Goal: Task Accomplishment & Management: Complete application form

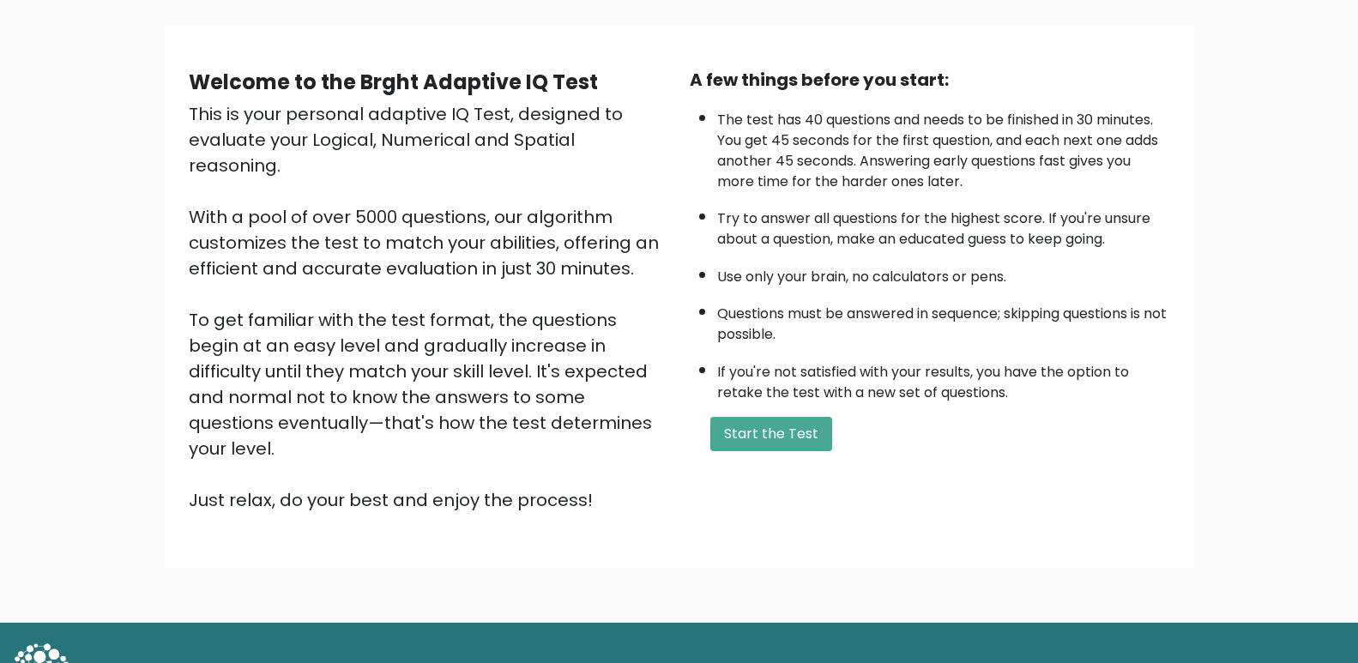
scroll to position [123, 0]
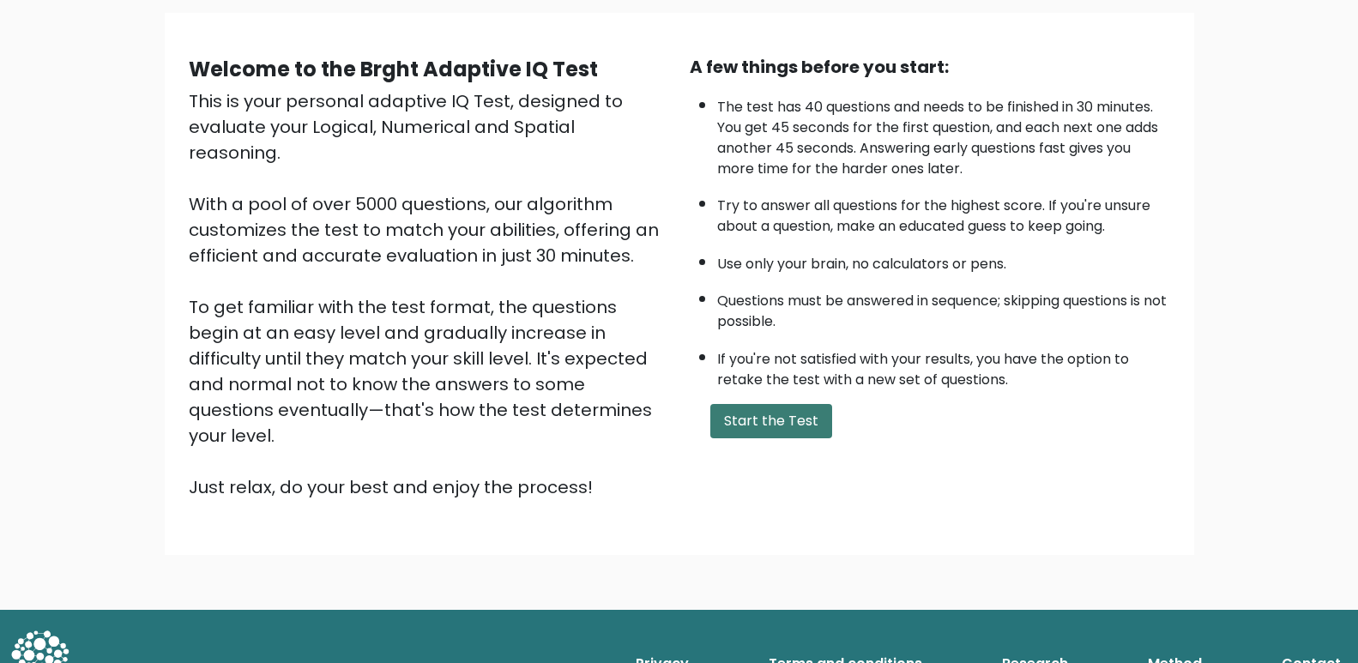
click at [797, 419] on button "Start the Test" at bounding box center [771, 421] width 122 height 34
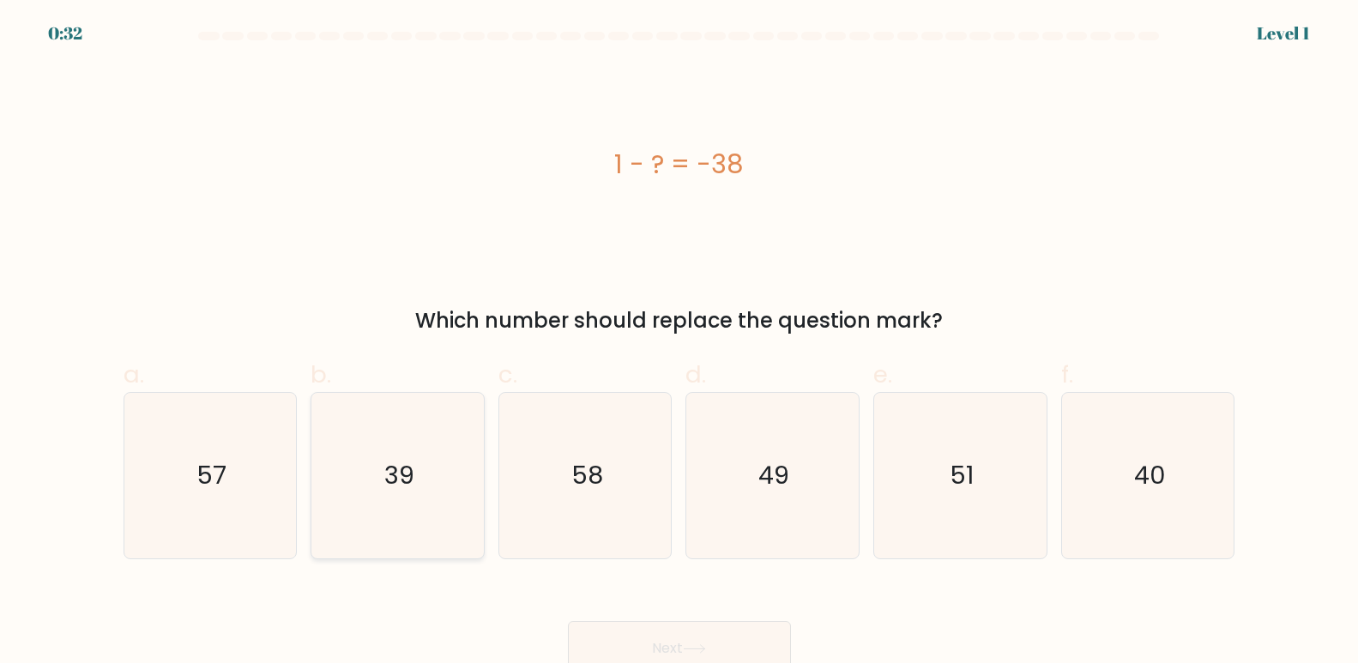
click at [390, 453] on icon "39" at bounding box center [398, 476] width 166 height 166
click at [680, 343] on input "b. 39" at bounding box center [680, 337] width 1 height 11
radio input "true"
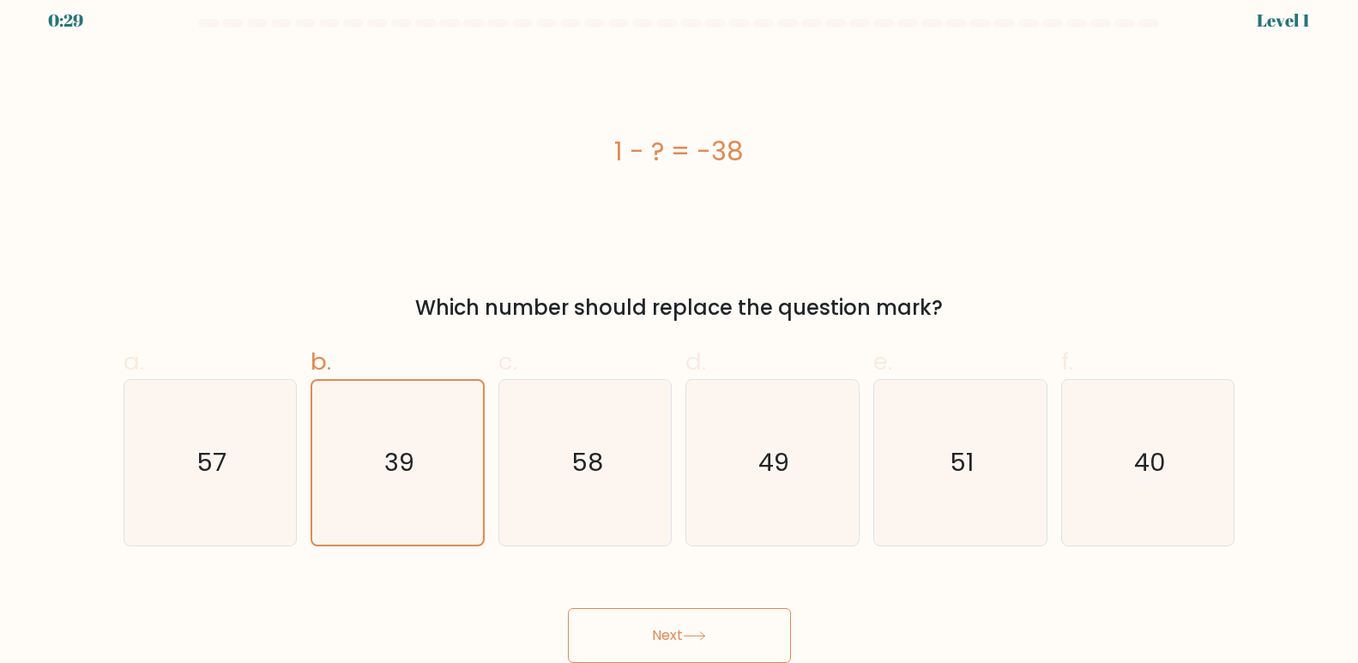
click at [710, 626] on button "Next" at bounding box center [679, 635] width 223 height 55
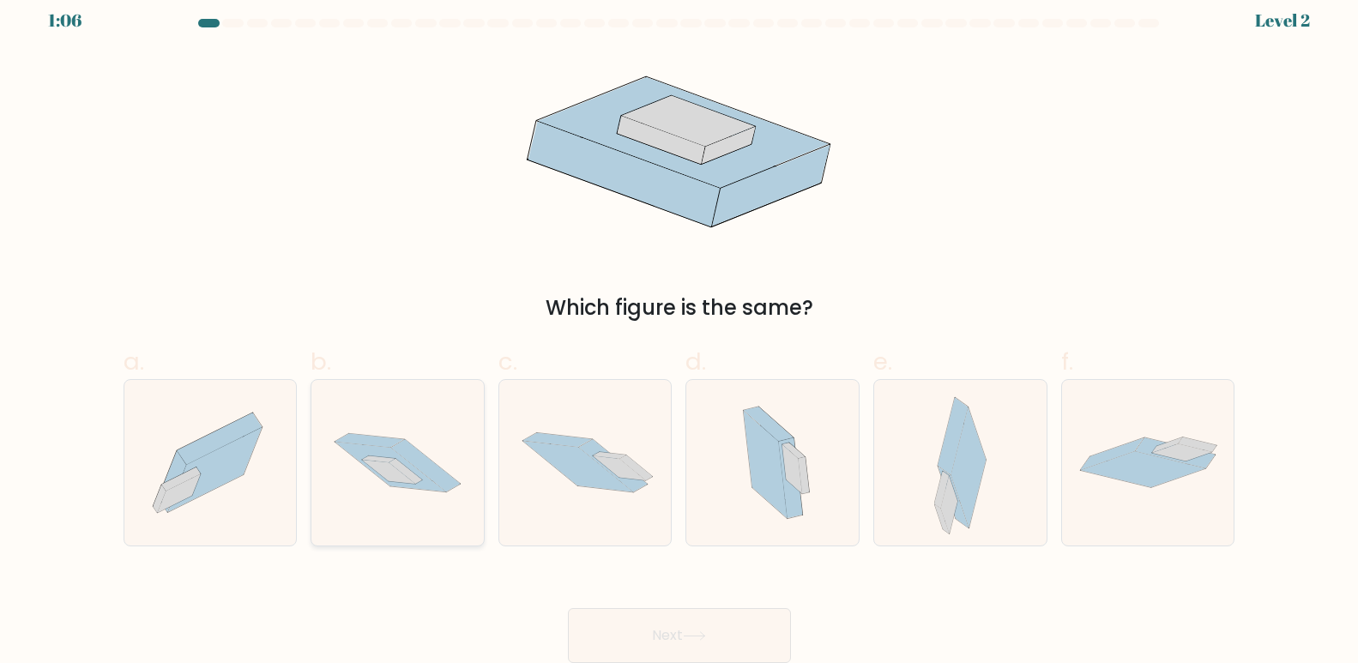
click at [406, 457] on icon at bounding box center [425, 466] width 69 height 52
click at [680, 330] on input "b." at bounding box center [680, 324] width 1 height 11
radio input "true"
click at [667, 613] on button "Next" at bounding box center [679, 635] width 223 height 55
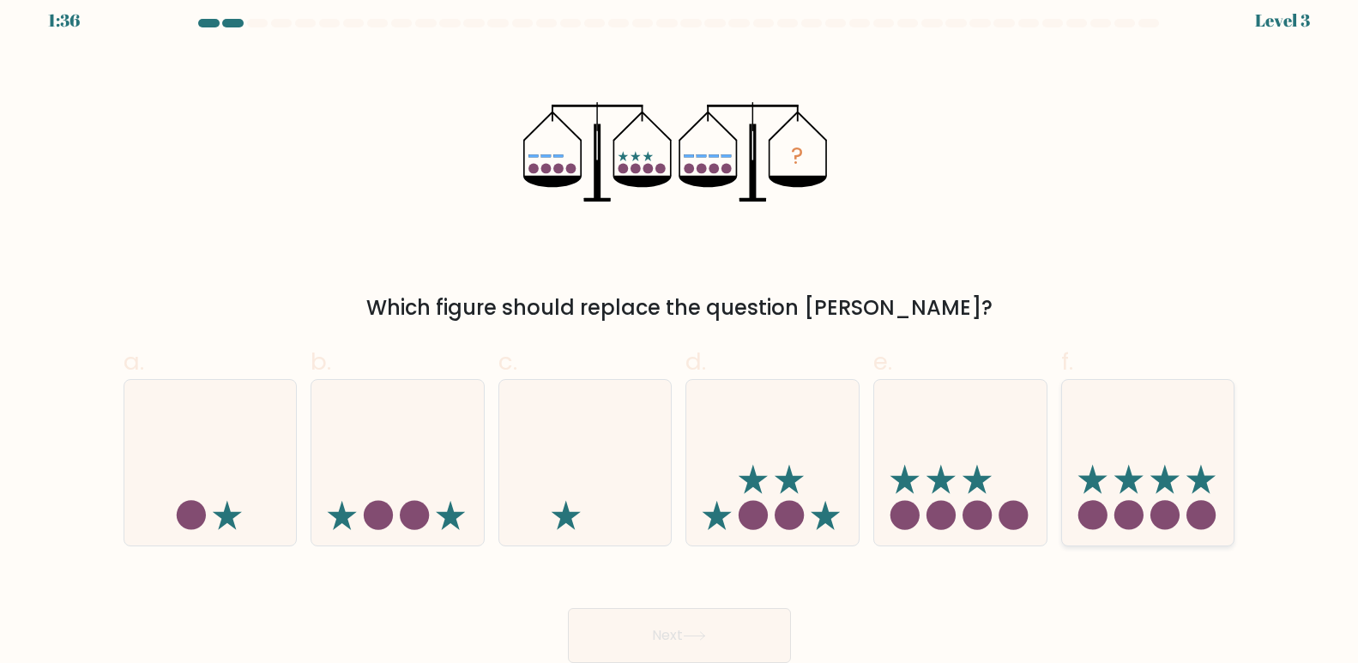
click at [1187, 509] on icon at bounding box center [1148, 463] width 172 height 142
click at [680, 330] on input "f." at bounding box center [680, 324] width 1 height 11
radio input "true"
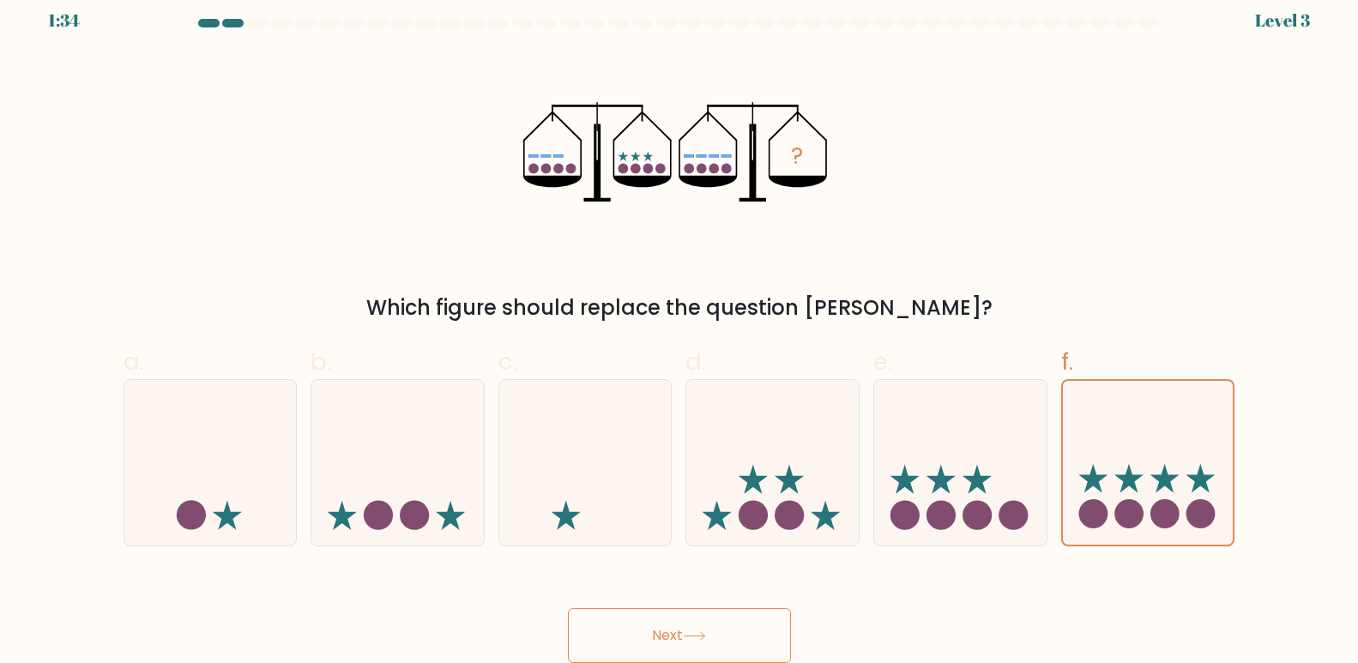
click at [686, 627] on button "Next" at bounding box center [679, 635] width 223 height 55
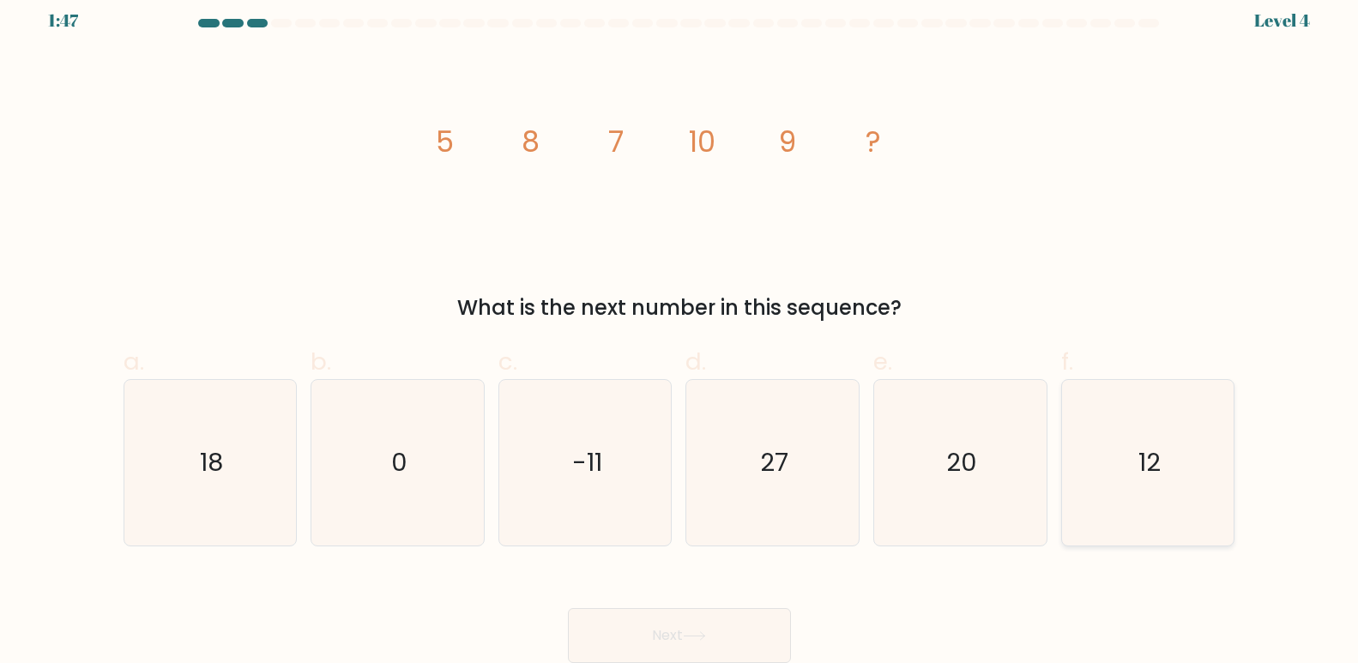
click at [1157, 487] on icon "12" at bounding box center [1149, 463] width 166 height 166
click at [680, 330] on input "f. 12" at bounding box center [680, 324] width 1 height 11
radio input "true"
click at [664, 632] on button "Next" at bounding box center [679, 635] width 223 height 55
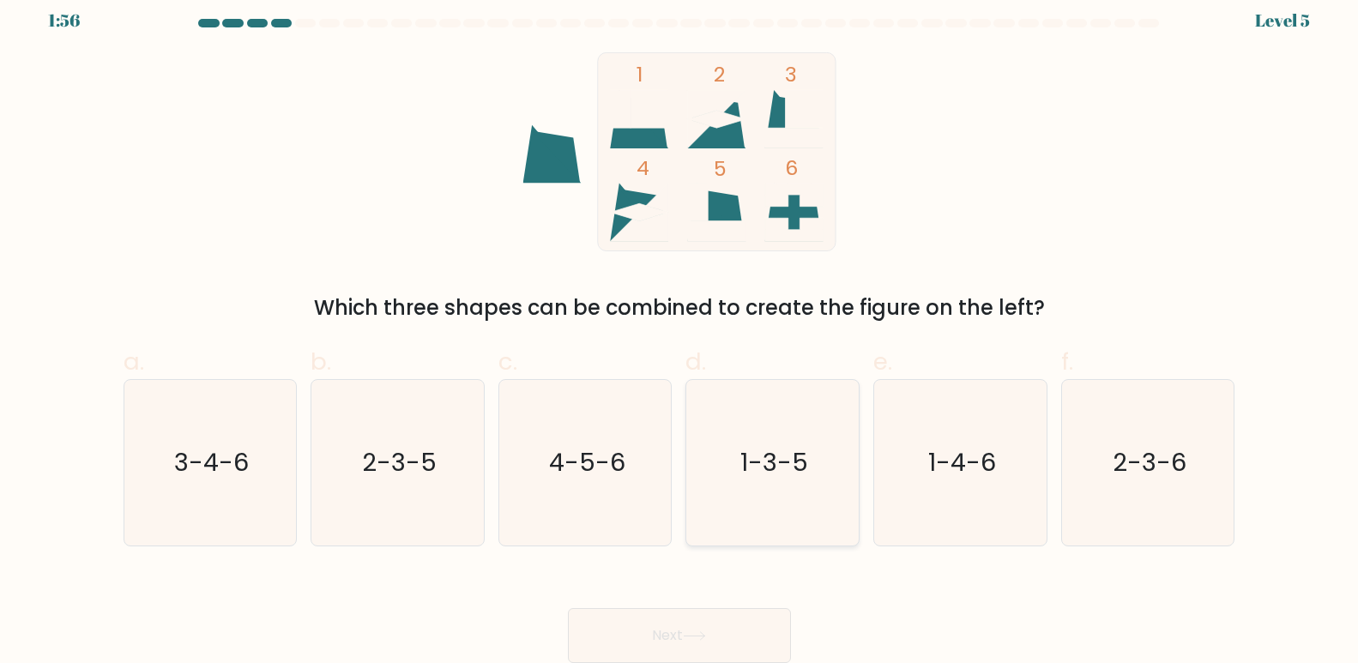
click at [852, 532] on icon "1-3-5" at bounding box center [773, 463] width 166 height 166
click at [680, 330] on input "d. 1-3-5" at bounding box center [680, 324] width 1 height 11
radio input "true"
click at [728, 618] on button "Next" at bounding box center [679, 635] width 223 height 55
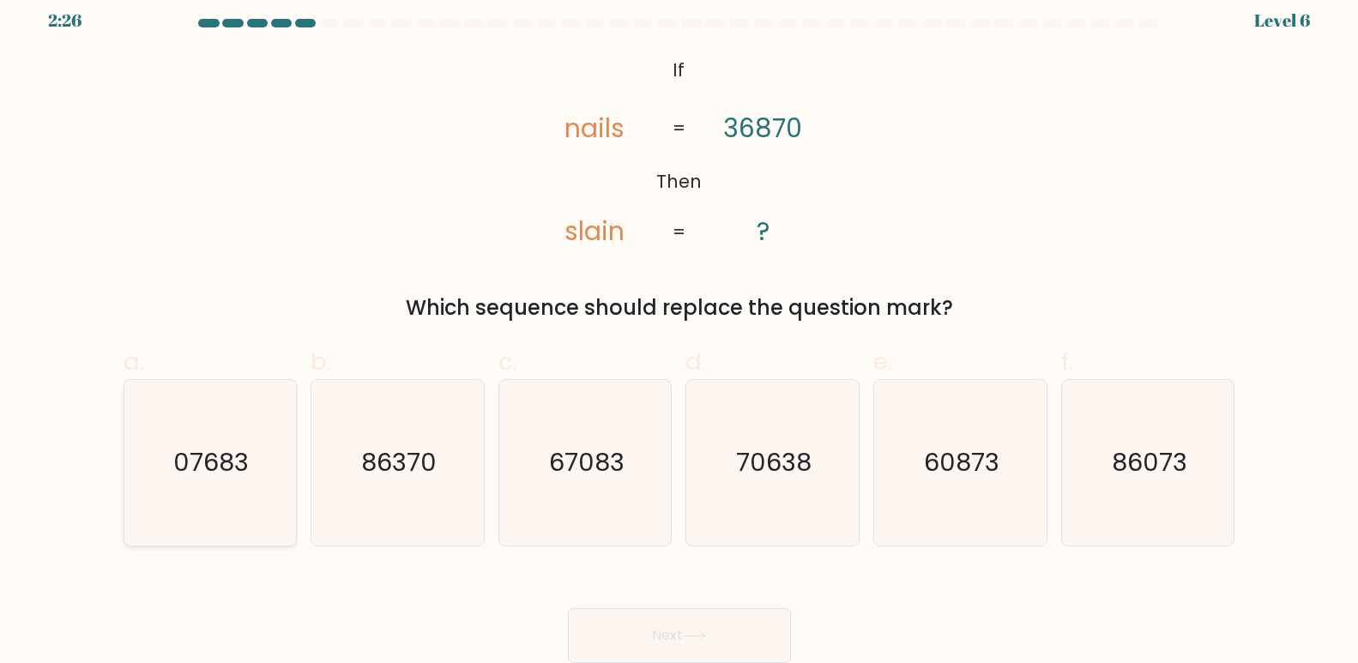
click at [162, 475] on icon "07683" at bounding box center [210, 463] width 166 height 166
click at [680, 330] on input "a. 07683" at bounding box center [680, 324] width 1 height 11
radio input "true"
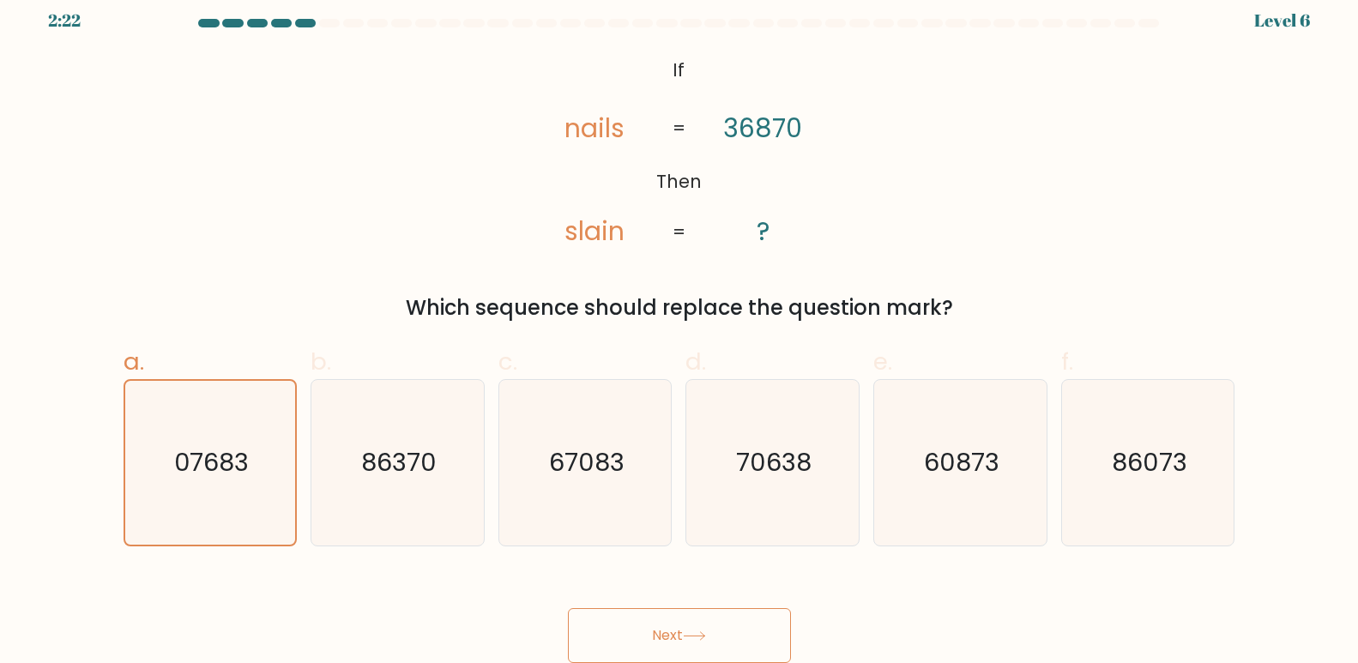
click at [637, 625] on button "Next" at bounding box center [679, 635] width 223 height 55
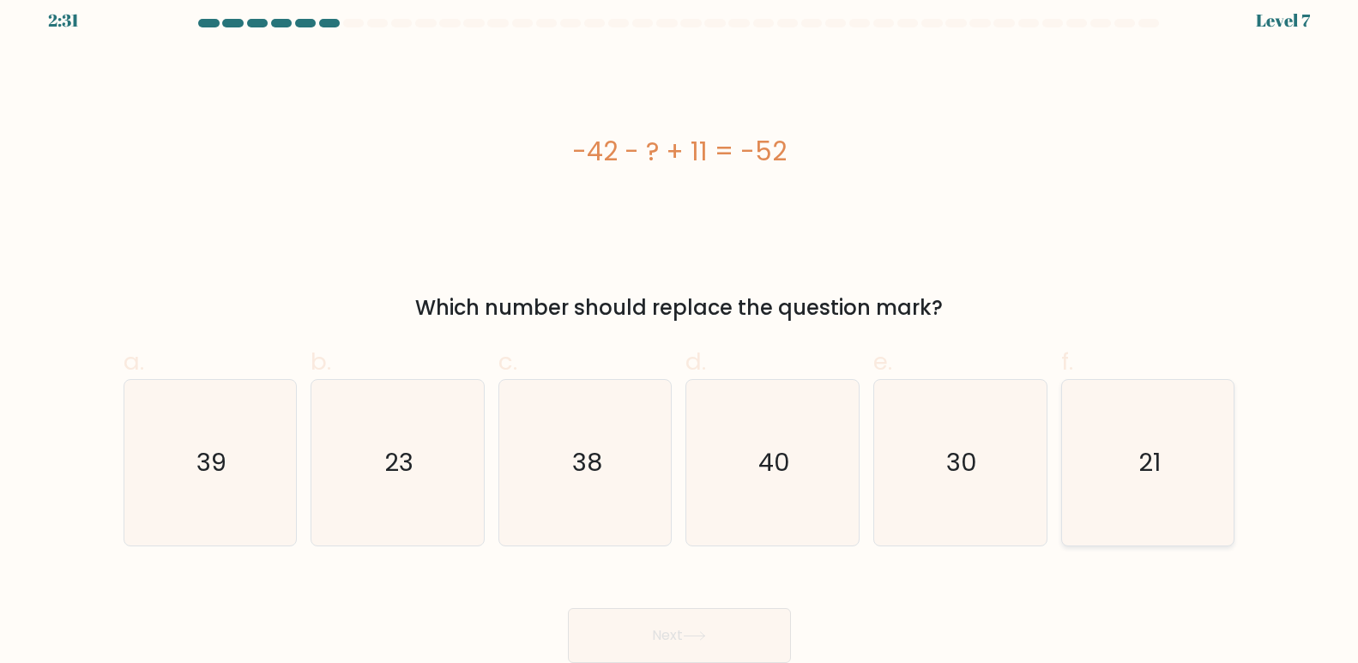
click at [1145, 511] on icon "21" at bounding box center [1149, 463] width 166 height 166
click at [680, 330] on input "f. 21" at bounding box center [680, 324] width 1 height 11
radio input "true"
click at [736, 610] on button "Next" at bounding box center [679, 635] width 223 height 55
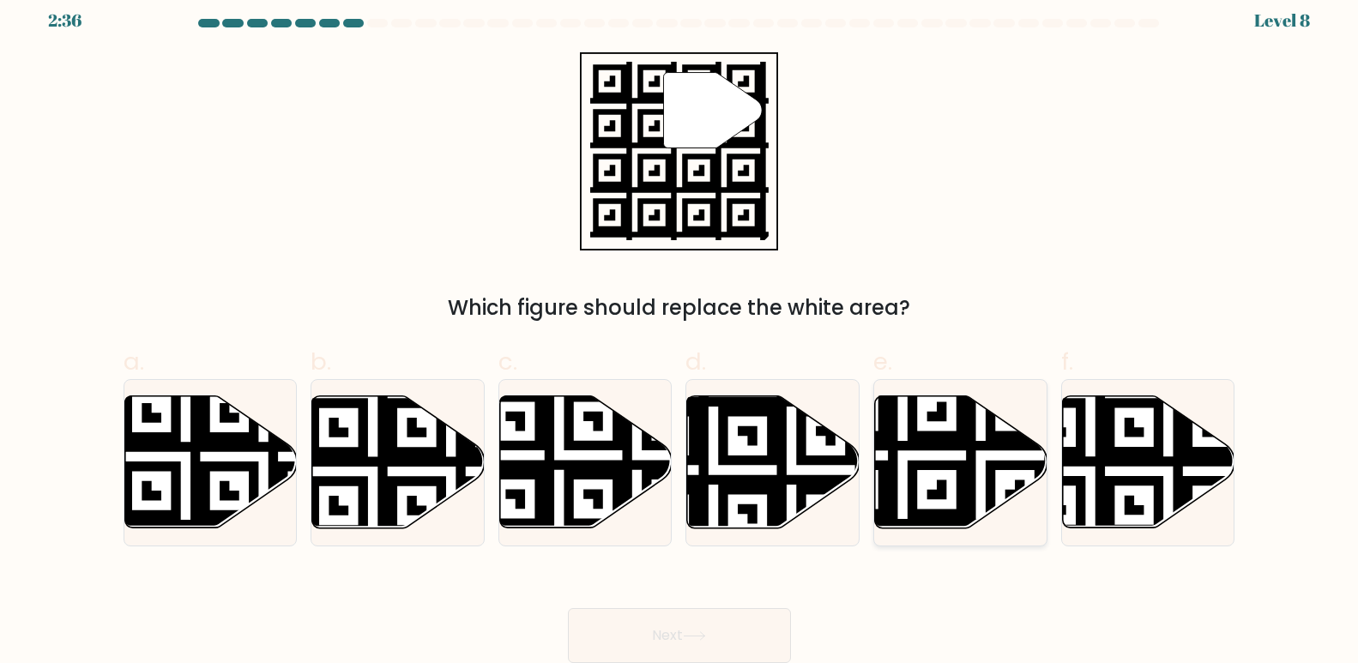
click at [994, 462] on icon at bounding box center [902, 534] width 312 height 312
click at [680, 330] on input "e." at bounding box center [680, 324] width 1 height 11
radio input "true"
click at [672, 632] on button "Next" at bounding box center [679, 635] width 223 height 55
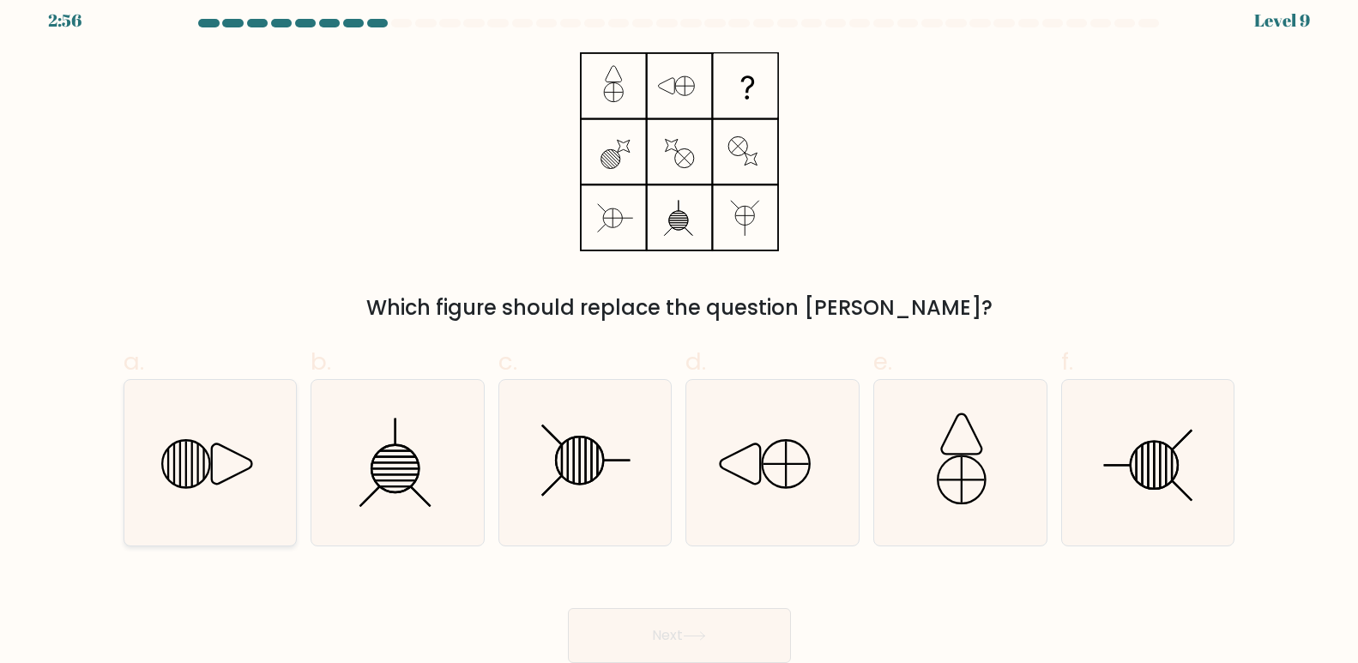
click at [198, 478] on line at bounding box center [198, 464] width 0 height 41
click at [680, 330] on input "a." at bounding box center [680, 324] width 1 height 11
radio input "true"
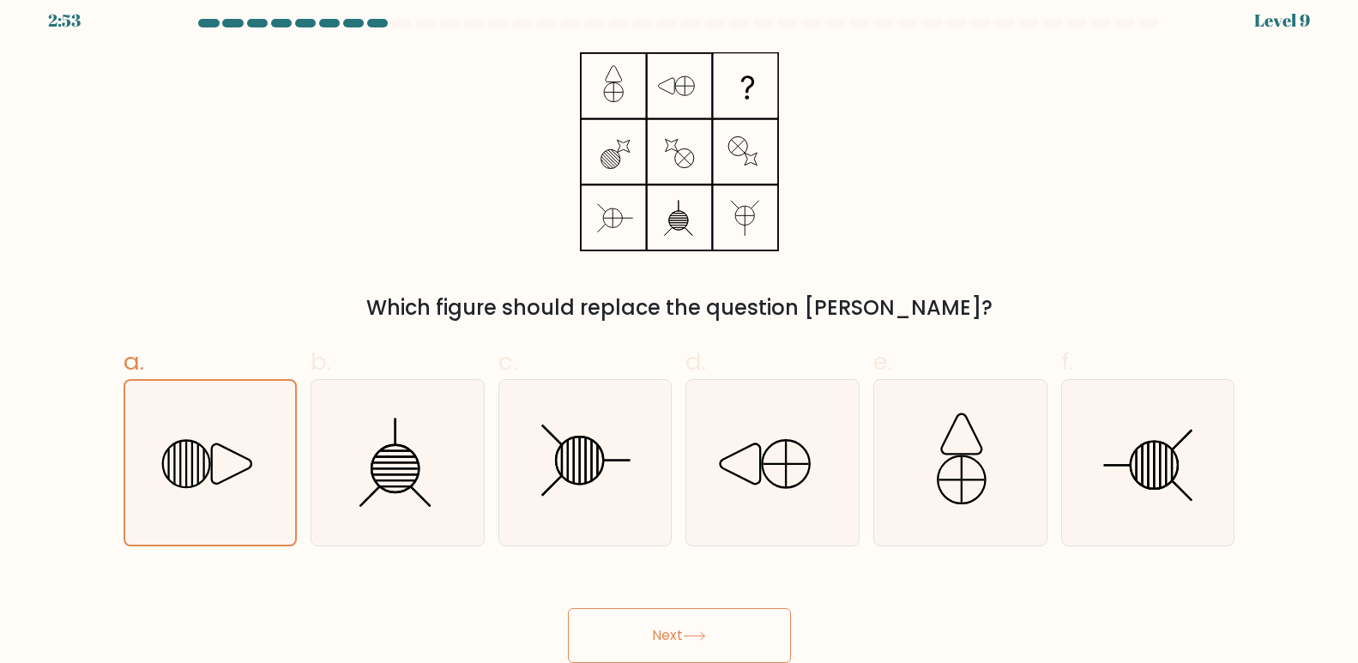
click at [652, 619] on button "Next" at bounding box center [679, 635] width 223 height 55
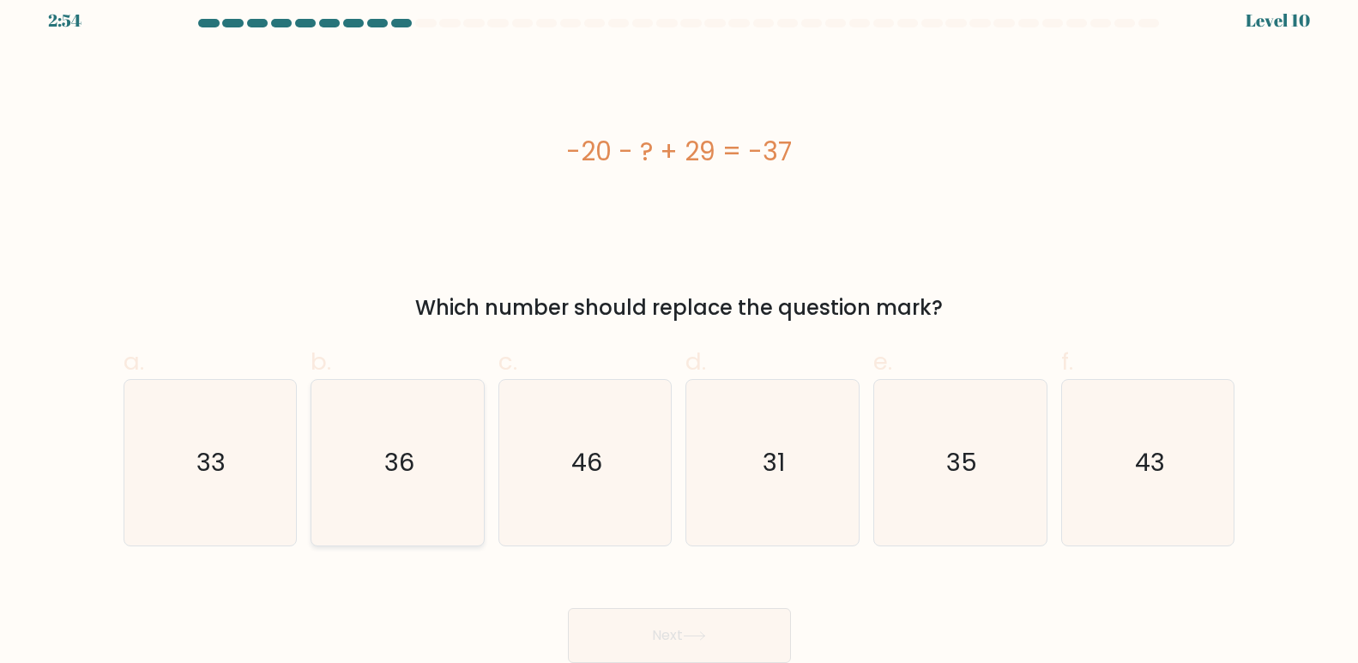
click at [401, 515] on icon "36" at bounding box center [398, 463] width 166 height 166
click at [680, 330] on input "b. 36" at bounding box center [680, 324] width 1 height 11
radio input "true"
click at [623, 617] on button "Next" at bounding box center [679, 635] width 223 height 55
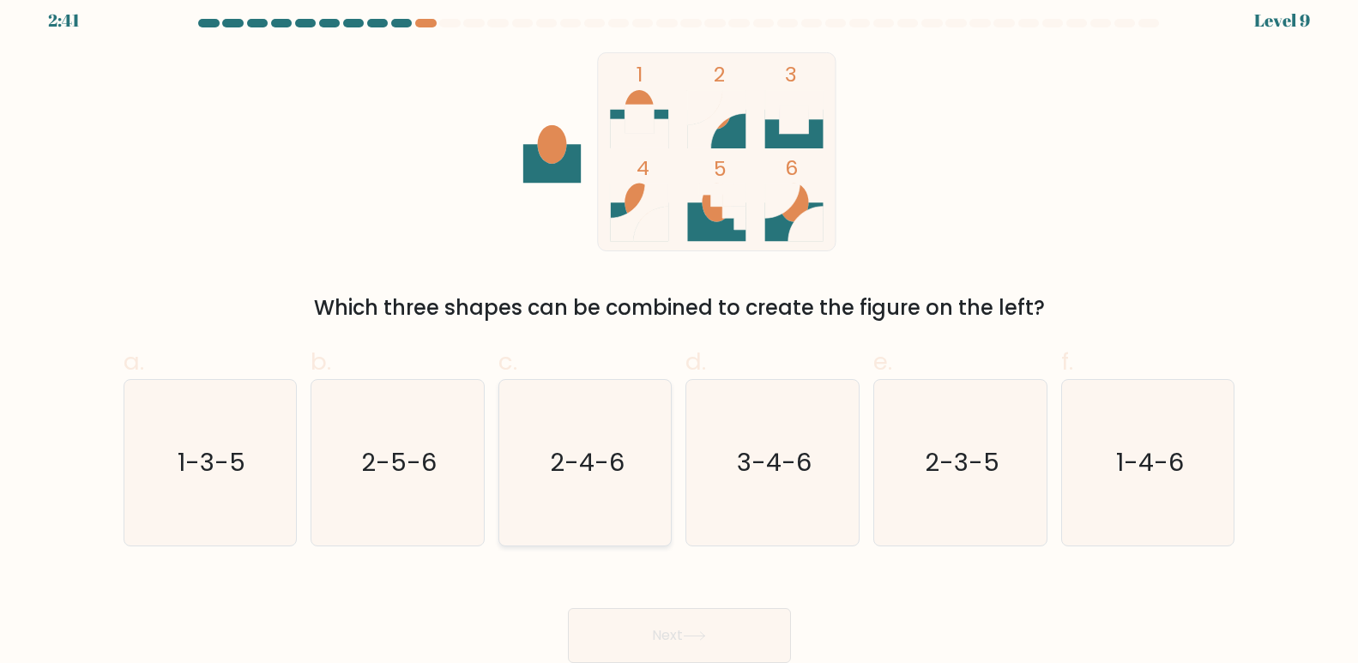
click at [566, 470] on text "2-4-6" at bounding box center [587, 463] width 75 height 34
click at [680, 330] on input "c. 2-4-6" at bounding box center [680, 324] width 1 height 11
radio input "true"
click at [680, 625] on button "Next" at bounding box center [679, 635] width 223 height 55
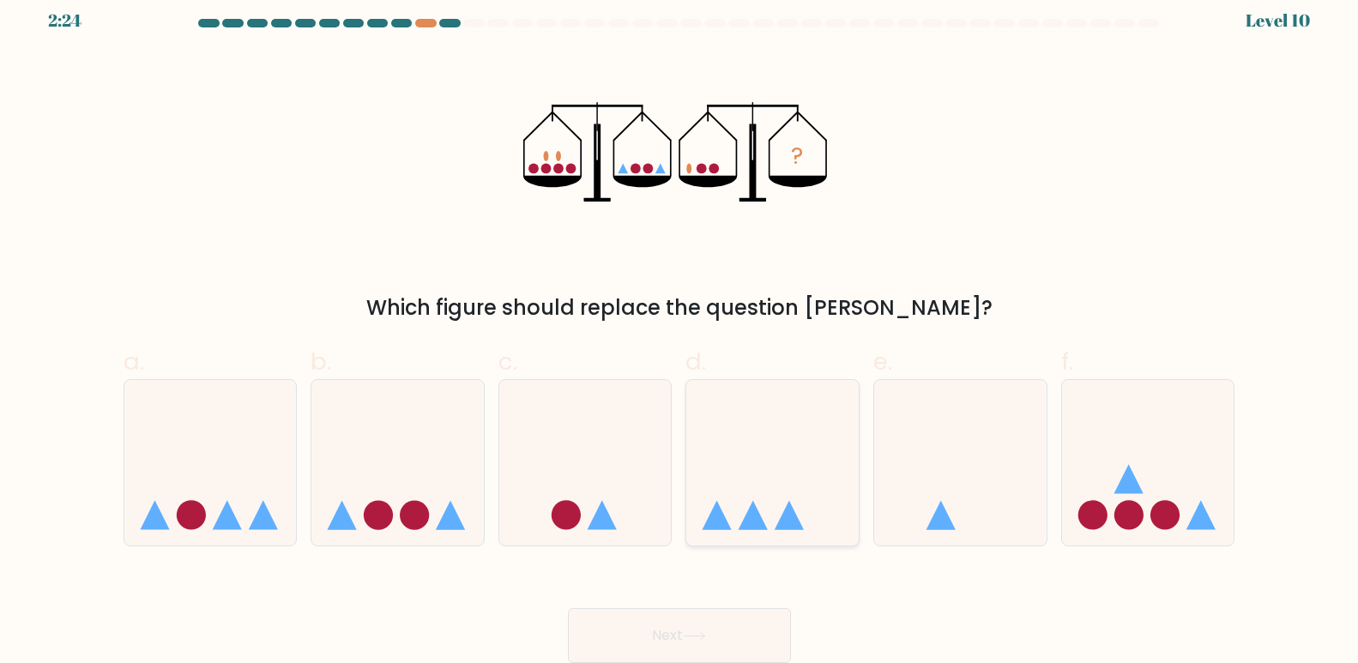
click at [746, 465] on icon at bounding box center [772, 463] width 172 height 142
click at [680, 330] on input "d." at bounding box center [680, 324] width 1 height 11
radio input "true"
click at [684, 631] on button "Next" at bounding box center [679, 635] width 223 height 55
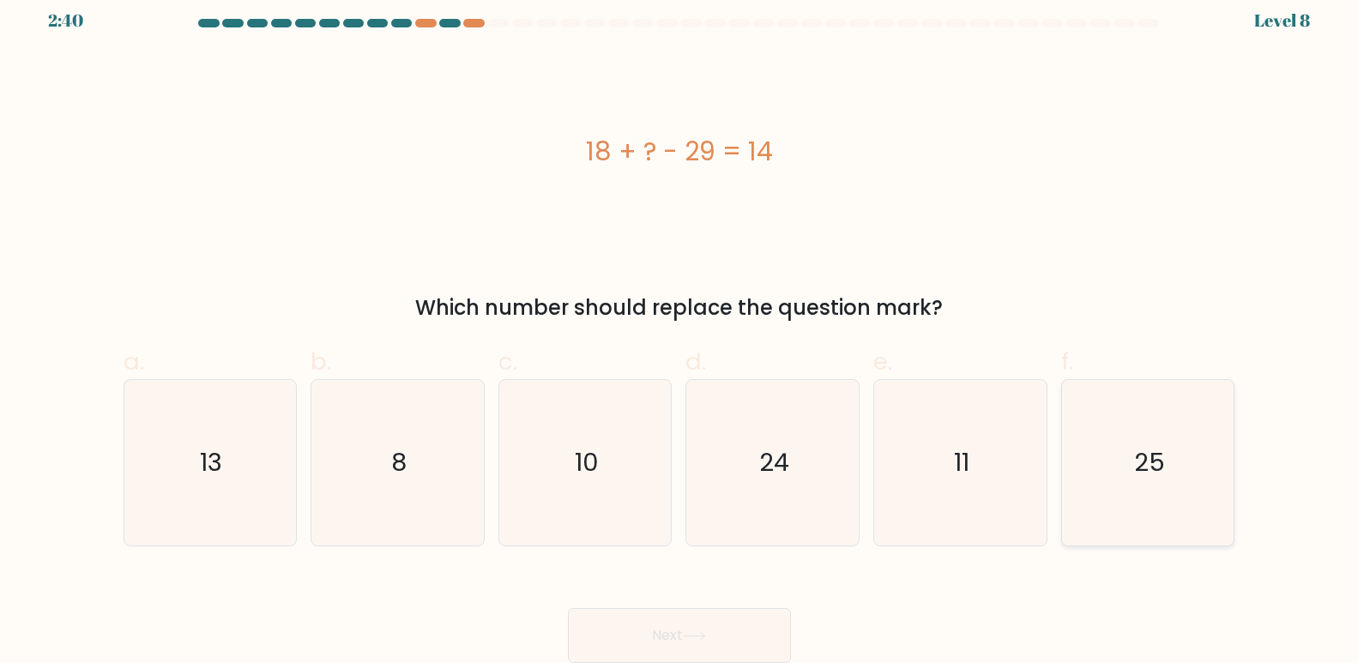
click at [1182, 438] on icon "25" at bounding box center [1149, 463] width 166 height 166
click at [680, 330] on input "f. 25" at bounding box center [680, 324] width 1 height 11
radio input "true"
click at [681, 647] on button "Next" at bounding box center [679, 635] width 223 height 55
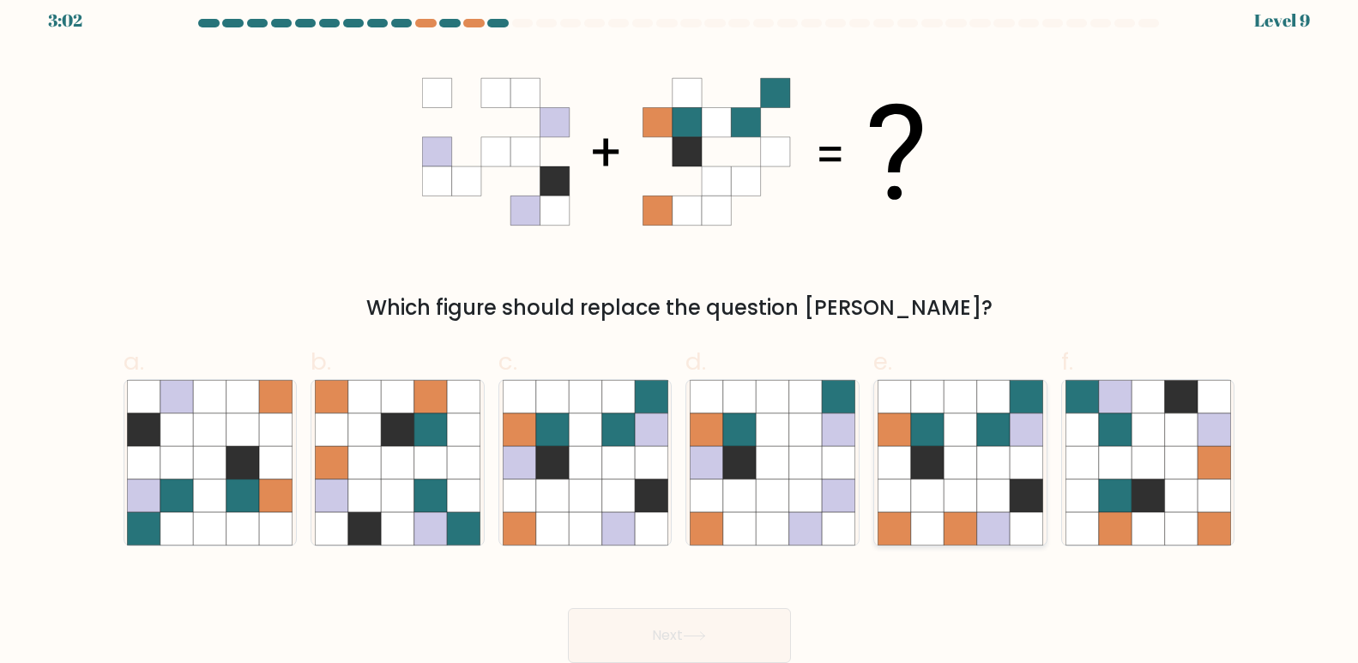
click at [949, 532] on icon at bounding box center [960, 528] width 33 height 33
click at [680, 330] on input "e." at bounding box center [680, 324] width 1 height 11
radio input "true"
click at [695, 616] on button "Next" at bounding box center [679, 635] width 223 height 55
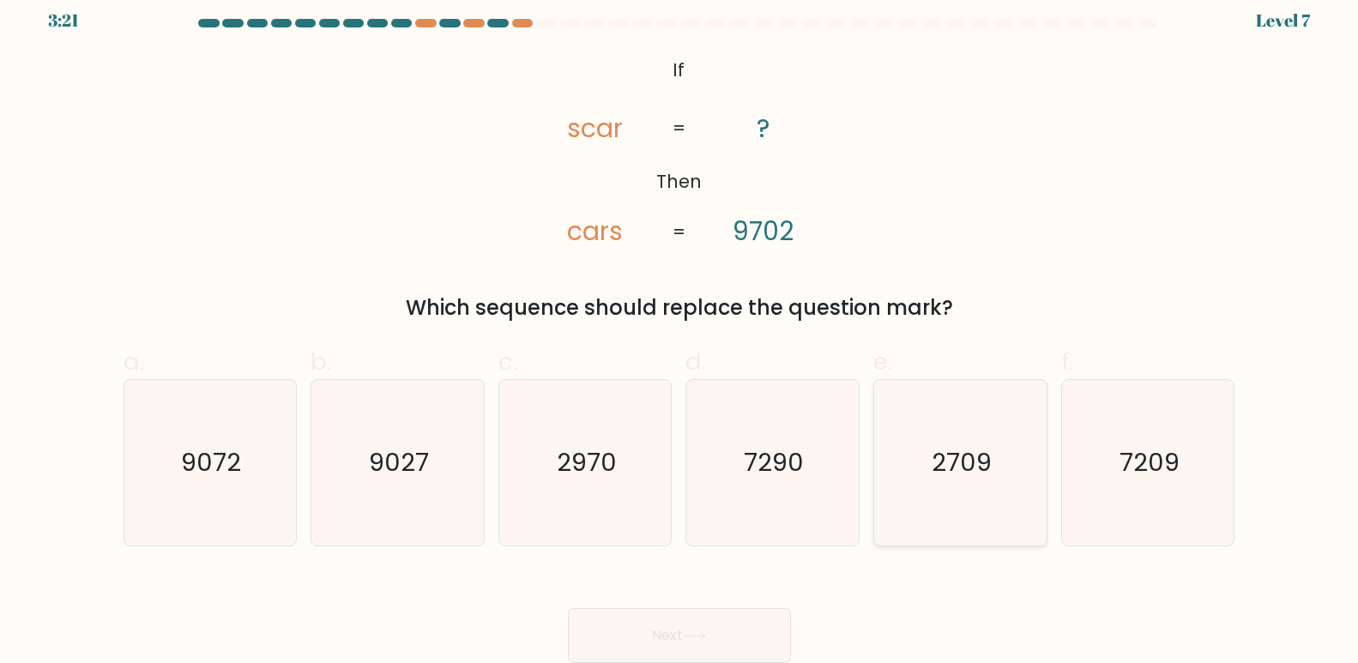
click at [916, 475] on icon "2709" at bounding box center [961, 463] width 166 height 166
click at [680, 330] on input "e. 2709" at bounding box center [680, 324] width 1 height 11
radio input "true"
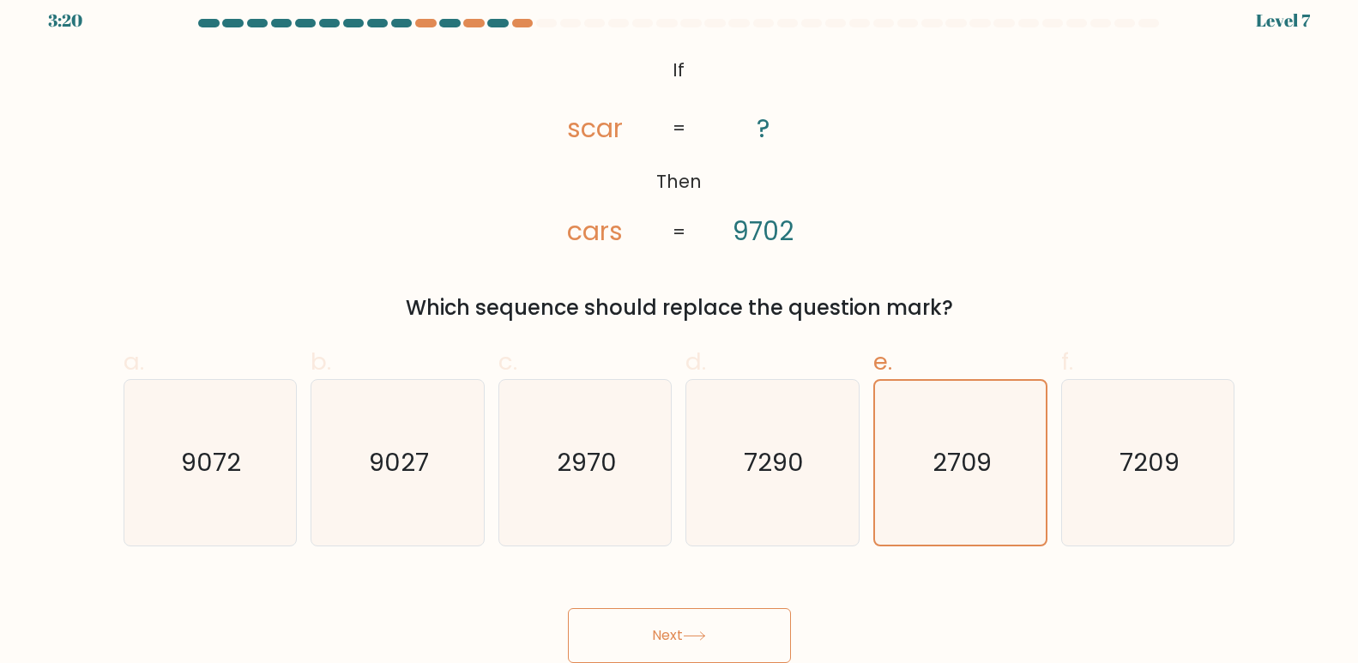
click at [738, 624] on button "Next" at bounding box center [679, 635] width 223 height 55
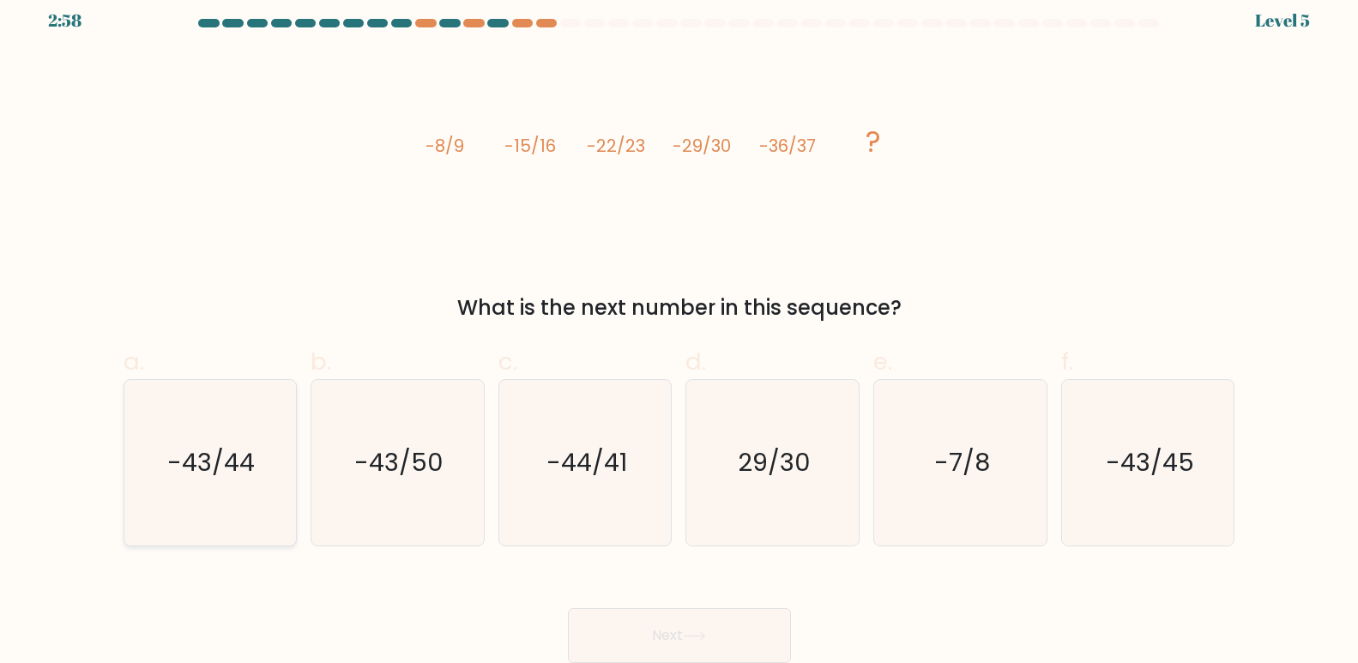
click at [154, 480] on icon "-43/44" at bounding box center [210, 463] width 166 height 166
click at [680, 330] on input "a. -43/44" at bounding box center [680, 324] width 1 height 11
radio input "true"
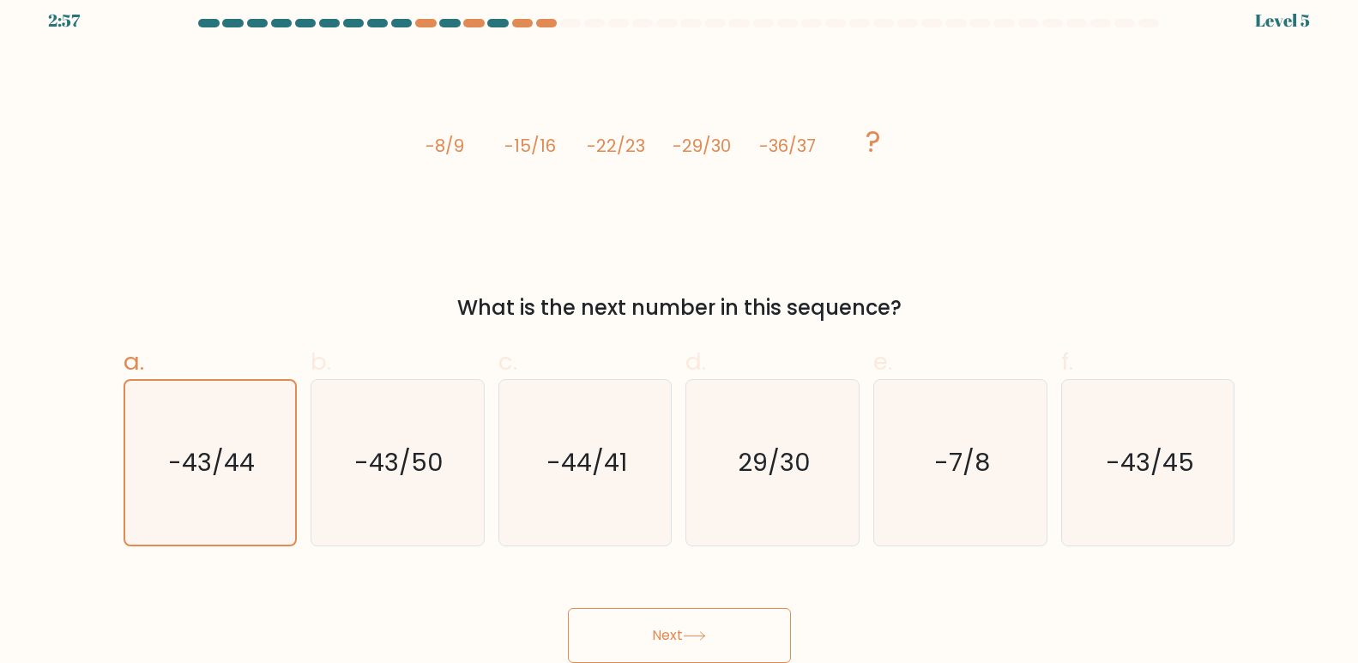
click at [758, 617] on button "Next" at bounding box center [679, 635] width 223 height 55
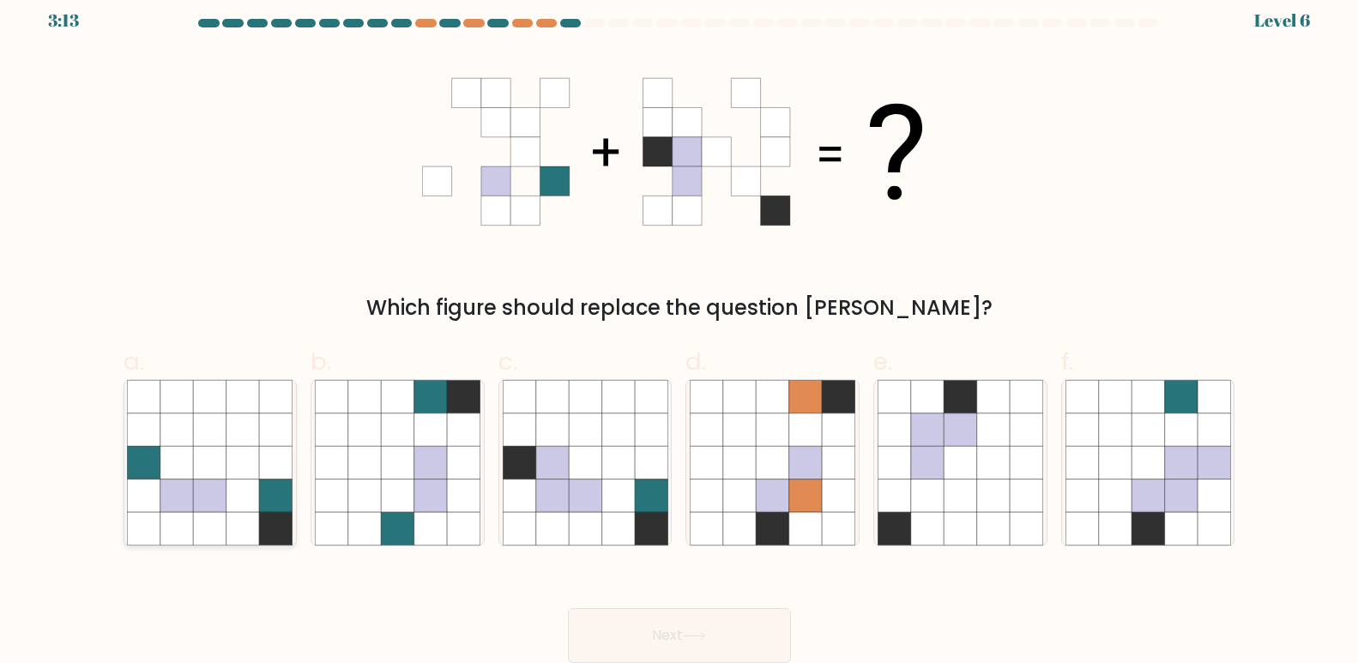
click at [195, 517] on icon at bounding box center [210, 528] width 33 height 33
click at [680, 330] on input "a." at bounding box center [680, 324] width 1 height 11
radio input "true"
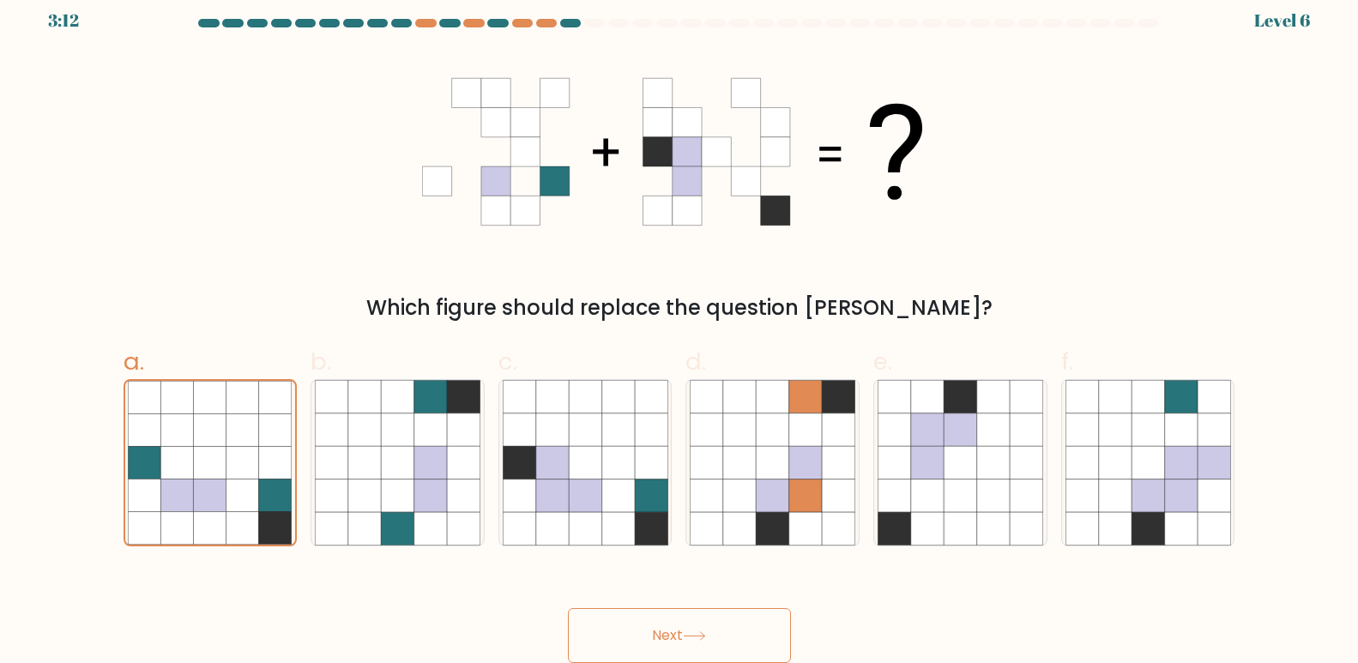
click at [619, 631] on button "Next" at bounding box center [679, 635] width 223 height 55
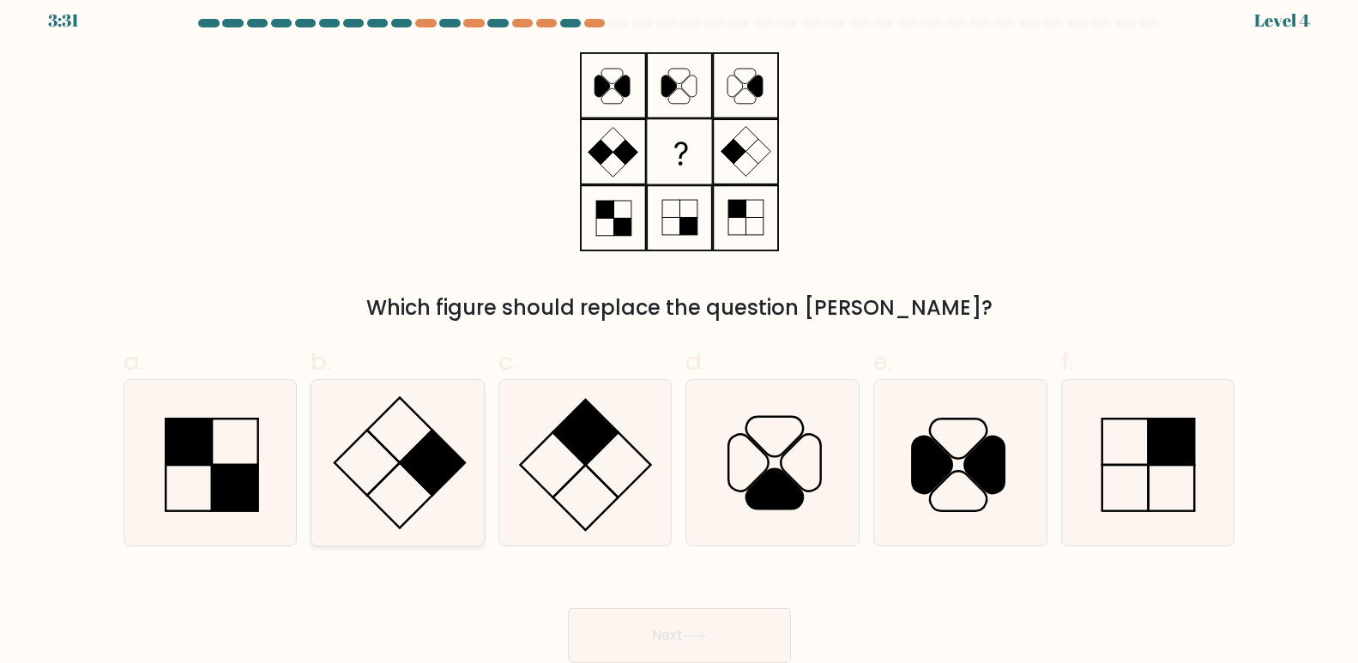
click at [388, 474] on rect at bounding box center [367, 463] width 65 height 65
click at [680, 330] on input "b." at bounding box center [680, 324] width 1 height 11
radio input "true"
click at [583, 614] on button "Next" at bounding box center [679, 635] width 223 height 55
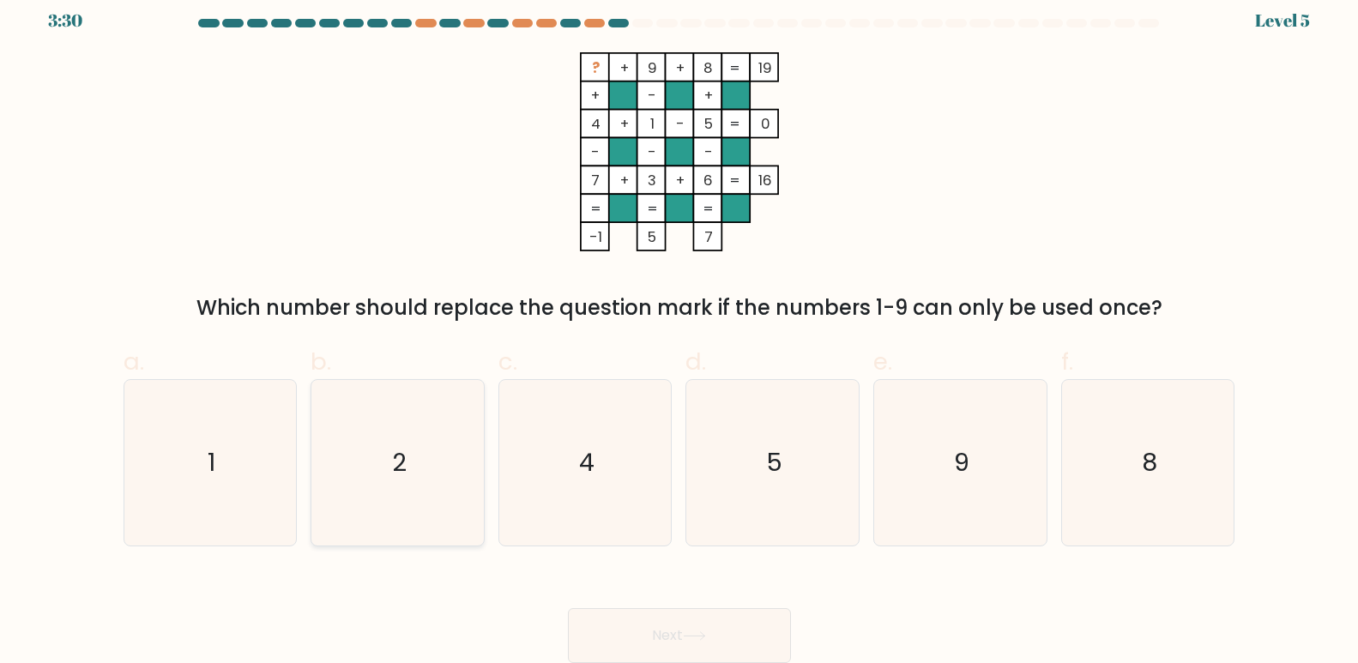
click at [360, 433] on icon "2" at bounding box center [398, 463] width 166 height 166
click at [680, 330] on input "b. 2" at bounding box center [680, 324] width 1 height 11
radio input "true"
click at [651, 618] on button "Next" at bounding box center [679, 635] width 223 height 55
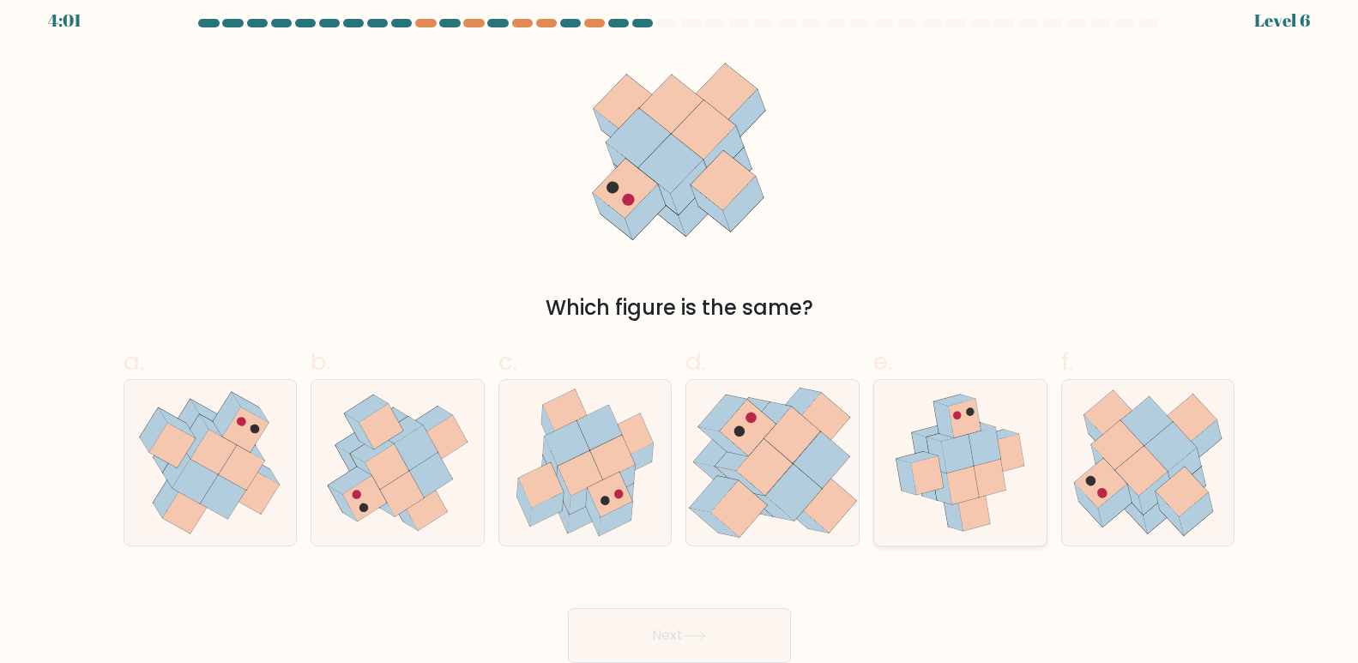
click at [1028, 402] on icon at bounding box center [959, 463] width 149 height 166
click at [680, 330] on input "e." at bounding box center [680, 324] width 1 height 11
radio input "true"
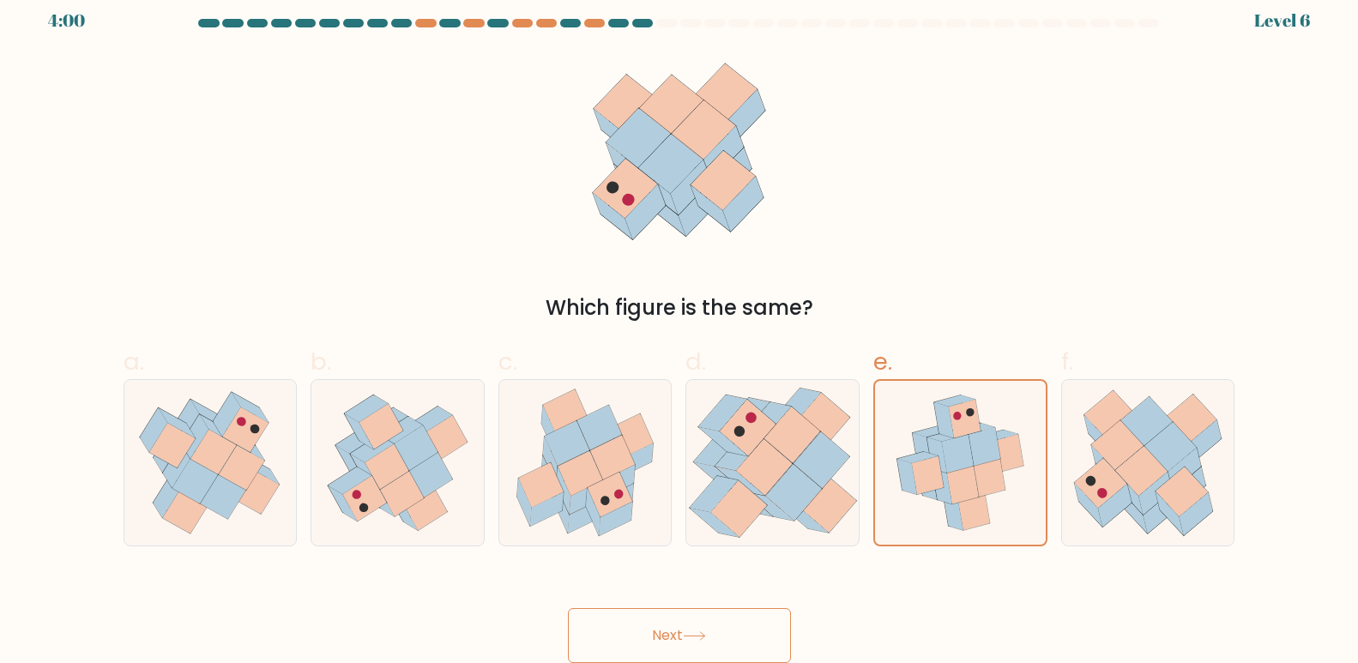
click at [628, 628] on button "Next" at bounding box center [679, 635] width 223 height 55
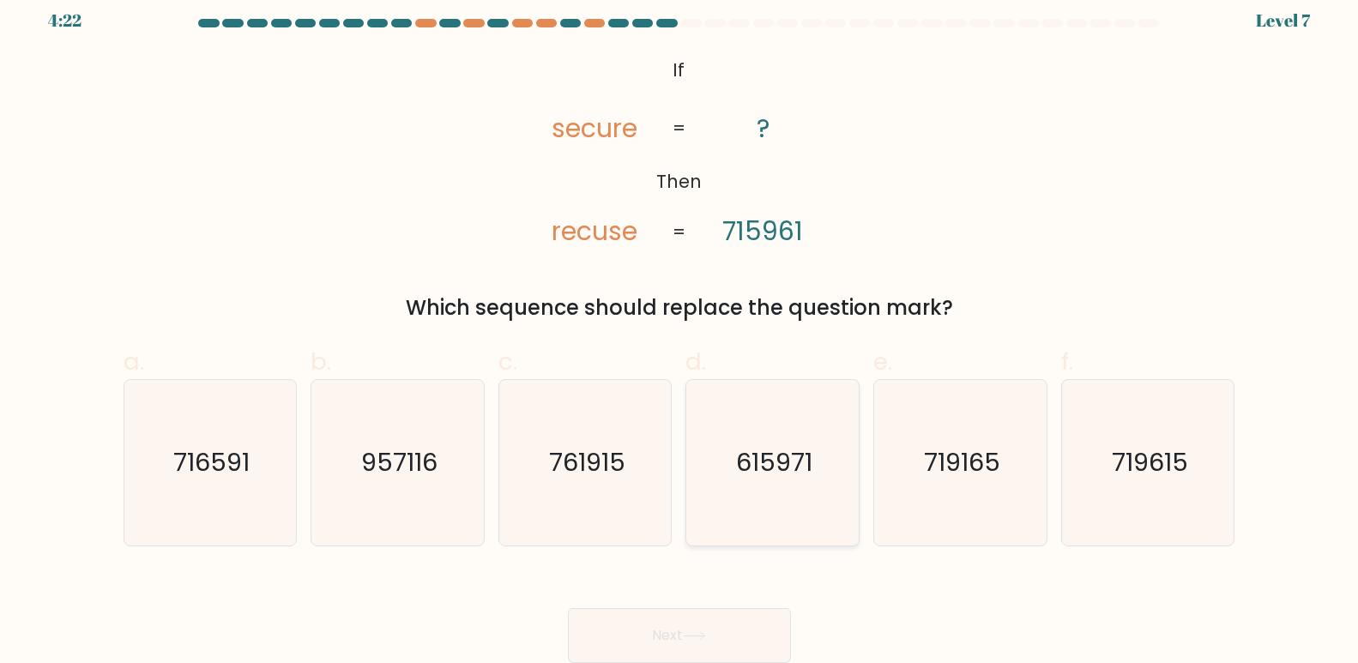
click at [759, 468] on text "615971" at bounding box center [774, 463] width 76 height 34
click at [680, 330] on input "d. 615971" at bounding box center [680, 324] width 1 height 11
radio input "true"
click at [671, 616] on button "Next" at bounding box center [679, 635] width 223 height 55
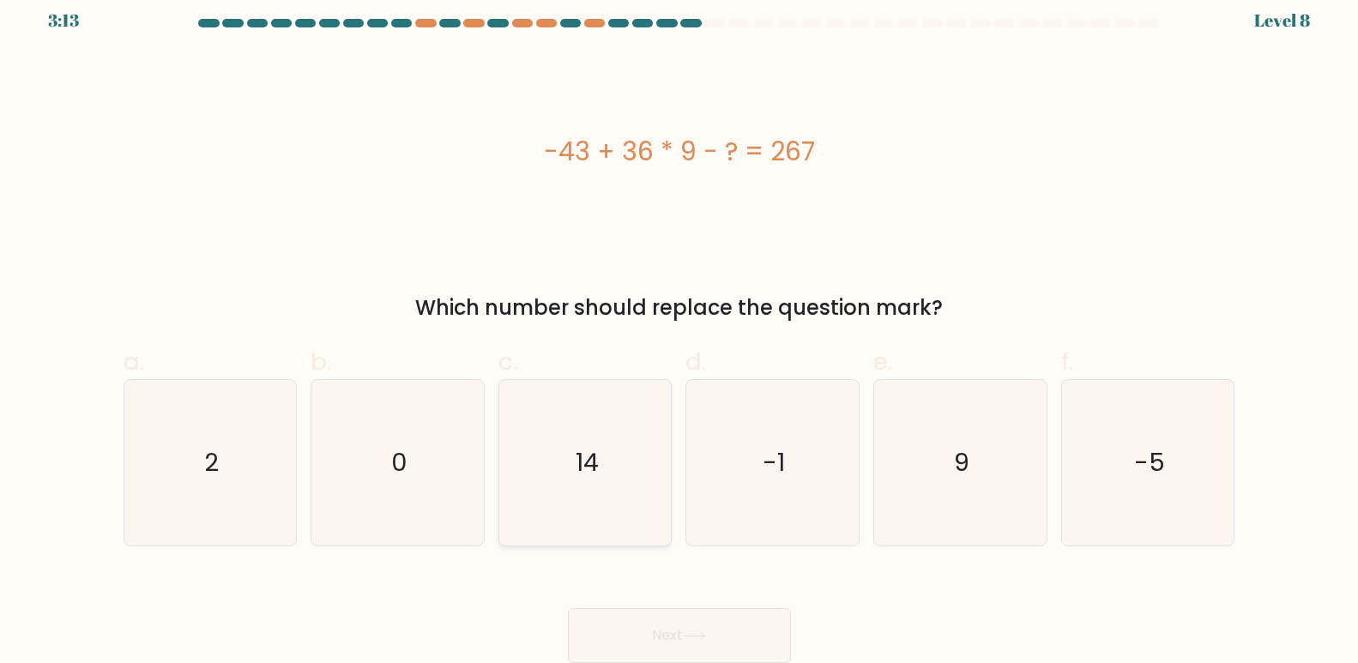
click at [633, 454] on icon "14" at bounding box center [586, 463] width 166 height 166
click at [680, 330] on input "c. 14" at bounding box center [680, 324] width 1 height 11
radio input "true"
click at [700, 625] on button "Next" at bounding box center [679, 635] width 223 height 55
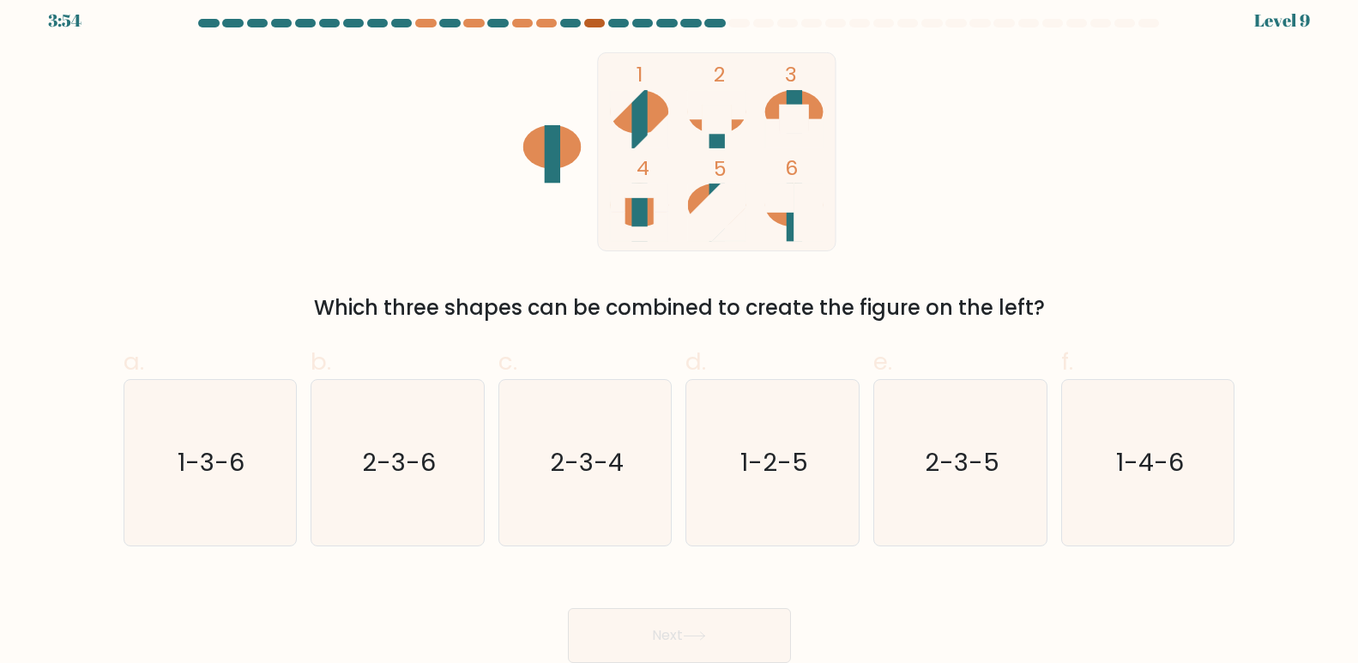
click at [595, 22] on div at bounding box center [594, 23] width 21 height 9
click at [522, 27] on div at bounding box center [522, 23] width 21 height 9
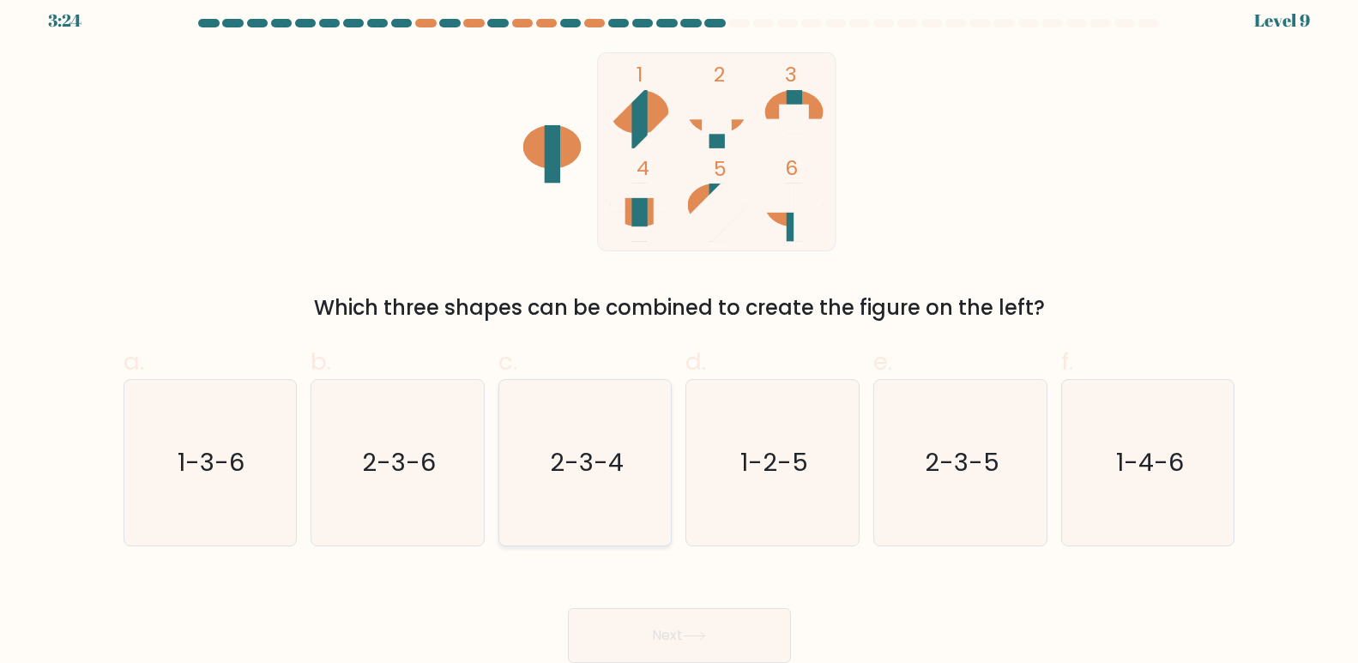
click at [589, 513] on icon "2-3-4" at bounding box center [586, 463] width 166 height 166
click at [680, 330] on input "c. 2-3-4" at bounding box center [680, 324] width 1 height 11
radio input "true"
click at [627, 615] on button "Next" at bounding box center [679, 635] width 223 height 55
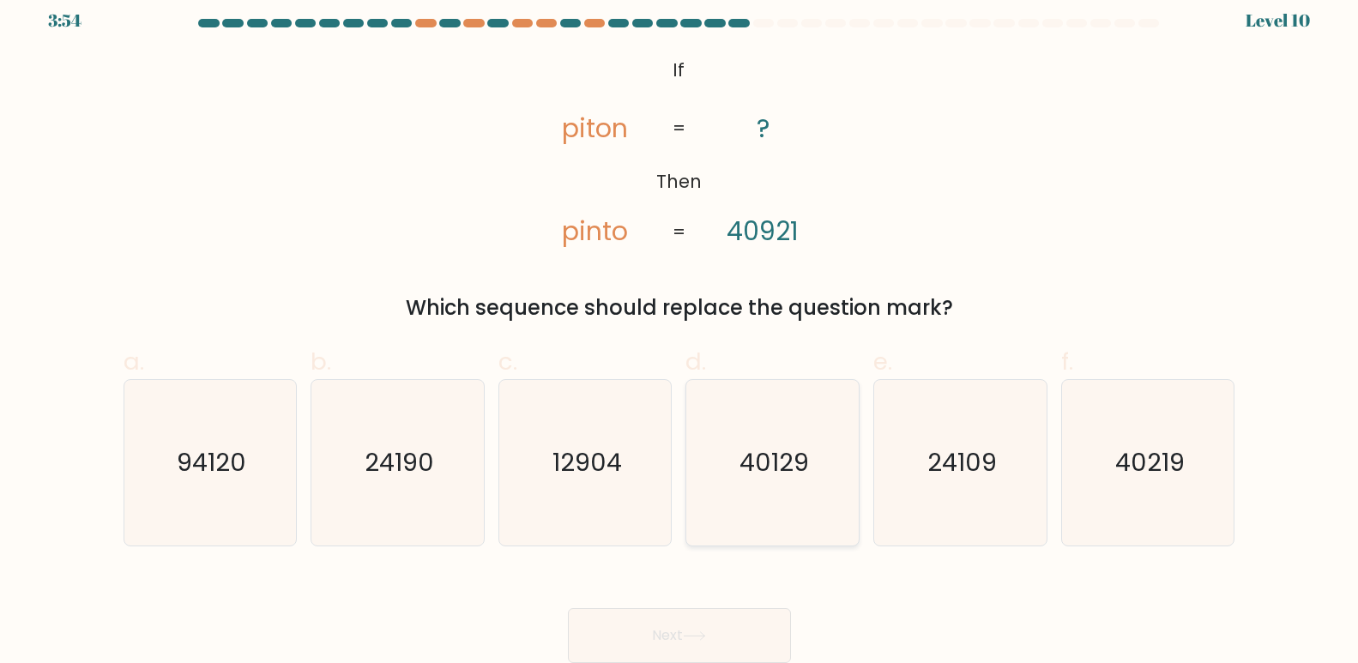
click at [765, 500] on icon "40129" at bounding box center [773, 463] width 166 height 166
click at [680, 330] on input "d. 40129" at bounding box center [680, 324] width 1 height 11
radio input "true"
click at [1116, 501] on icon "40219" at bounding box center [1149, 463] width 166 height 166
click at [680, 330] on input "f. 40219" at bounding box center [680, 324] width 1 height 11
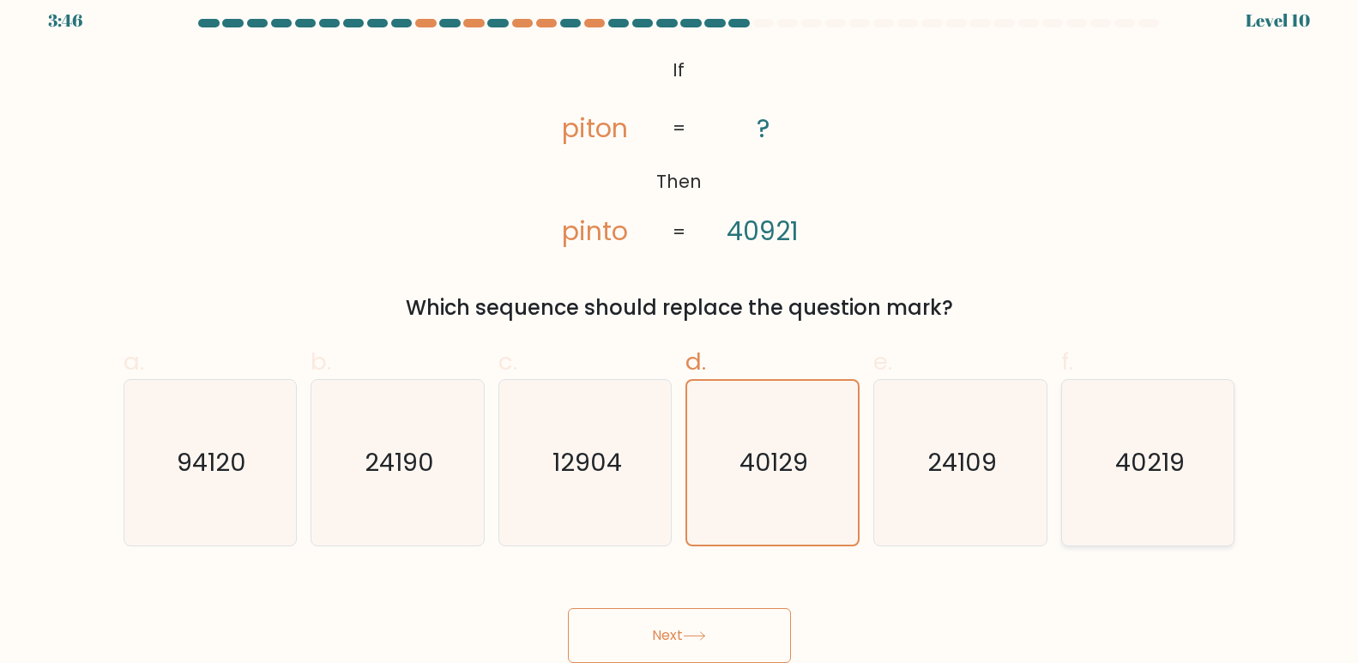
radio input "true"
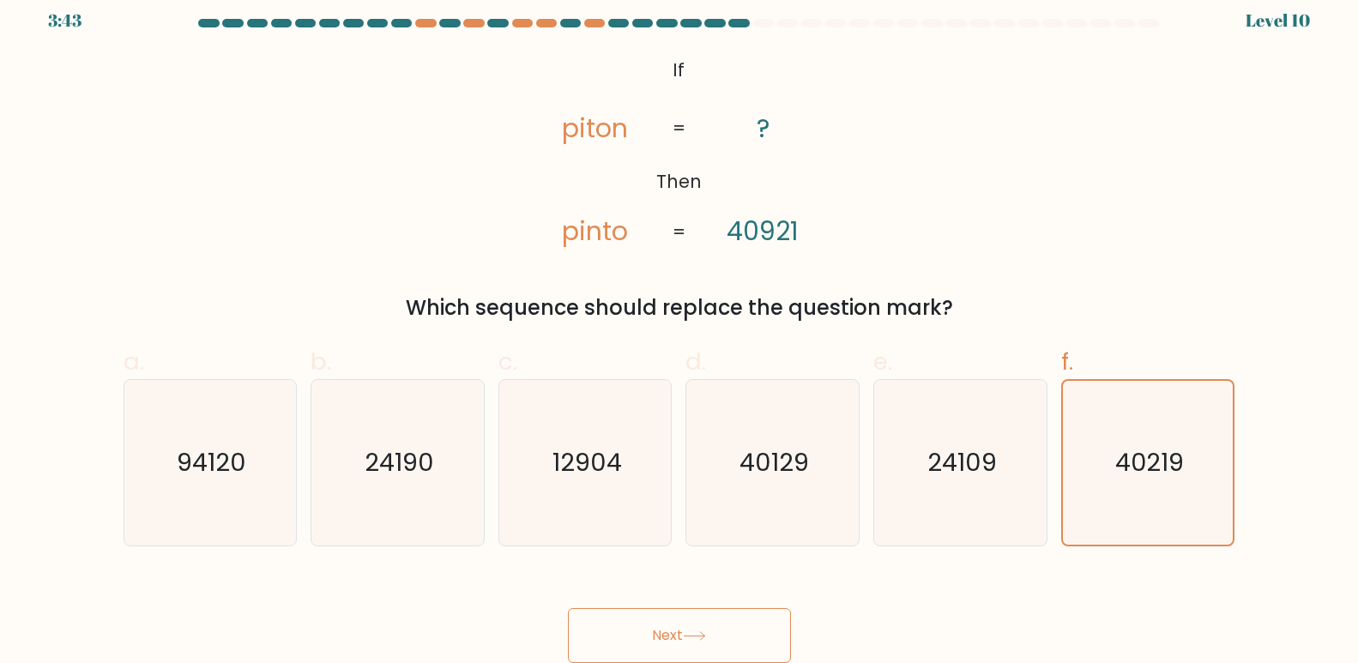
click at [725, 625] on button "Next" at bounding box center [679, 635] width 223 height 55
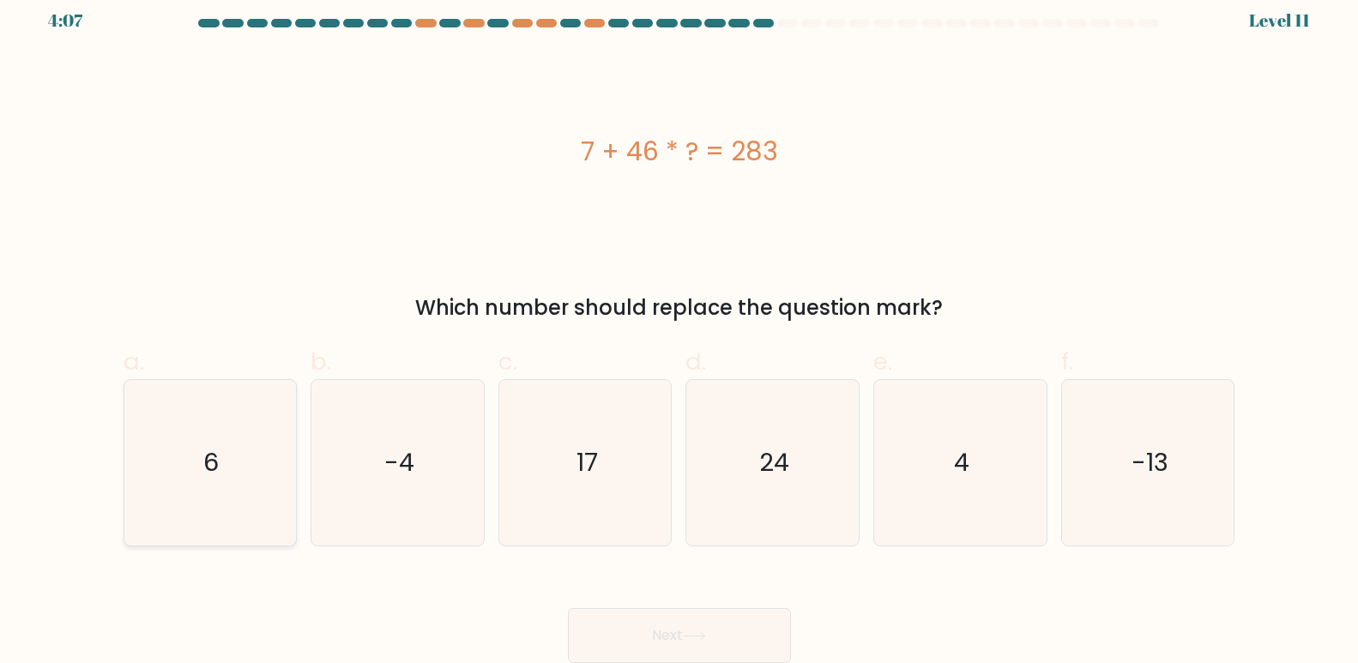
click at [217, 504] on icon "6" at bounding box center [210, 463] width 166 height 166
click at [680, 330] on input "a. 6" at bounding box center [680, 324] width 1 height 11
radio input "true"
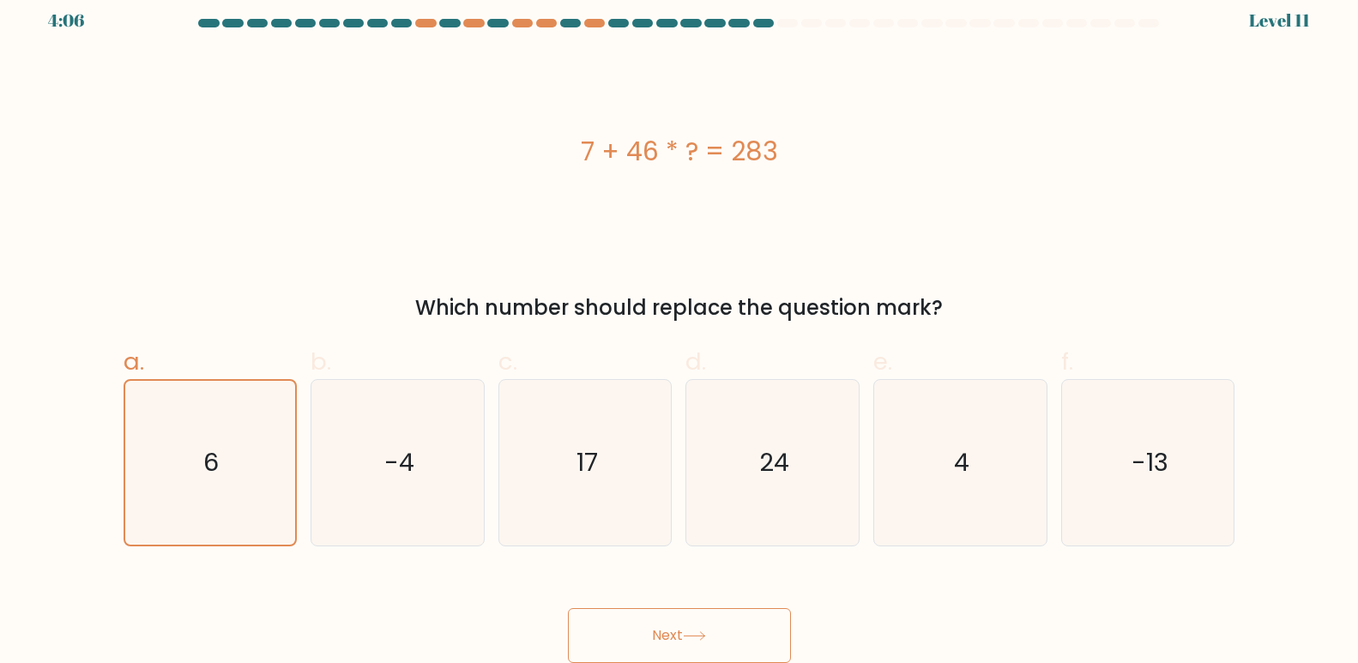
click at [608, 617] on button "Next" at bounding box center [679, 635] width 223 height 55
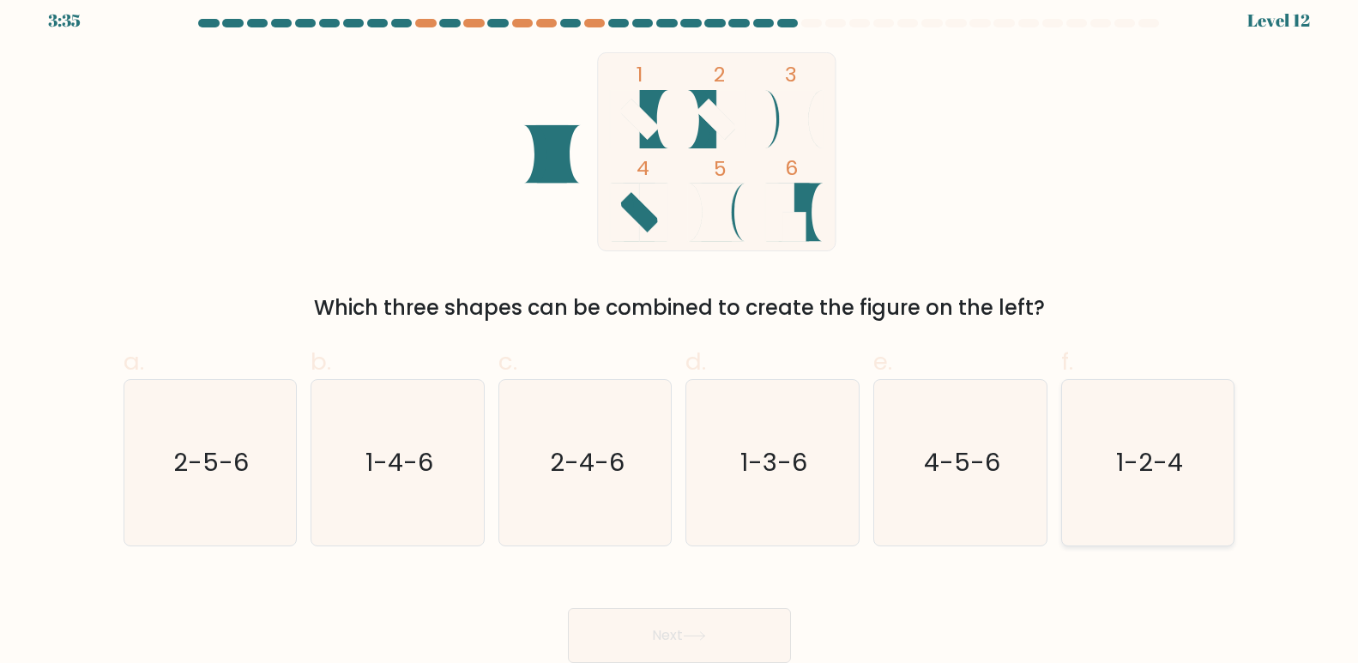
click at [1182, 441] on icon "1-2-4" at bounding box center [1149, 463] width 166 height 166
click at [680, 330] on input "f. 1-2-4" at bounding box center [680, 324] width 1 height 11
radio input "true"
click at [641, 646] on button "Next" at bounding box center [679, 635] width 223 height 55
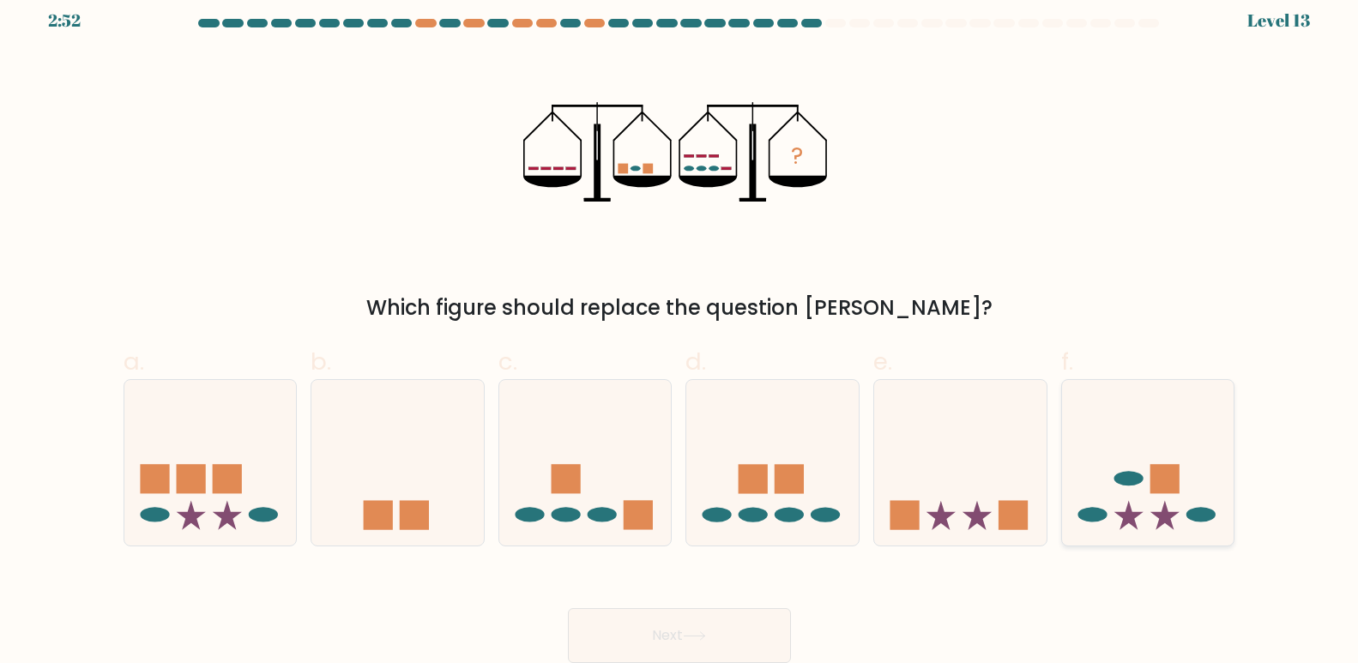
click at [1133, 457] on icon at bounding box center [1148, 463] width 172 height 142
click at [680, 330] on input "f." at bounding box center [680, 324] width 1 height 11
radio input "true"
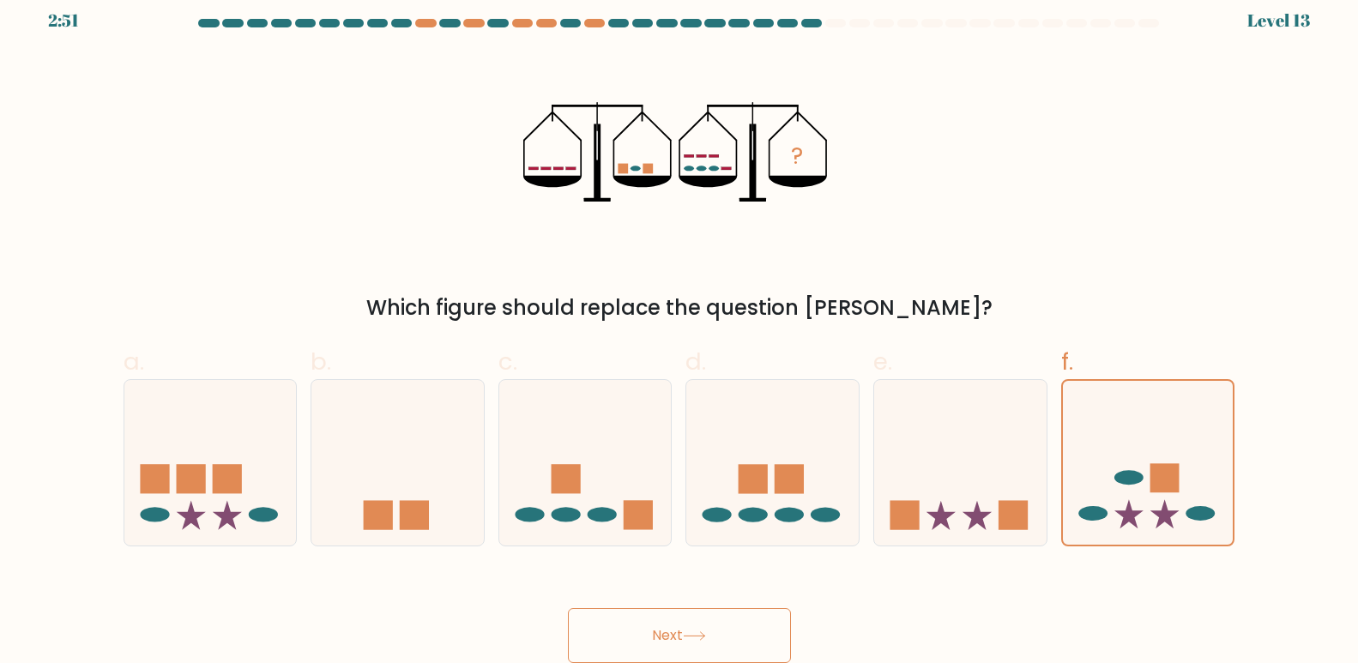
click at [613, 617] on button "Next" at bounding box center [679, 635] width 223 height 55
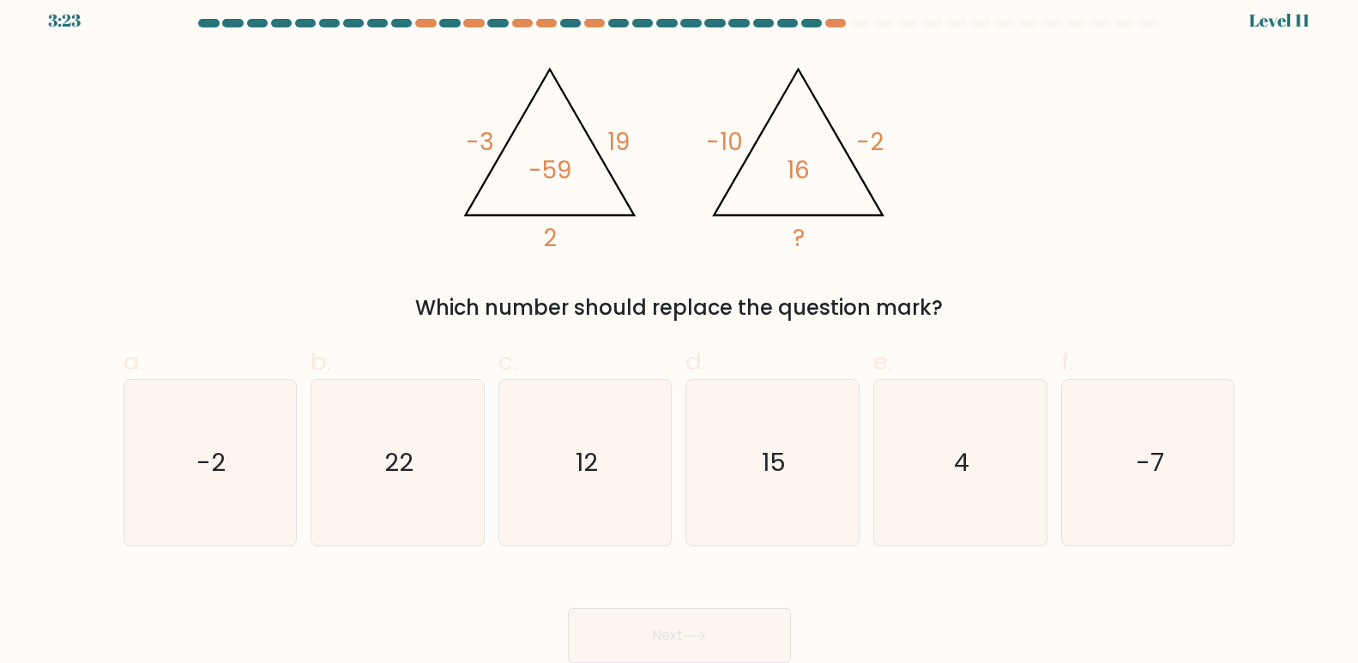
click at [473, 29] on div at bounding box center [679, 26] width 1133 height 15
click at [475, 26] on div at bounding box center [473, 23] width 21 height 9
drag, startPoint x: 1003, startPoint y: 449, endPoint x: 994, endPoint y: 447, distance: 8.7
click at [1000, 449] on icon "4" at bounding box center [961, 463] width 166 height 166
click at [680, 330] on input "e. 4" at bounding box center [680, 324] width 1 height 11
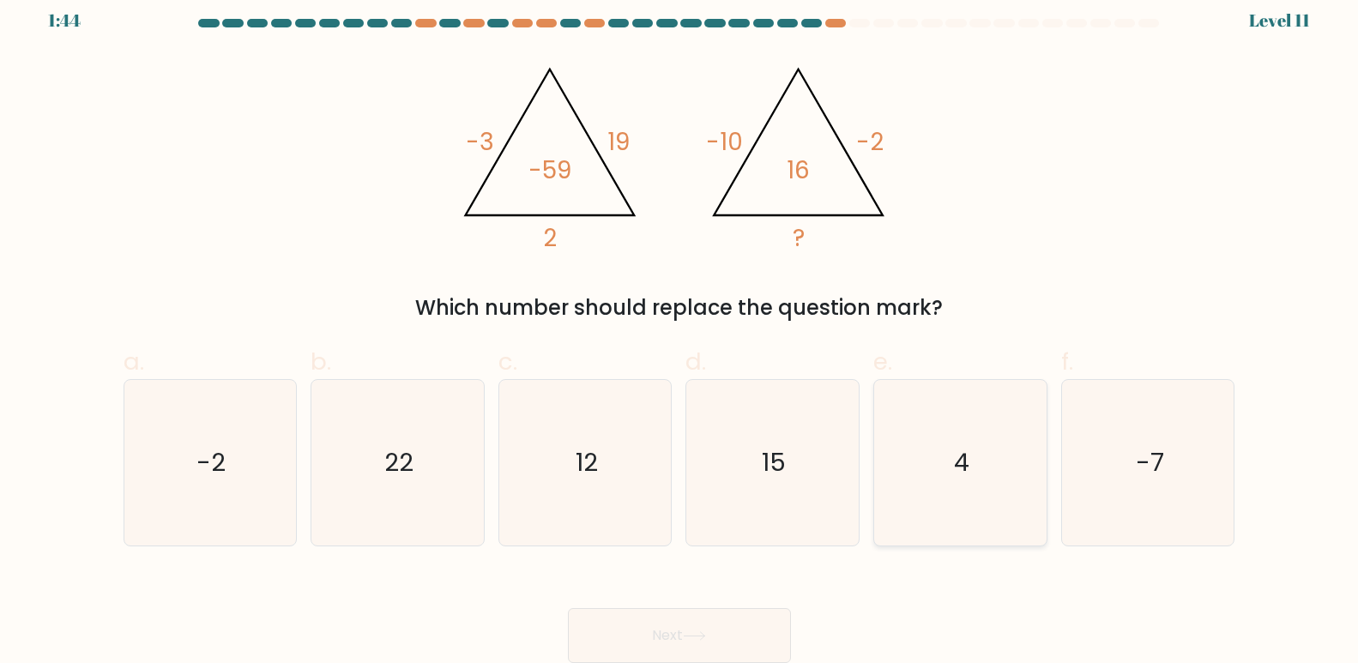
radio input "true"
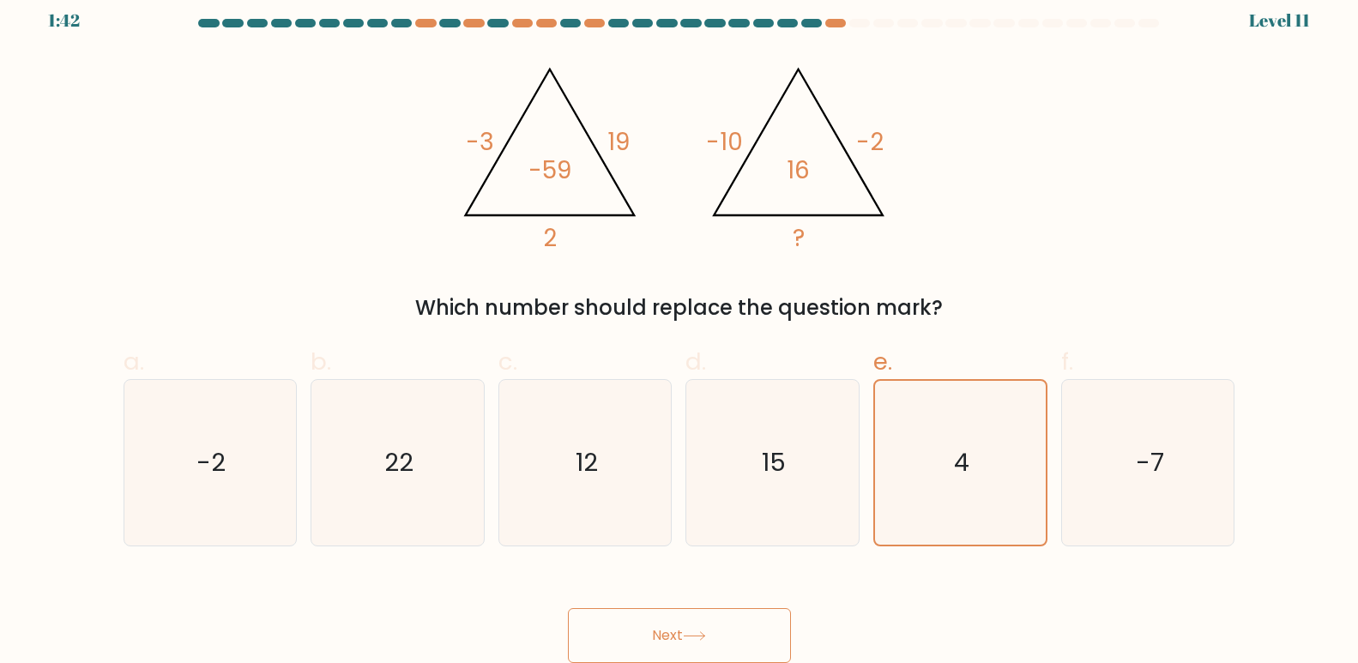
click at [576, 631] on button "Next" at bounding box center [679, 635] width 223 height 55
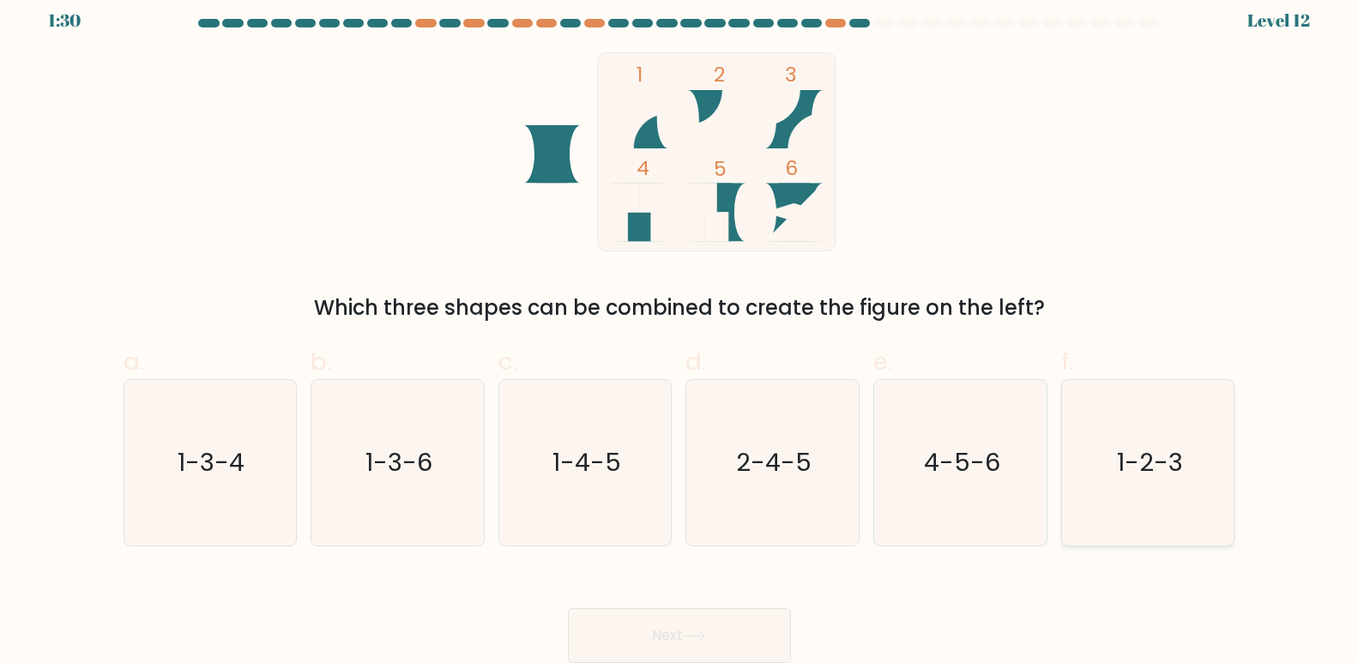
drag, startPoint x: 1214, startPoint y: 447, endPoint x: 1211, endPoint y: 456, distance: 9.8
click at [1212, 450] on icon "1-2-3" at bounding box center [1149, 463] width 166 height 166
click at [680, 330] on input "f. 1-2-3" at bounding box center [680, 324] width 1 height 11
radio input "true"
click at [758, 631] on button "Next" at bounding box center [679, 635] width 223 height 55
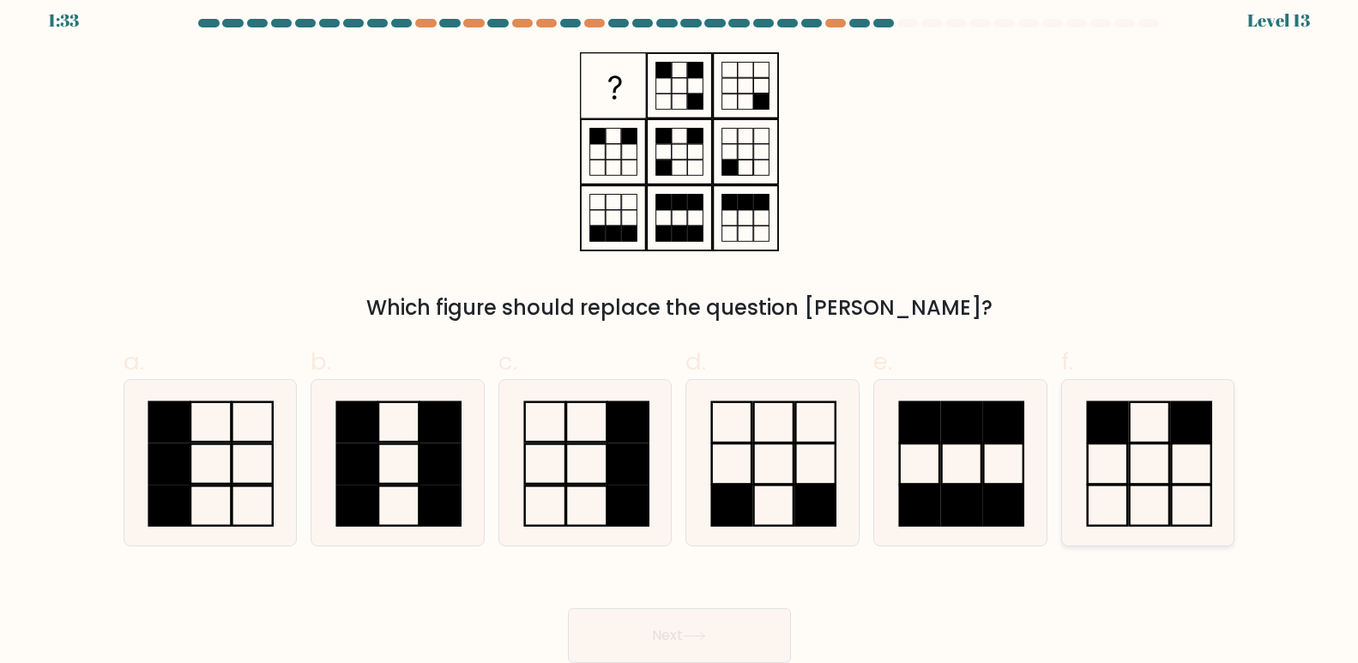
click at [1121, 461] on icon at bounding box center [1149, 463] width 166 height 166
click at [680, 330] on input "f." at bounding box center [680, 324] width 1 height 11
radio input "true"
click at [706, 637] on icon at bounding box center [694, 635] width 23 height 9
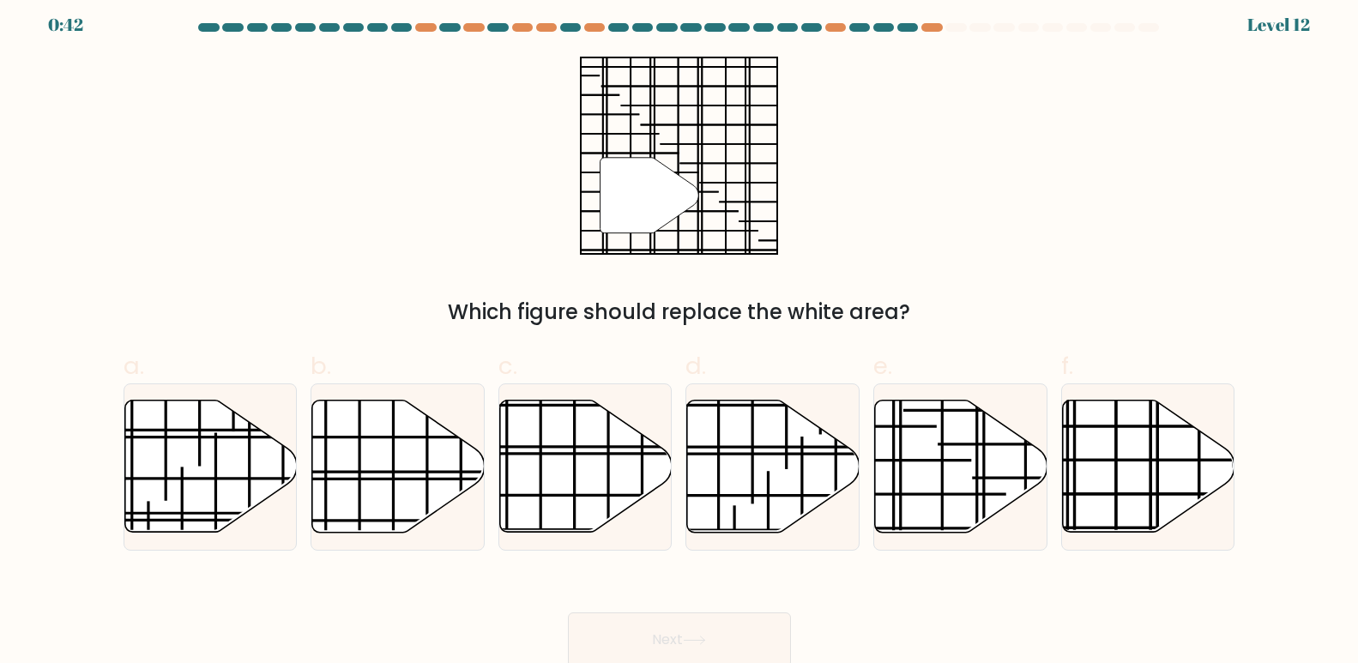
scroll to position [13, 0]
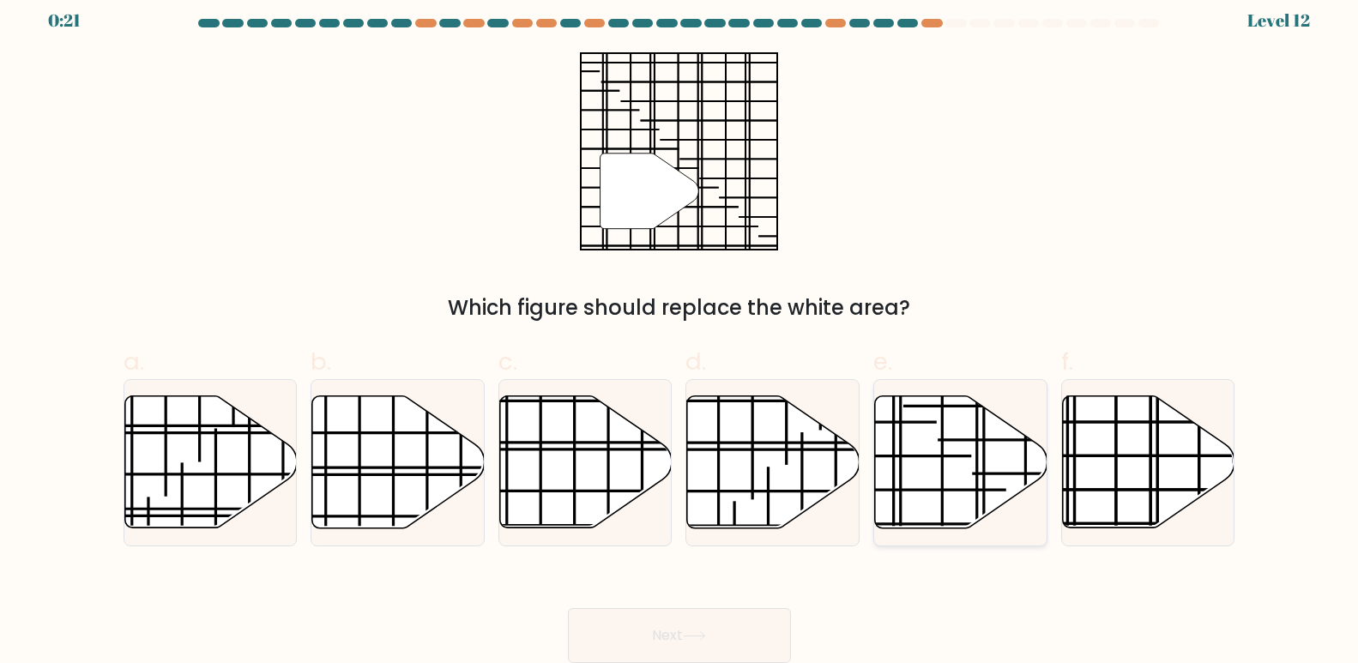
click at [960, 459] on icon at bounding box center [961, 462] width 172 height 132
click at [680, 330] on input "e." at bounding box center [680, 324] width 1 height 11
radio input "true"
click at [713, 626] on button "Next" at bounding box center [679, 635] width 223 height 55
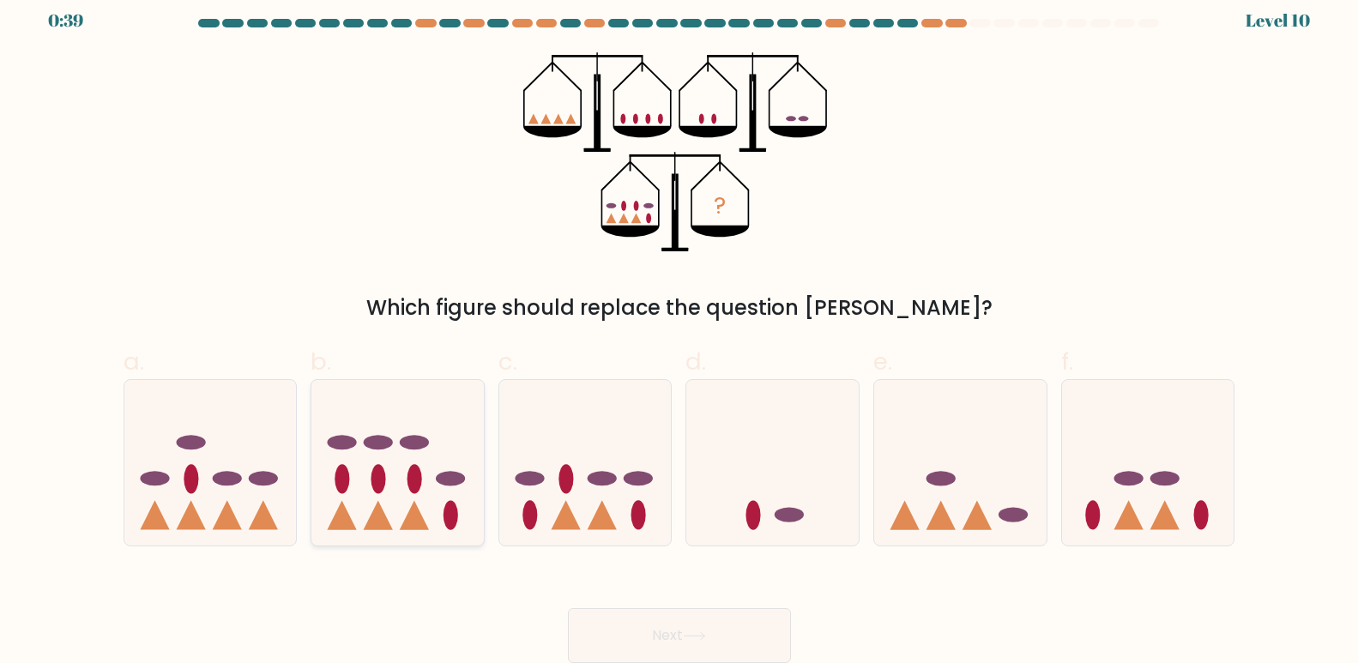
click at [394, 499] on icon at bounding box center [397, 463] width 172 height 142
click at [680, 330] on input "b." at bounding box center [680, 324] width 1 height 11
radio input "true"
click at [717, 635] on button "Next" at bounding box center [679, 635] width 223 height 55
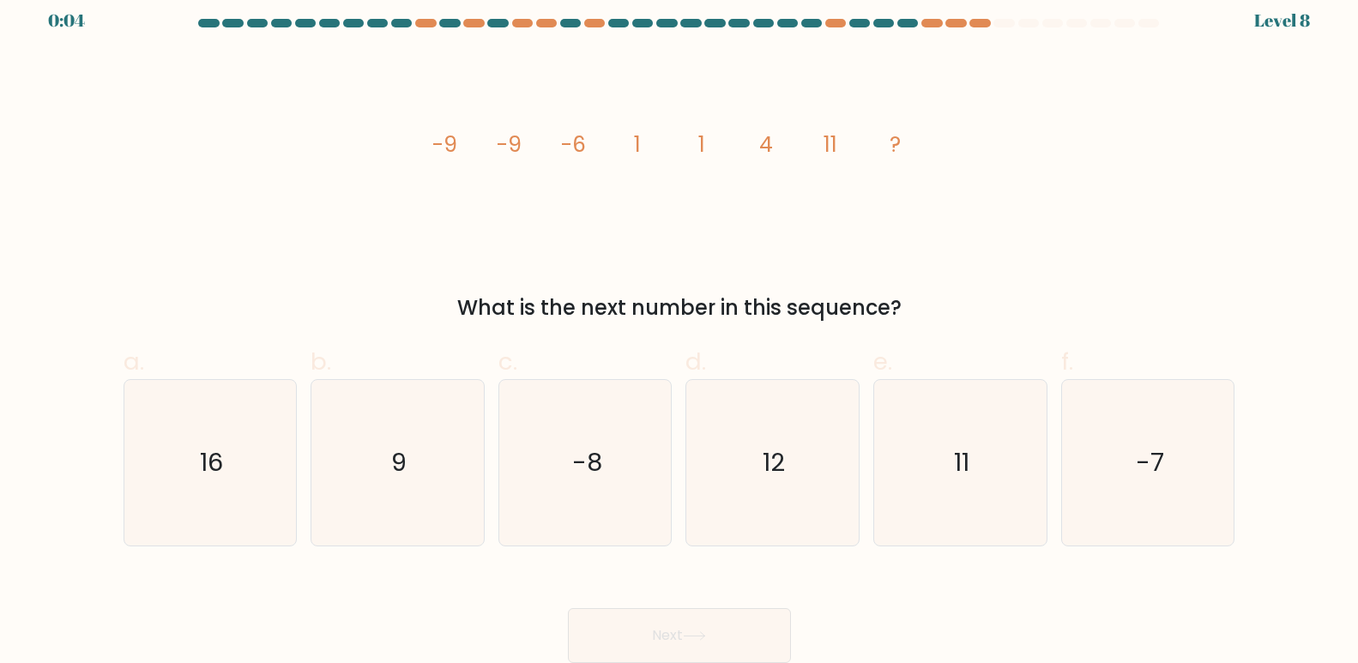
drag, startPoint x: 802, startPoint y: 490, endPoint x: 629, endPoint y: 652, distance: 237.3
click at [790, 504] on icon "12" at bounding box center [773, 463] width 166 height 166
click at [680, 330] on input "d. 12" at bounding box center [680, 324] width 1 height 11
radio input "true"
click at [631, 619] on button "Next" at bounding box center [679, 635] width 223 height 55
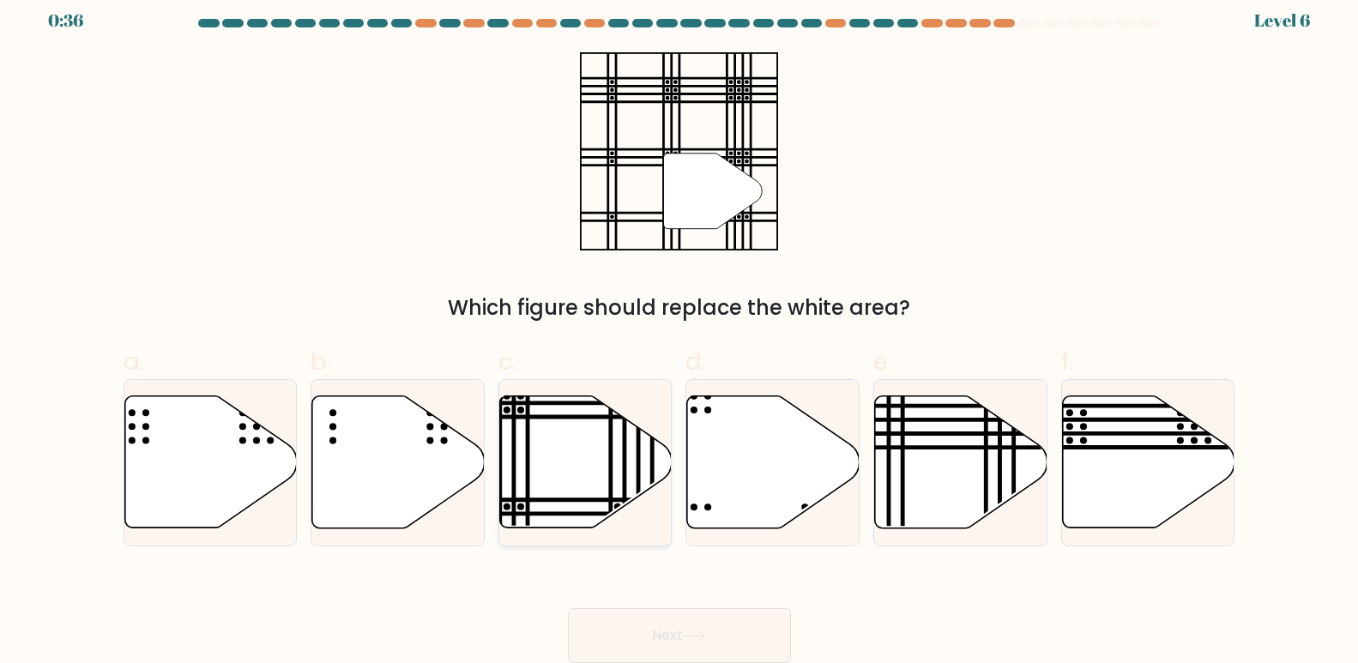
click at [622, 448] on icon at bounding box center [586, 462] width 172 height 132
click at [680, 330] on input "c." at bounding box center [680, 324] width 1 height 11
radio input "true"
click at [647, 634] on button "Next" at bounding box center [679, 635] width 223 height 55
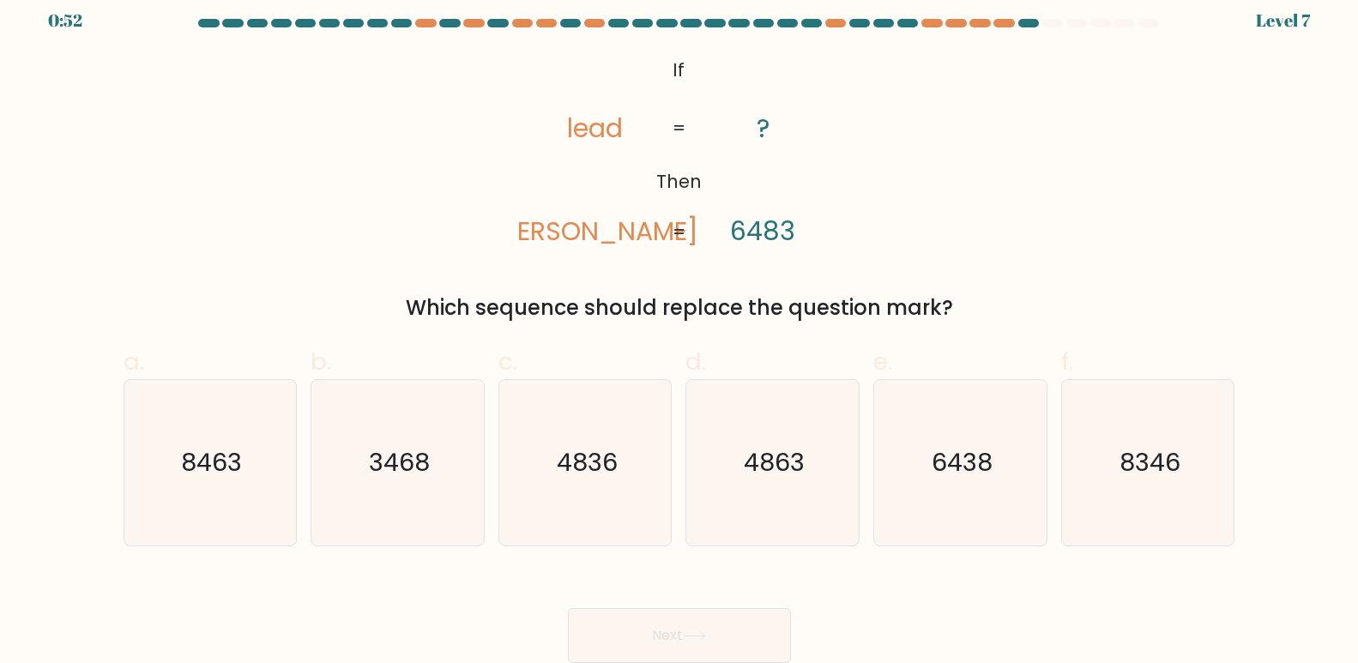
click at [774, 238] on tspan "6483" at bounding box center [762, 231] width 65 height 37
drag, startPoint x: 774, startPoint y: 238, endPoint x: 764, endPoint y: 233, distance: 11.2
click at [764, 233] on tspan "6483" at bounding box center [762, 231] width 65 height 37
click at [1133, 481] on icon "8346" at bounding box center [1149, 463] width 166 height 166
click at [680, 330] on input "f. 8346" at bounding box center [680, 324] width 1 height 11
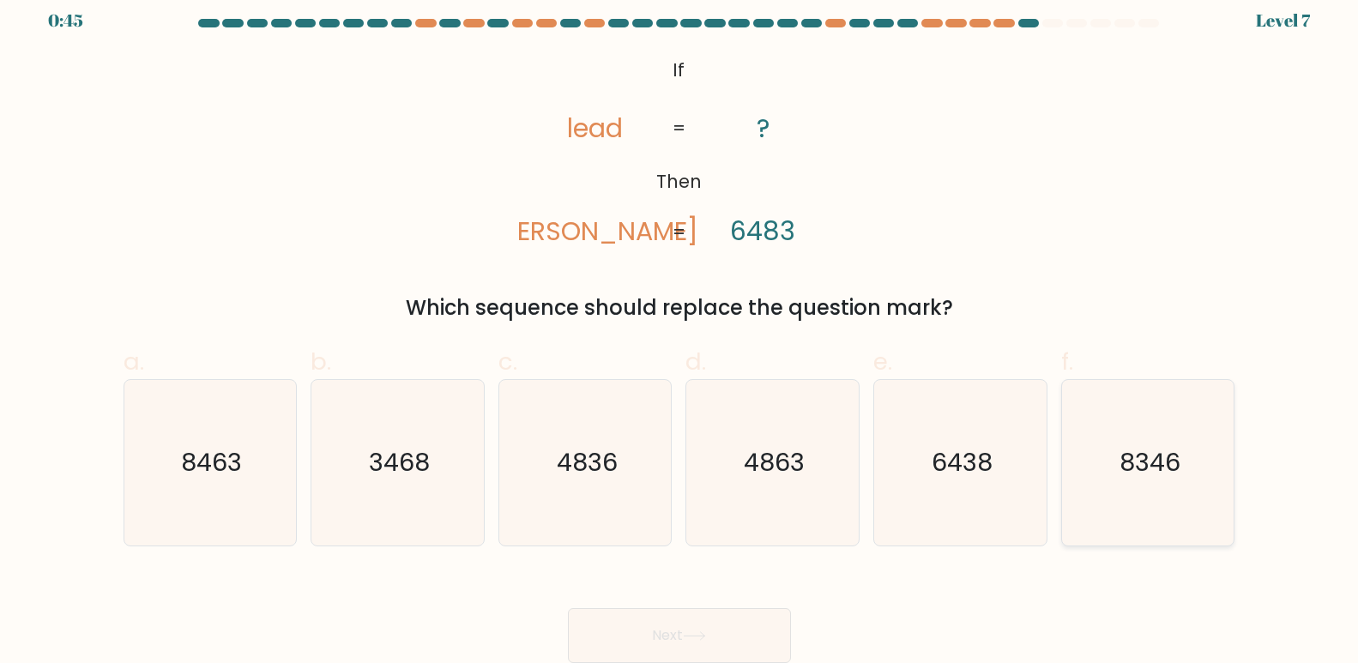
radio input "true"
click at [717, 640] on button "Next" at bounding box center [679, 635] width 223 height 55
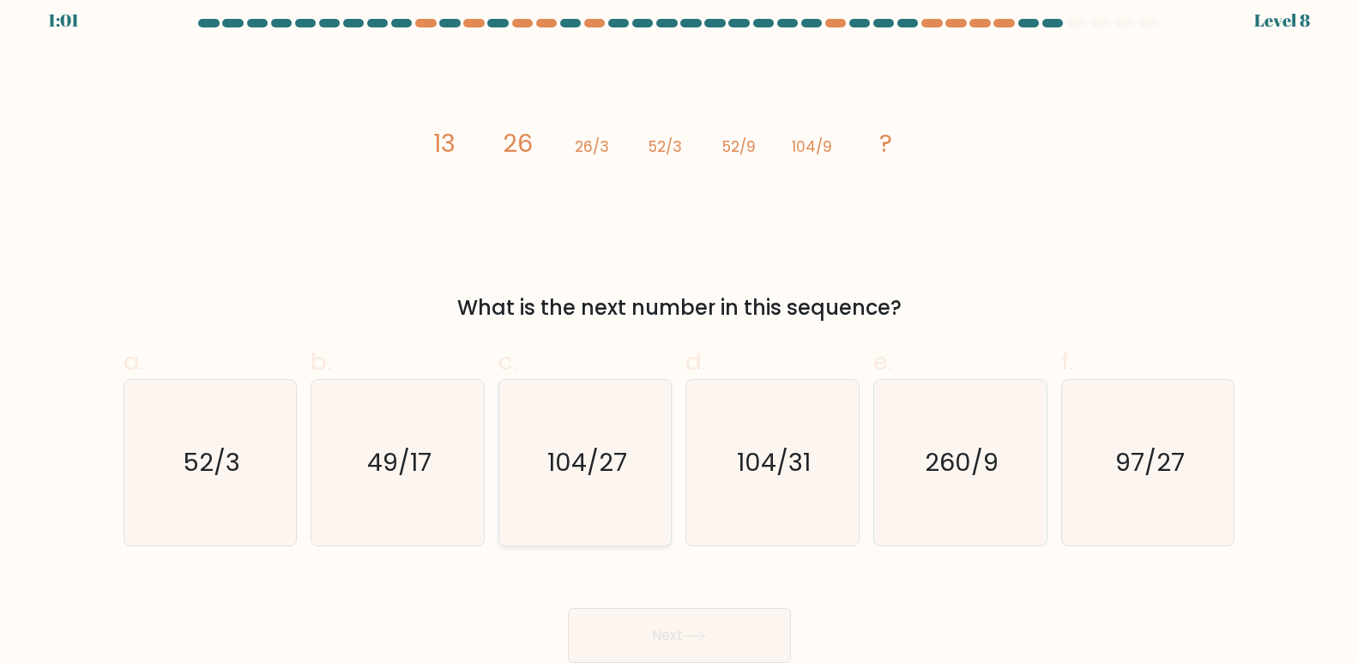
click at [621, 443] on icon "104/27" at bounding box center [586, 463] width 166 height 166
click at [680, 330] on input "c. 104/27" at bounding box center [680, 324] width 1 height 11
radio input "true"
click at [686, 632] on button "Next" at bounding box center [679, 635] width 223 height 55
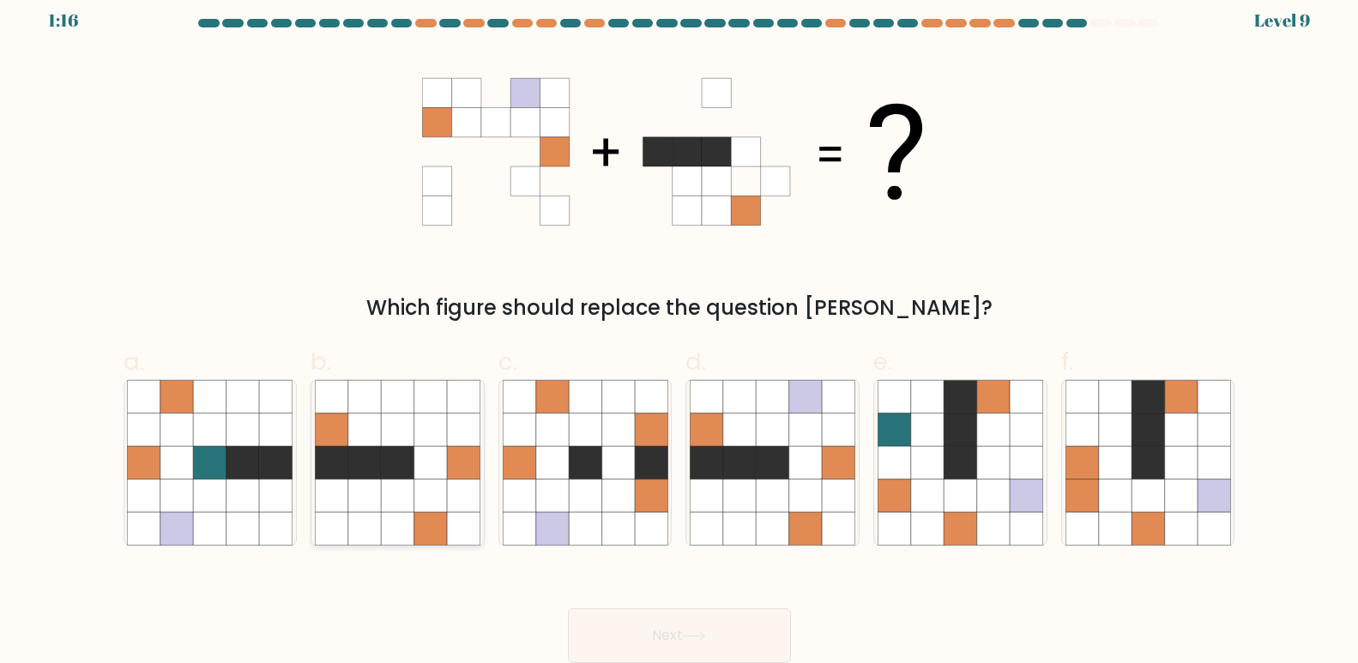
click at [359, 460] on icon at bounding box center [364, 462] width 33 height 33
click at [680, 330] on input "b." at bounding box center [680, 324] width 1 height 11
radio input "true"
click at [734, 472] on icon at bounding box center [739, 462] width 33 height 33
click at [680, 330] on input "d." at bounding box center [680, 324] width 1 height 11
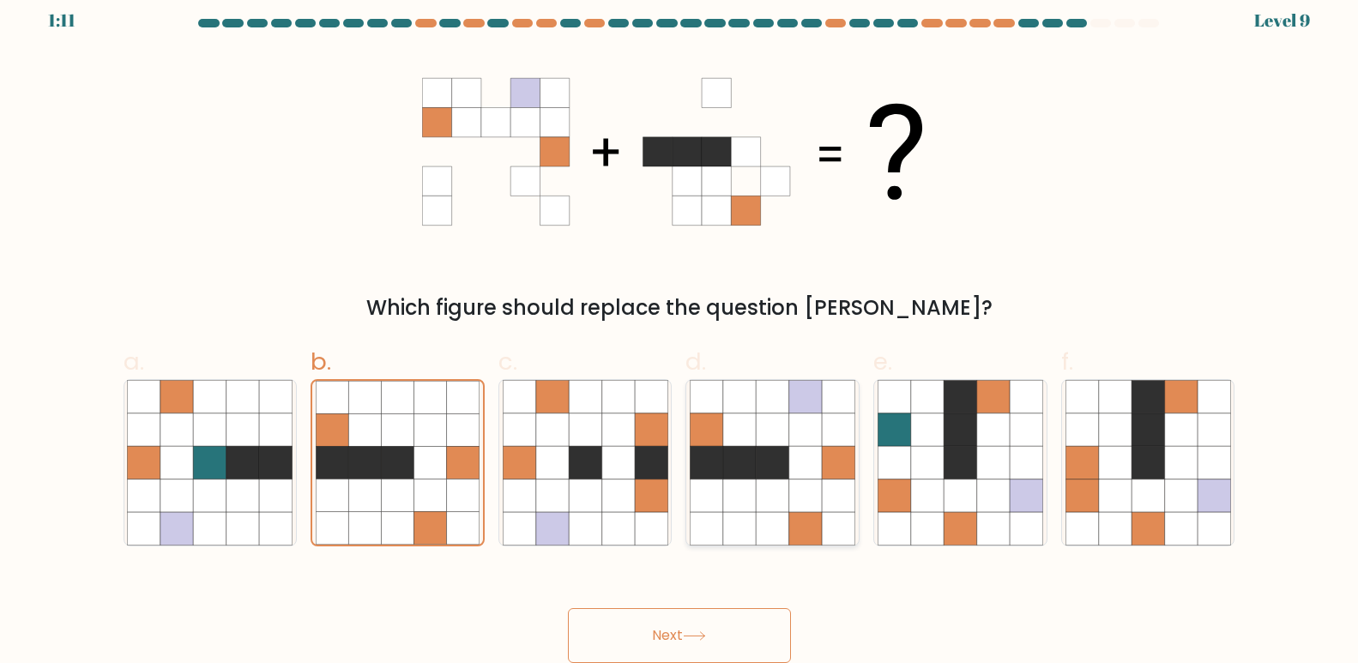
radio input "true"
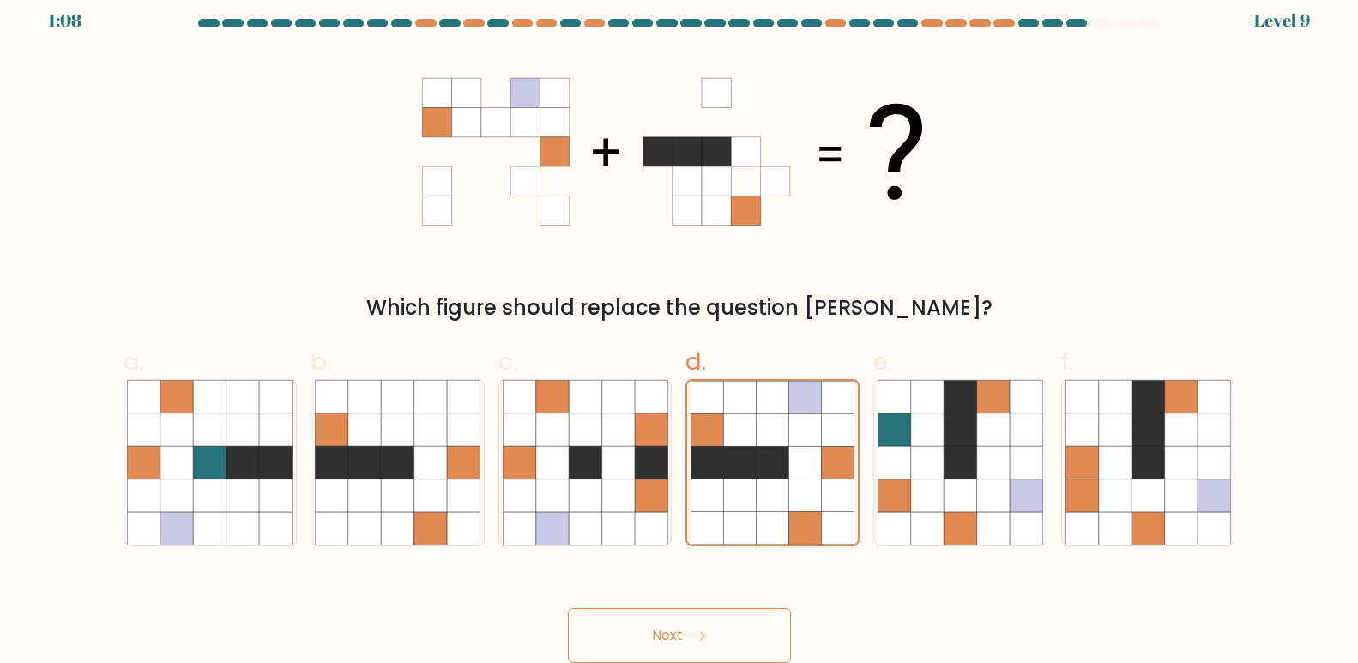
click at [737, 631] on button "Next" at bounding box center [679, 635] width 223 height 55
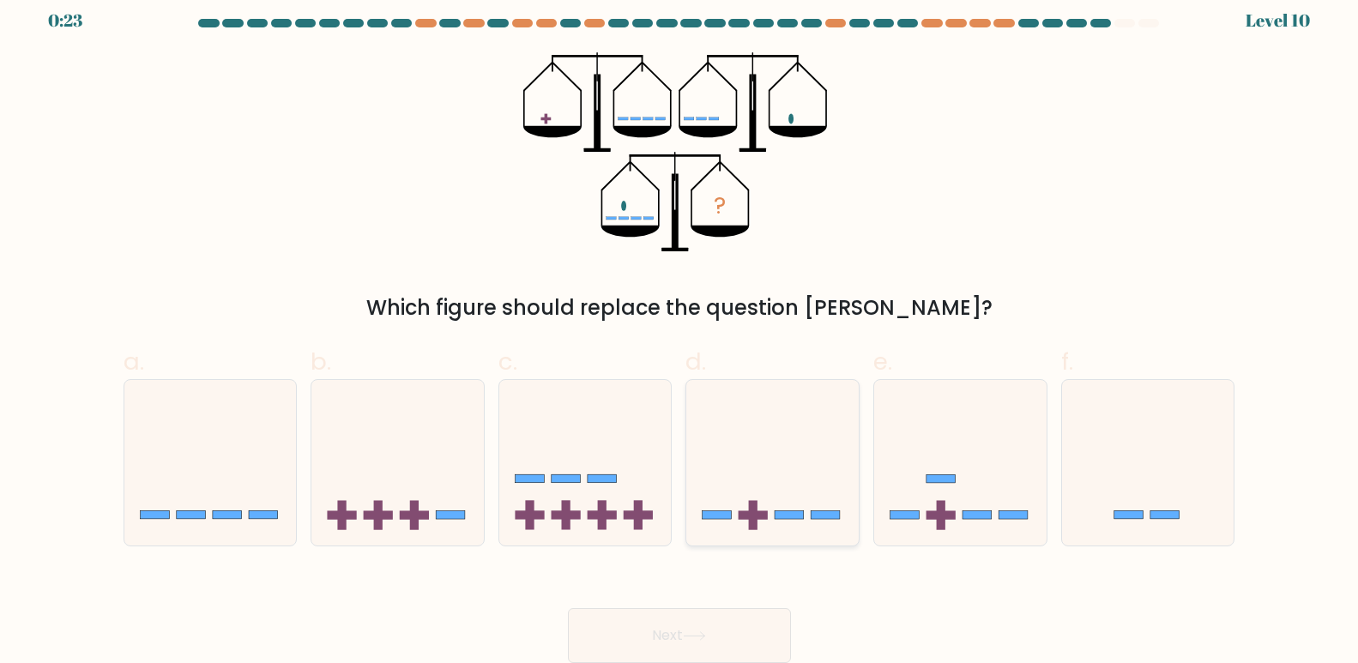
click at [770, 451] on icon at bounding box center [772, 463] width 172 height 142
click at [680, 330] on input "d." at bounding box center [680, 324] width 1 height 11
radio input "true"
click at [707, 623] on button "Next" at bounding box center [679, 635] width 223 height 55
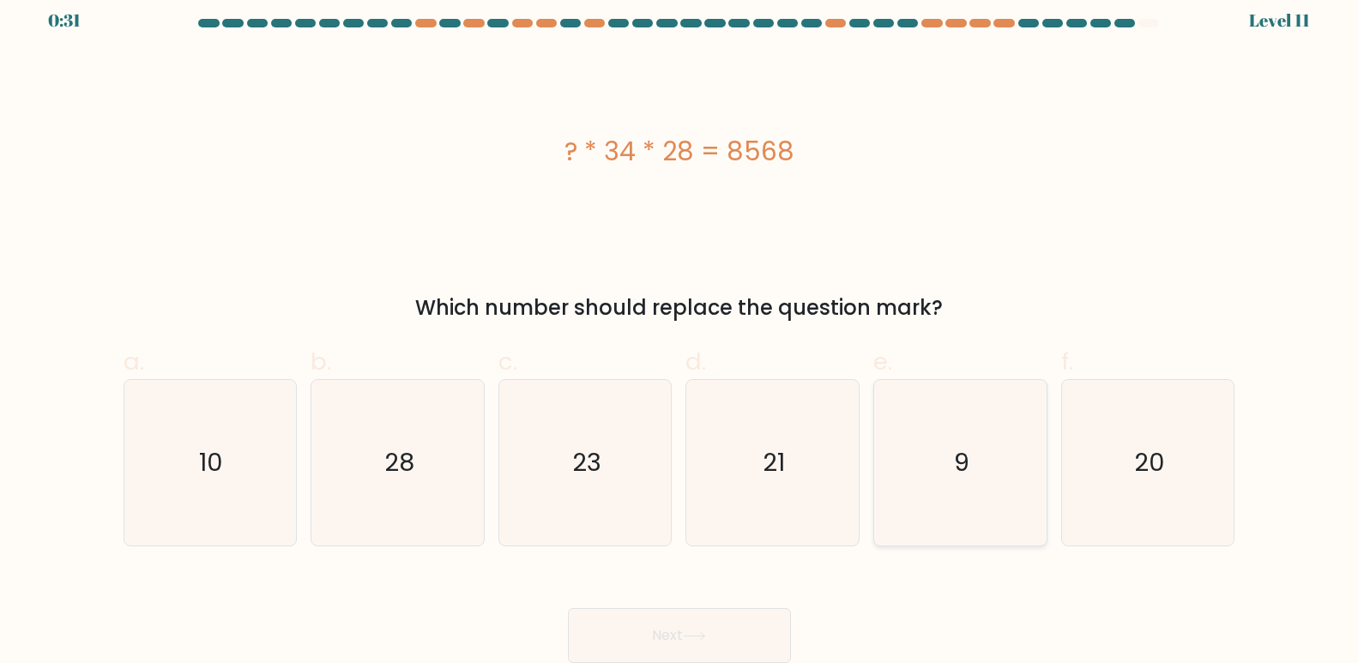
click at [902, 389] on icon "9" at bounding box center [961, 463] width 166 height 166
click at [680, 330] on input "e. 9" at bounding box center [680, 324] width 1 height 11
radio input "true"
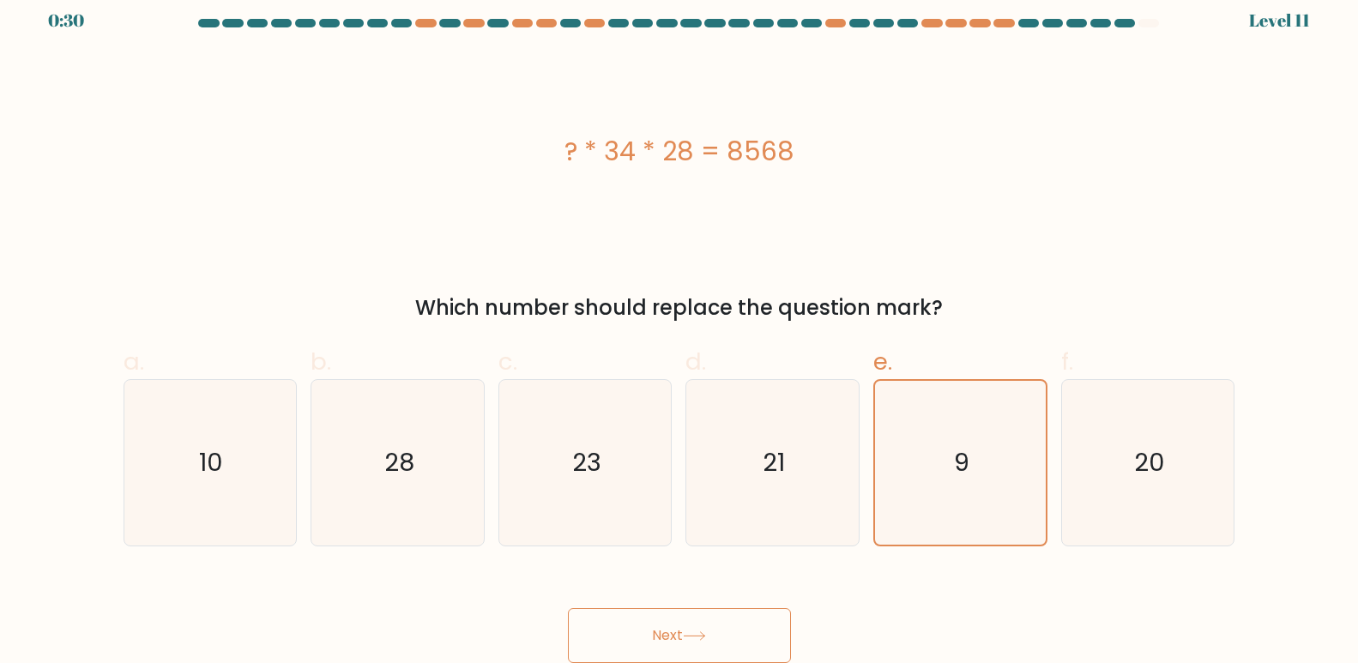
click at [706, 631] on button "Next" at bounding box center [679, 635] width 223 height 55
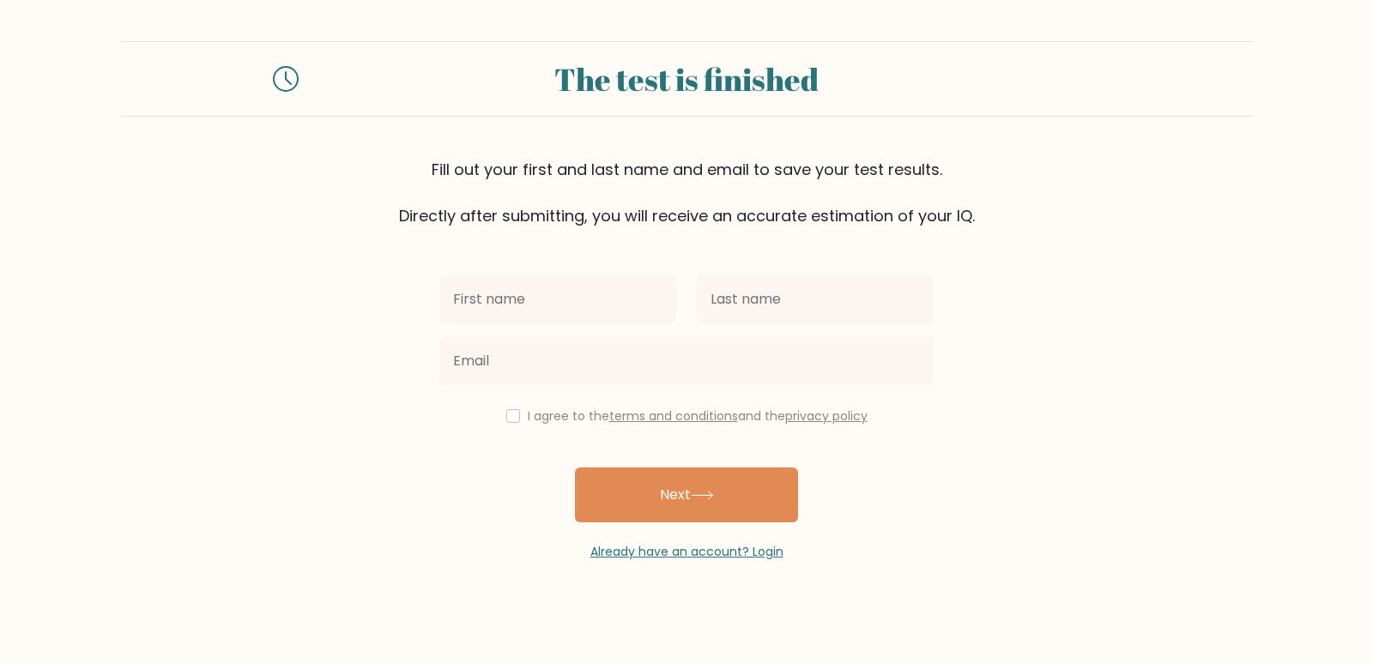
click at [555, 319] on input "text" at bounding box center [557, 299] width 237 height 48
type input "huzaifa"
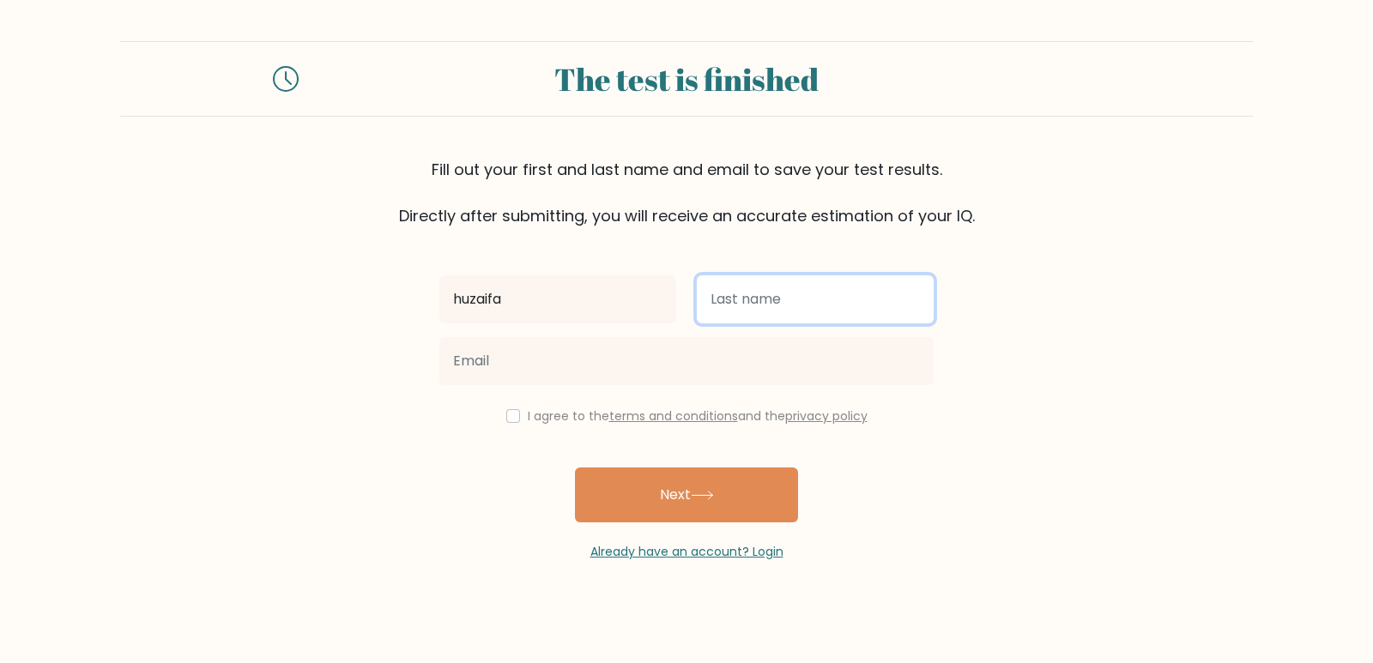
click at [794, 306] on input "text" at bounding box center [815, 299] width 237 height 48
type input "abdulghany"
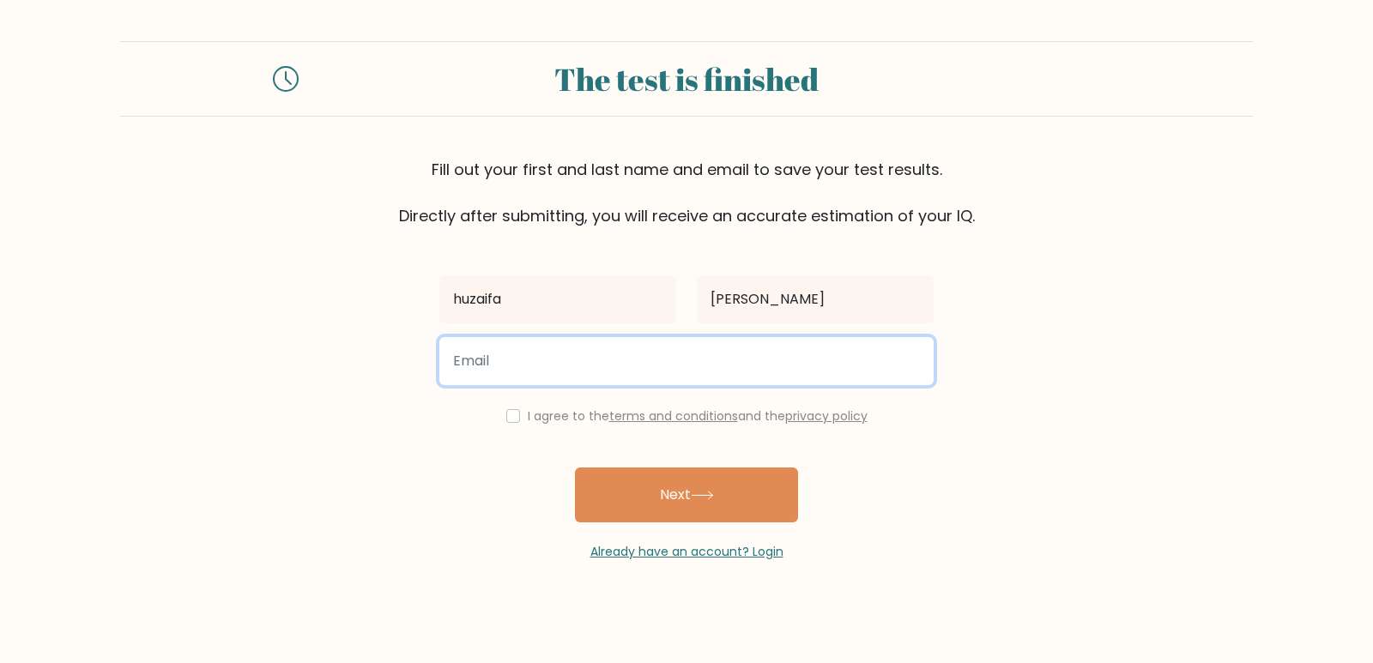
click at [703, 360] on input "email" at bounding box center [686, 361] width 494 height 48
click at [732, 375] on input "email" at bounding box center [686, 361] width 494 height 48
click at [825, 360] on input "email" at bounding box center [686, 361] width 494 height 48
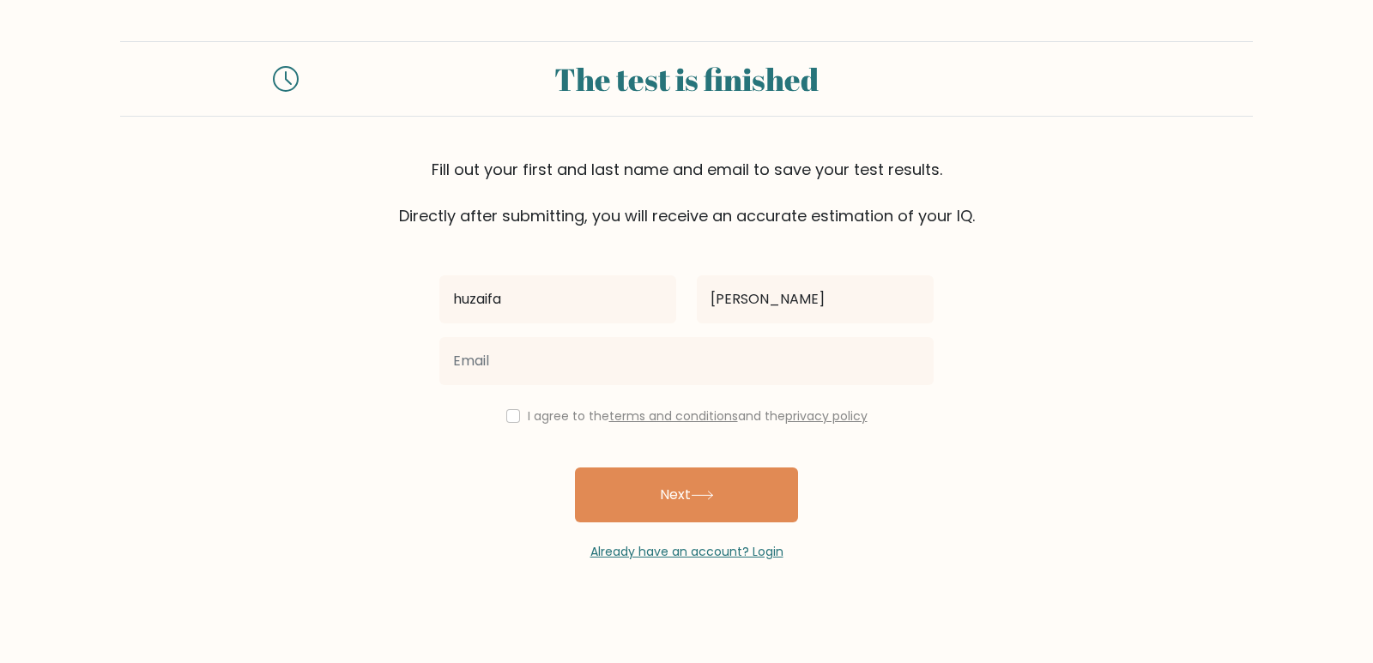
click at [1165, 441] on form "The test is finished Fill out your first and last name and email to save your t…" at bounding box center [686, 301] width 1373 height 520
click at [509, 419] on input "checkbox" at bounding box center [513, 416] width 14 height 14
checkbox input "true"
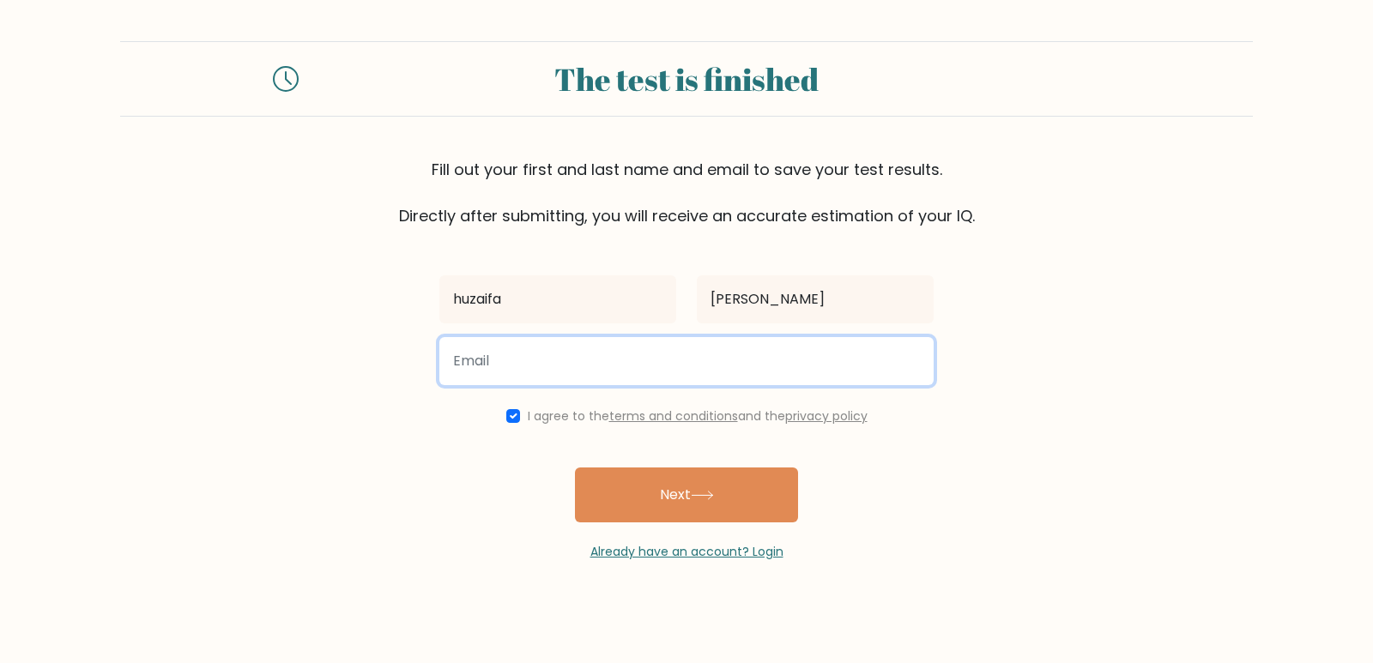
click at [604, 348] on input "email" at bounding box center [686, 361] width 494 height 48
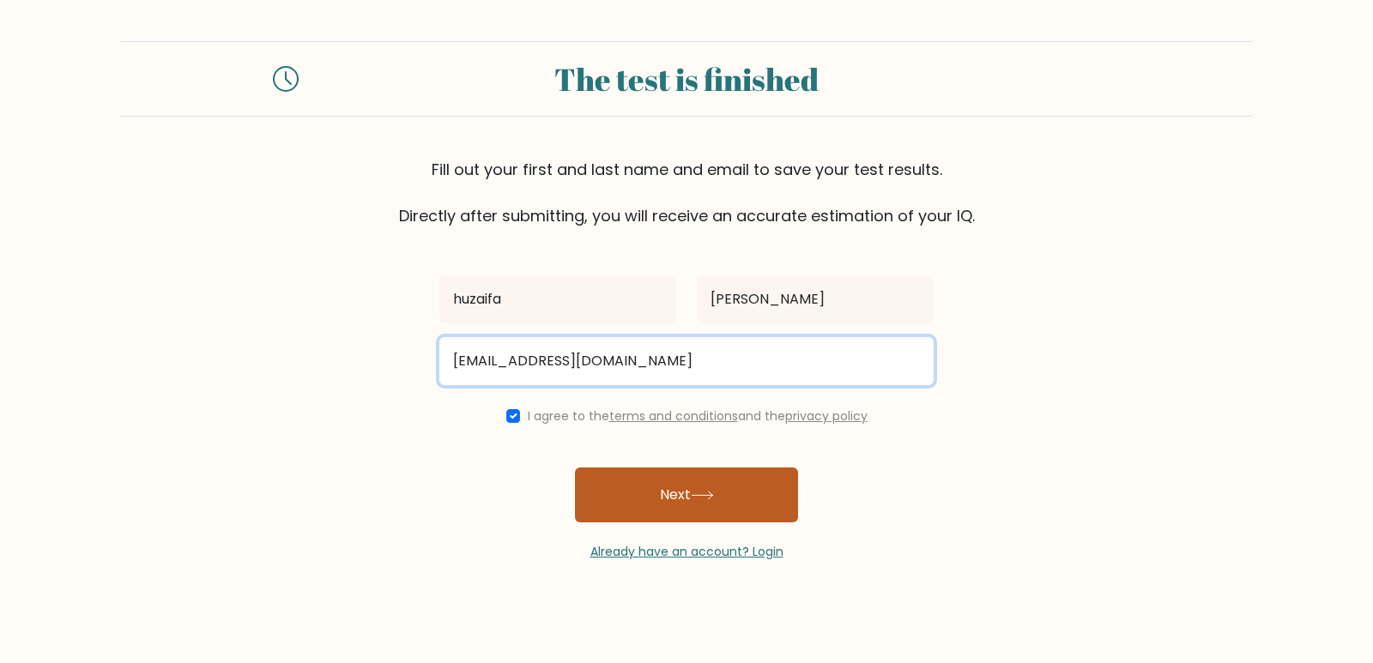
type input "huzaifa.abdulghany@nexperience.org"
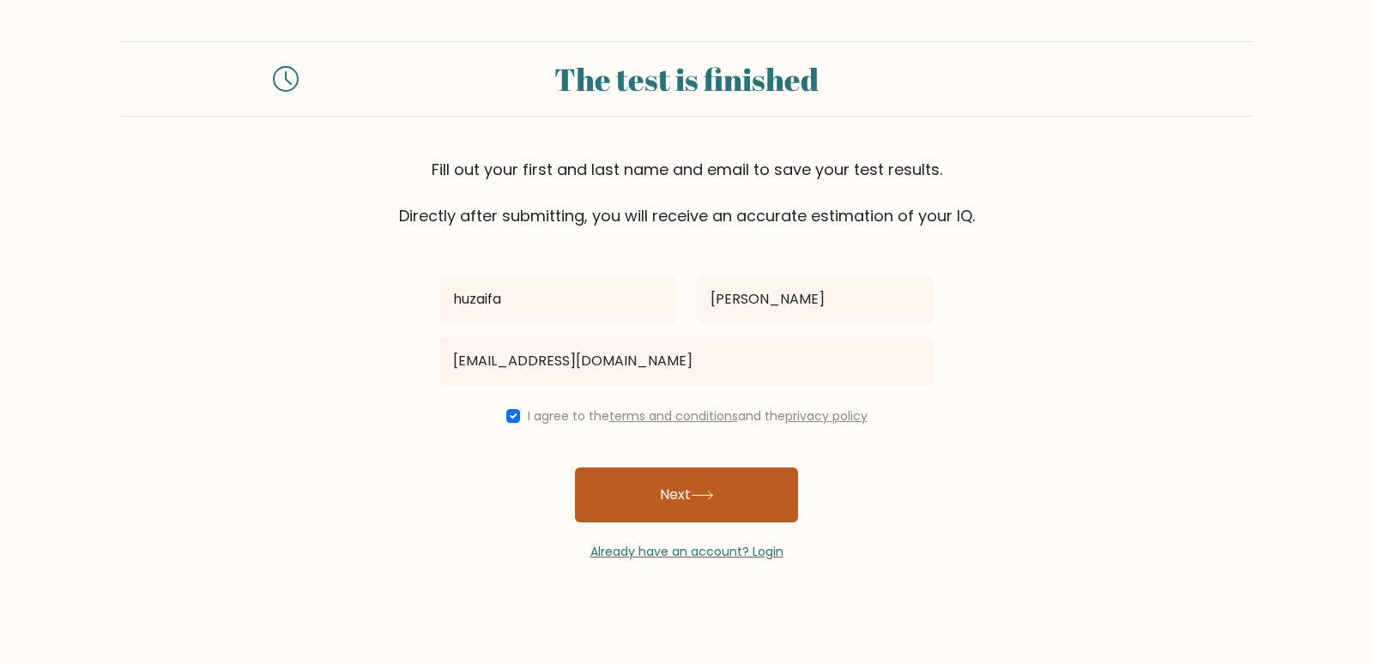
click at [652, 486] on button "Next" at bounding box center [686, 495] width 223 height 55
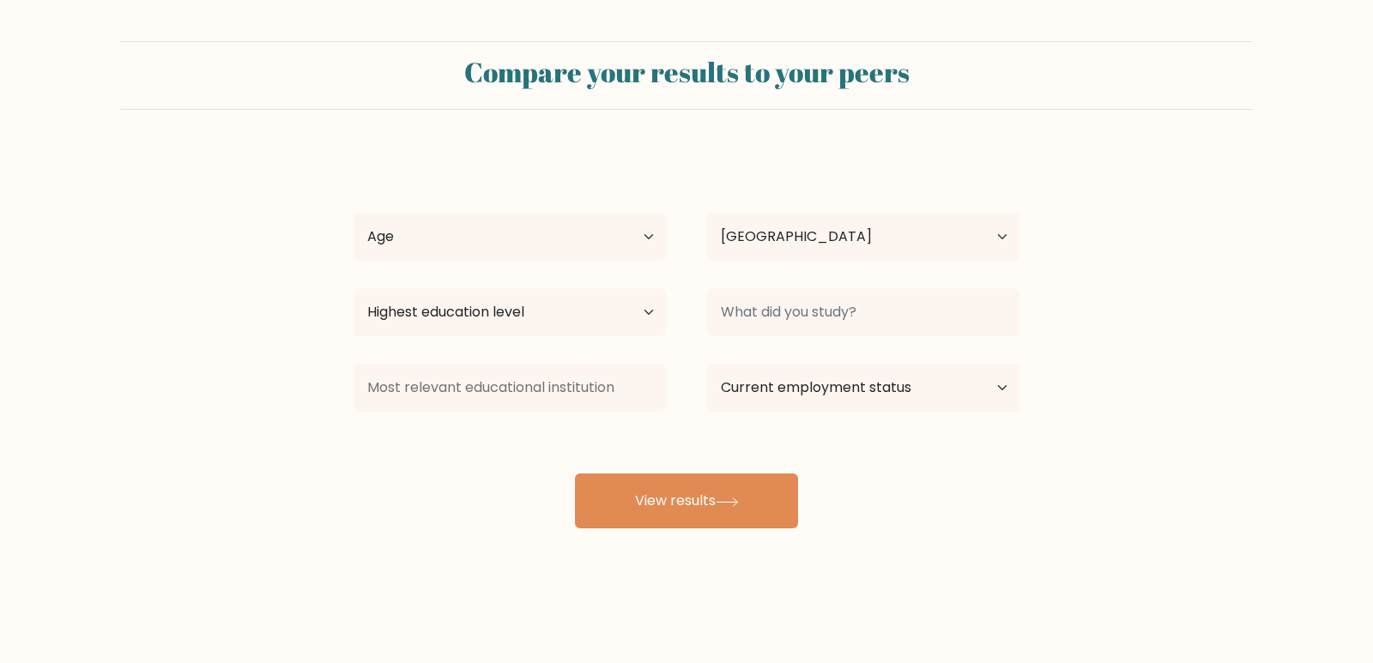
select select "EG"
click at [561, 238] on select "Age Under [DEMOGRAPHIC_DATA] [DEMOGRAPHIC_DATA] [DEMOGRAPHIC_DATA] [DEMOGRAPHIC…" at bounding box center [509, 237] width 312 height 48
select select "18_24"
click at [353, 213] on select "Age Under [DEMOGRAPHIC_DATA] [DEMOGRAPHIC_DATA] [DEMOGRAPHIC_DATA] [DEMOGRAPHIC…" at bounding box center [509, 237] width 312 height 48
click at [598, 317] on select "Highest education level No schooling Primary Lower Secondary Upper Secondary Oc…" at bounding box center [509, 312] width 312 height 48
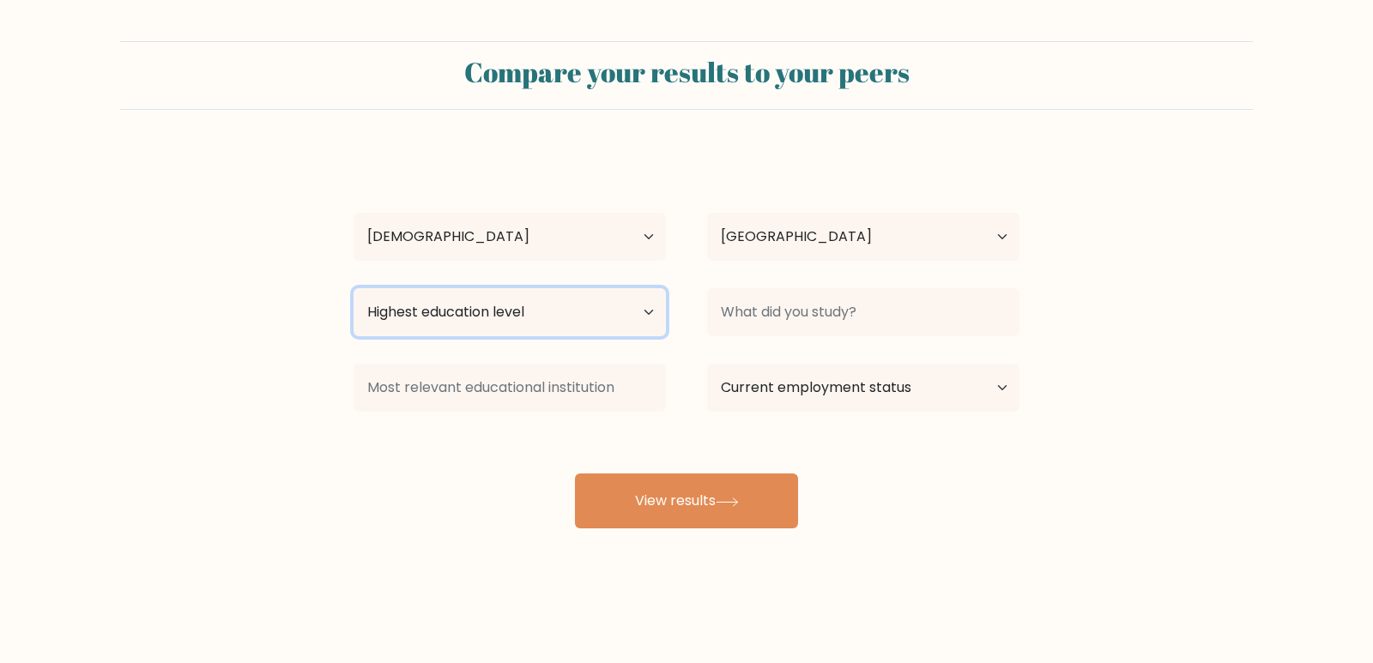
select select "upper_secondary"
click at [353, 288] on select "Highest education level No schooling Primary Lower Secondary Upper Secondary Oc…" at bounding box center [509, 312] width 312 height 48
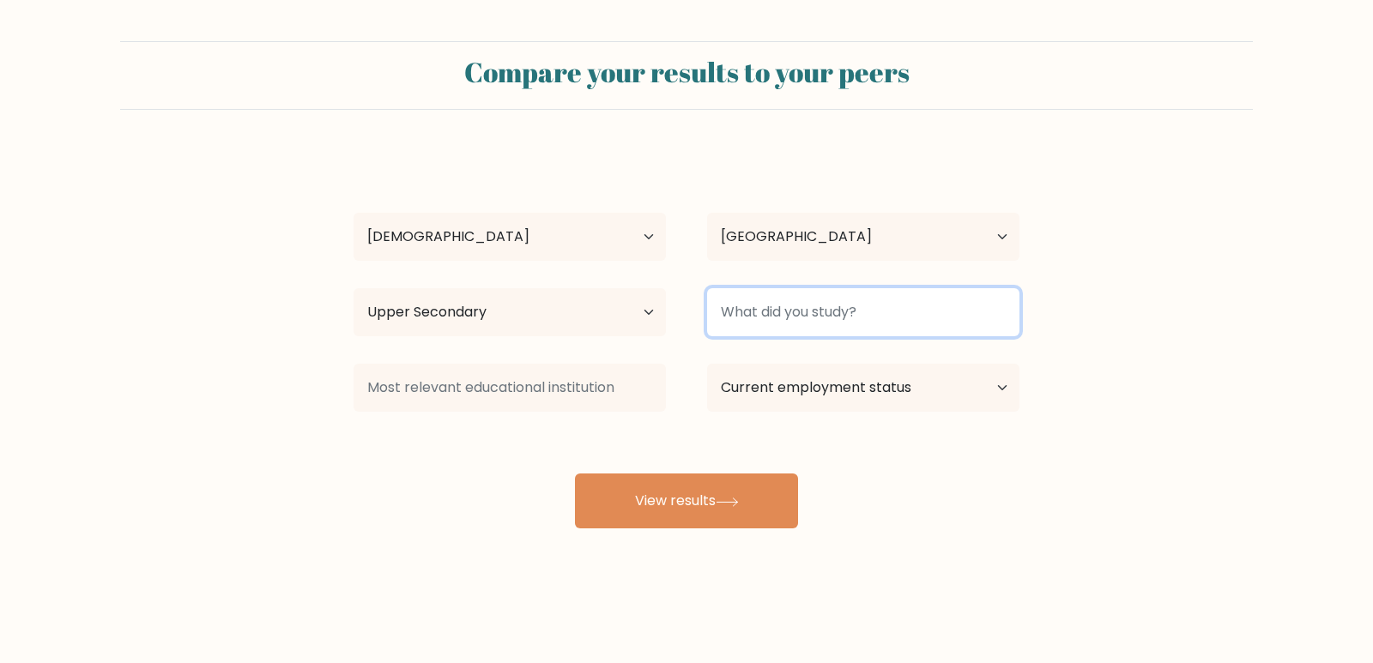
click at [760, 321] on input at bounding box center [863, 312] width 312 height 48
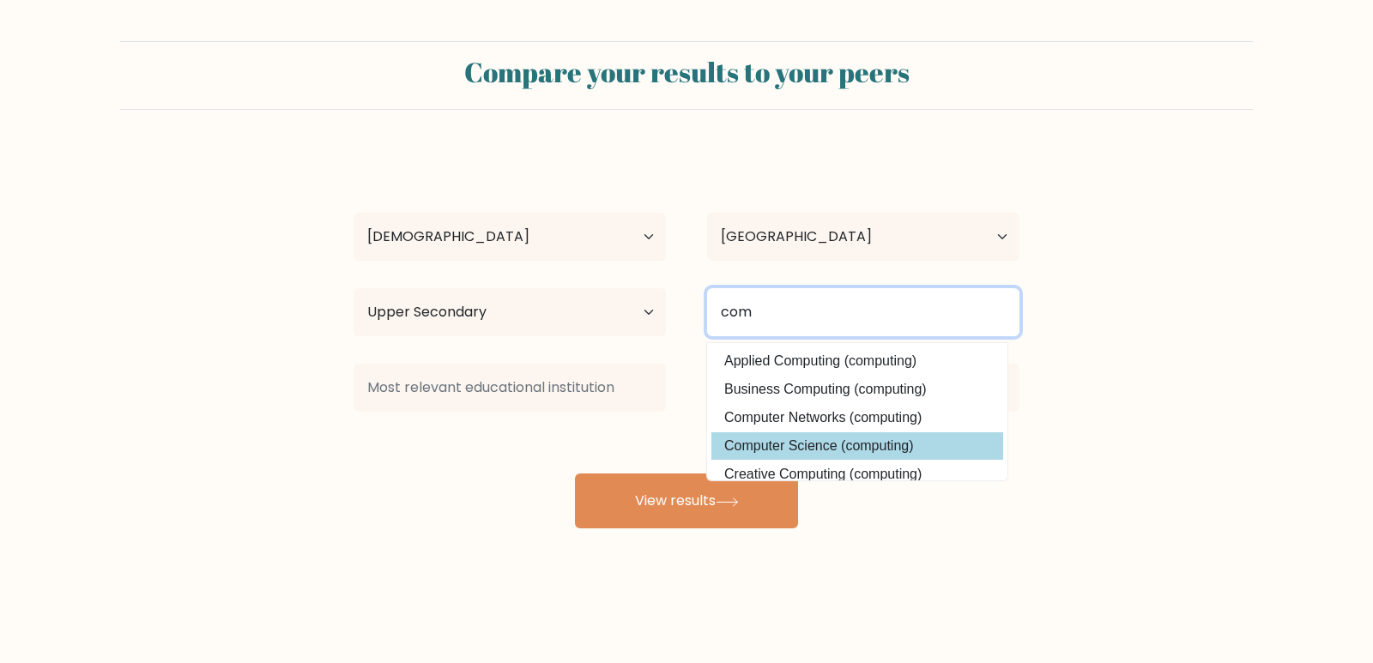
type input "com"
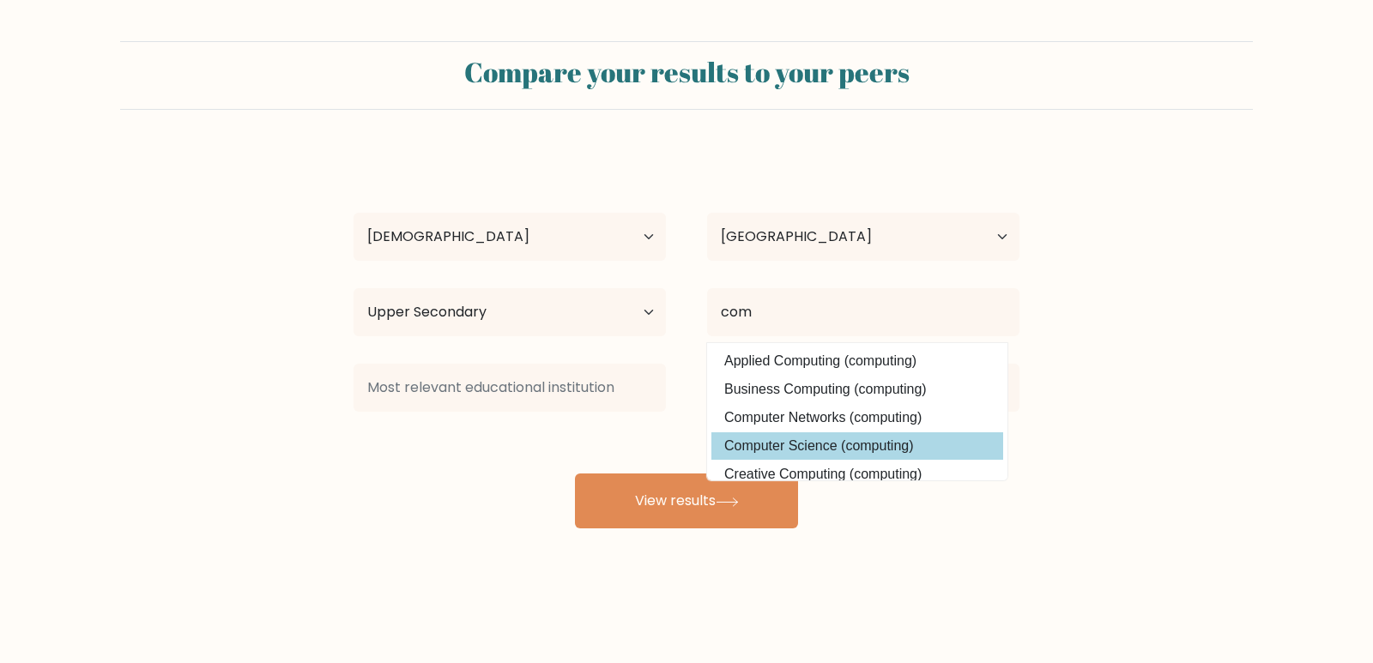
click at [770, 450] on div "[PERSON_NAME] Age Under [DEMOGRAPHIC_DATA] [DEMOGRAPHIC_DATA] [DEMOGRAPHIC_DATA…" at bounding box center [686, 340] width 686 height 378
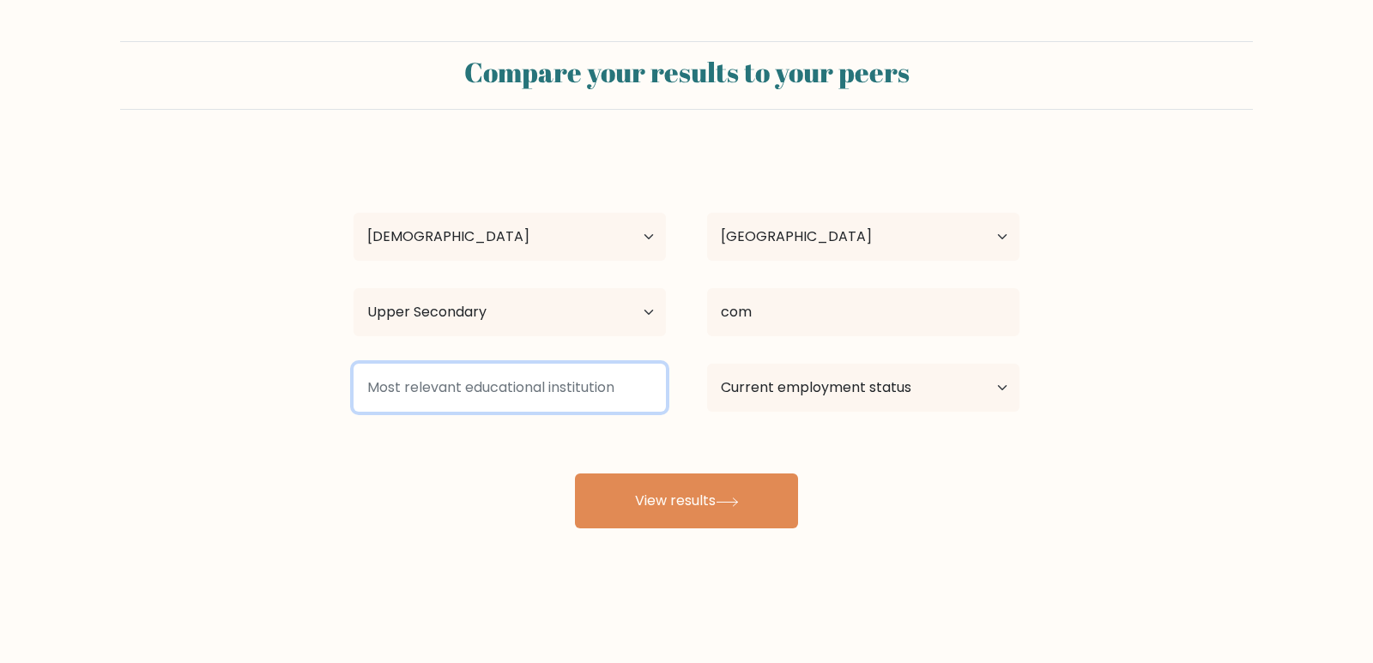
click at [621, 390] on input at bounding box center [509, 388] width 312 height 48
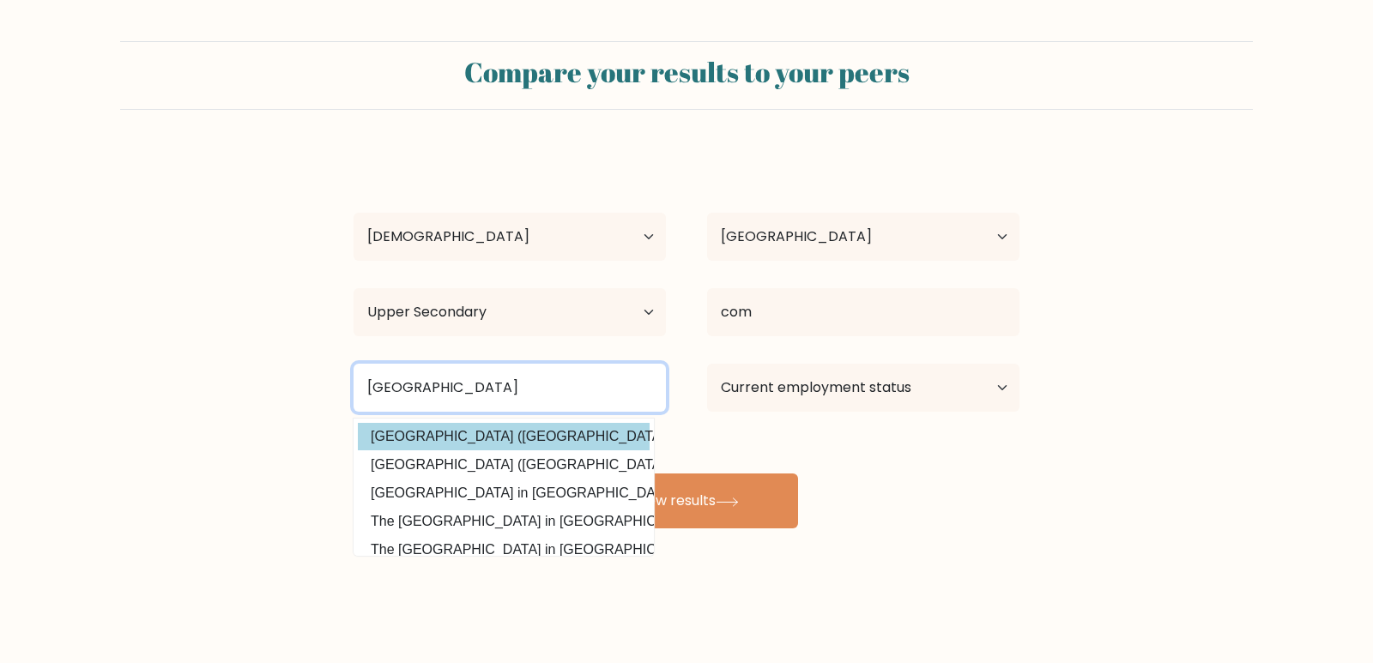
type input "[GEOGRAPHIC_DATA]"
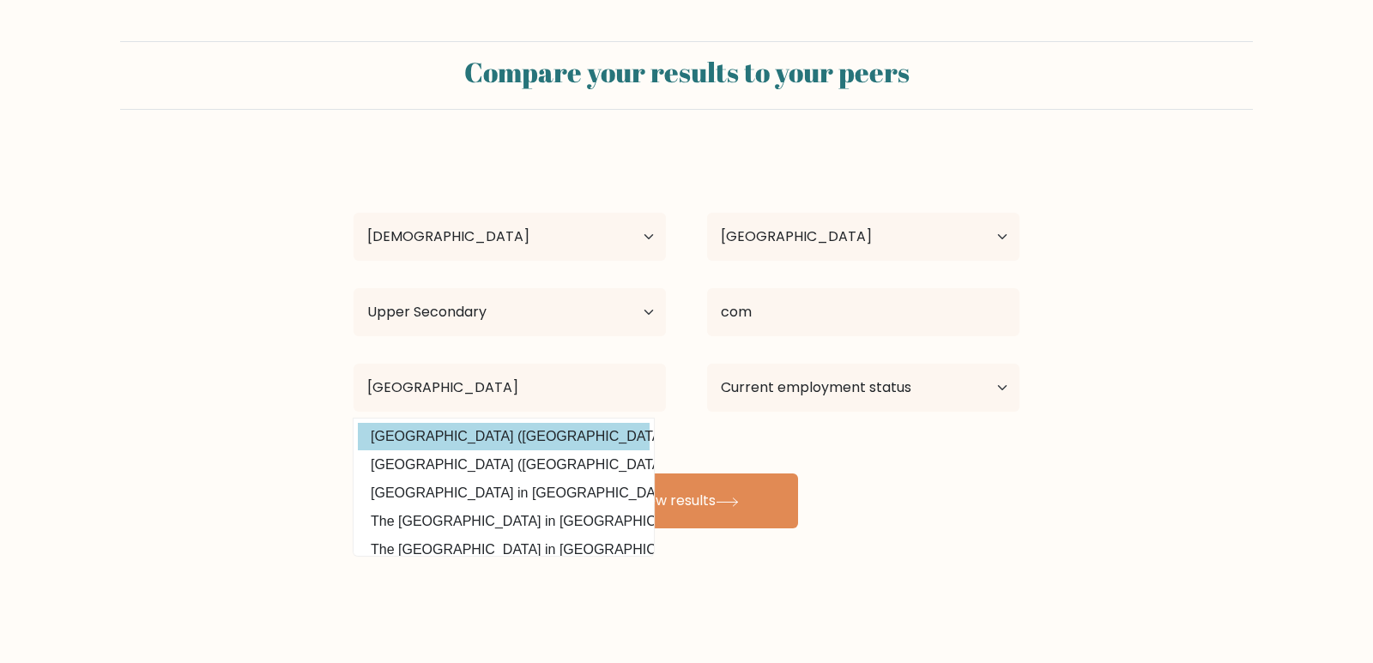
click at [495, 427] on div "[PERSON_NAME] Age Under [DEMOGRAPHIC_DATA] [DEMOGRAPHIC_DATA] [DEMOGRAPHIC_DATA…" at bounding box center [686, 340] width 686 height 378
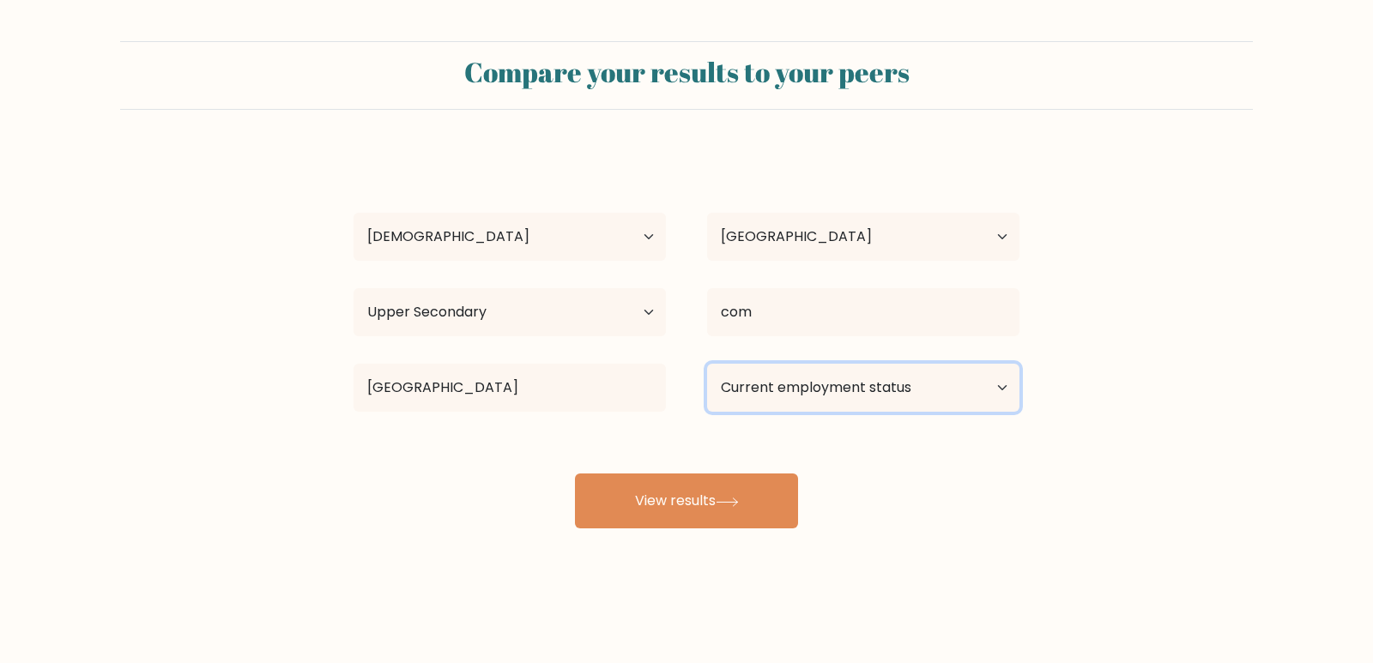
click at [756, 402] on select "Current employment status Employed Student Retired Other / prefer not to answer" at bounding box center [863, 388] width 312 height 48
select select "student"
click at [707, 364] on select "Current employment status Employed Student Retired Other / prefer not to answer" at bounding box center [863, 388] width 312 height 48
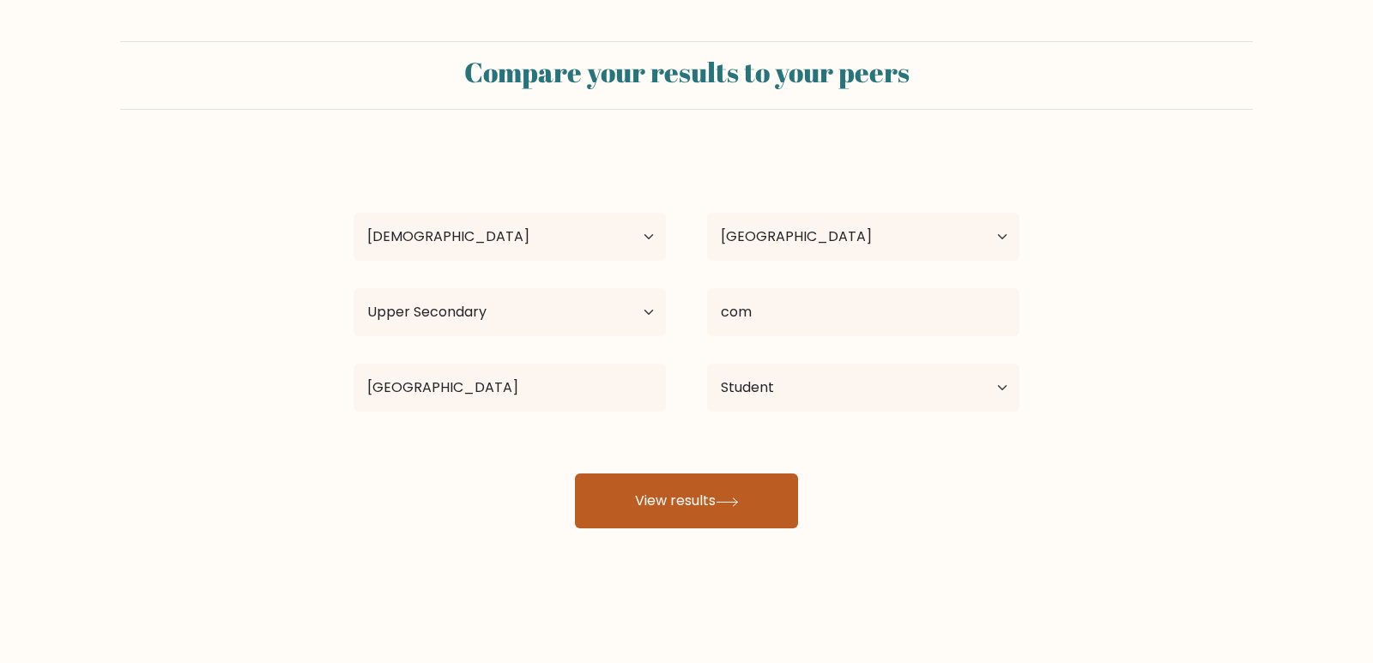
click at [619, 499] on button "View results" at bounding box center [686, 501] width 223 height 55
